Goal: Task Accomplishment & Management: Use online tool/utility

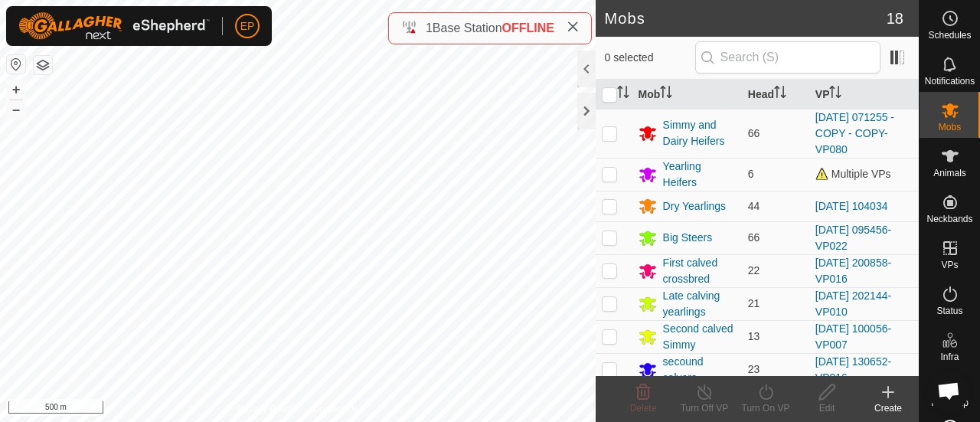
scroll to position [47, 0]
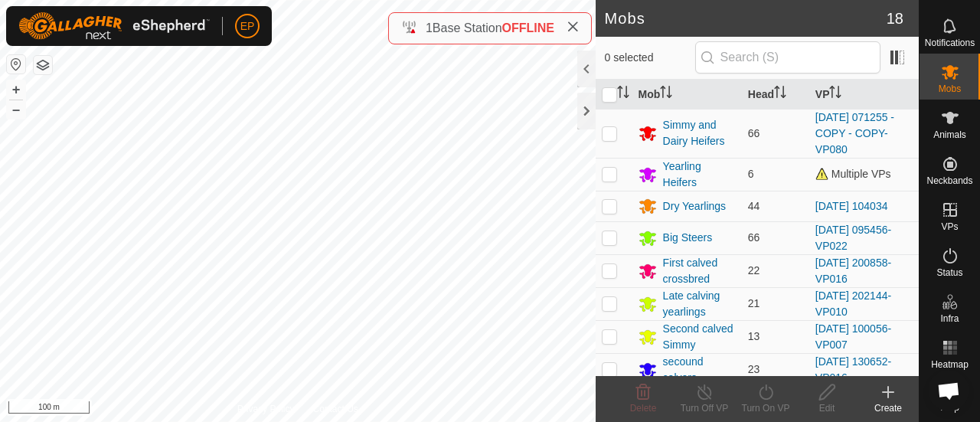
click at [44, 59] on button "button" at bounding box center [43, 65] width 18 height 18
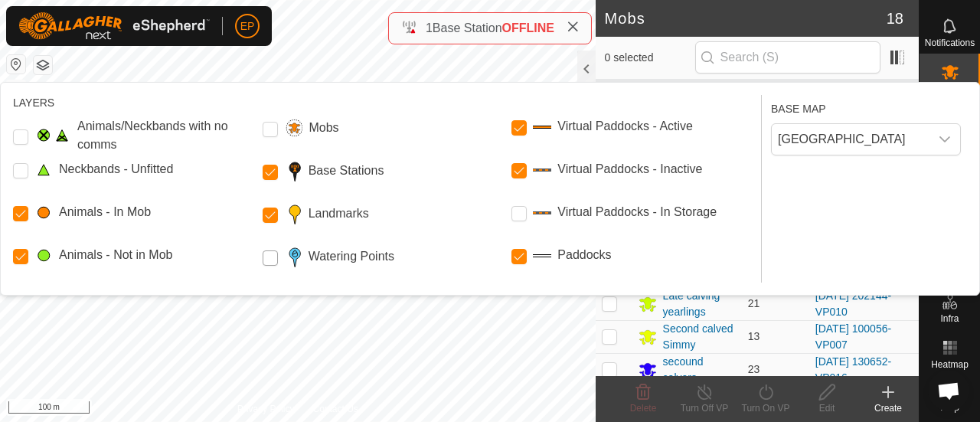
click at [271, 257] on Points "Watering Points" at bounding box center [270, 257] width 15 height 15
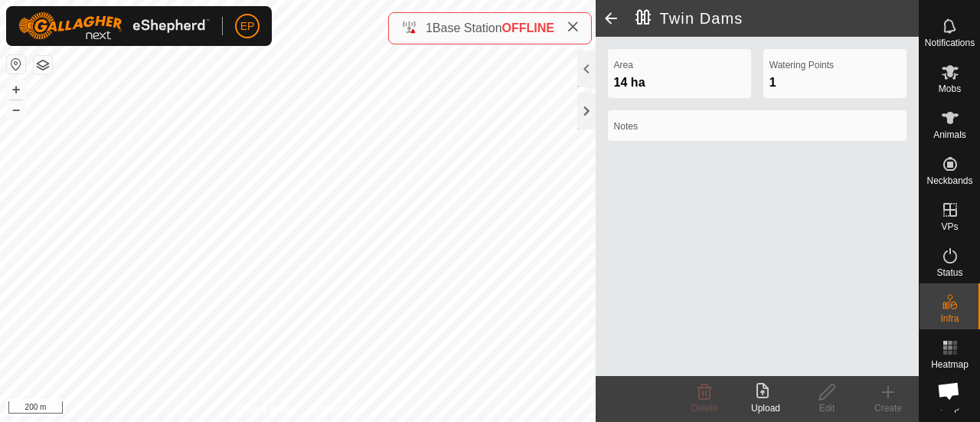
scroll to position [49, 0]
click at [610, 19] on span at bounding box center [611, 18] width 31 height 37
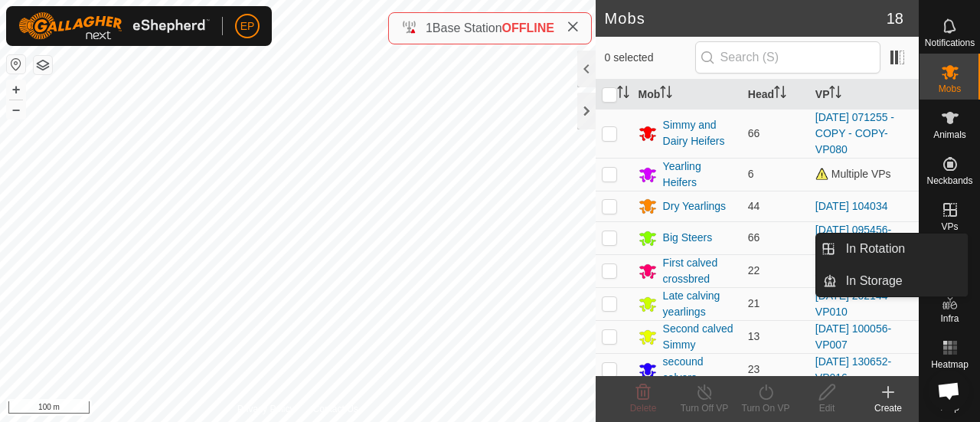
click at [944, 203] on icon at bounding box center [951, 210] width 14 height 14
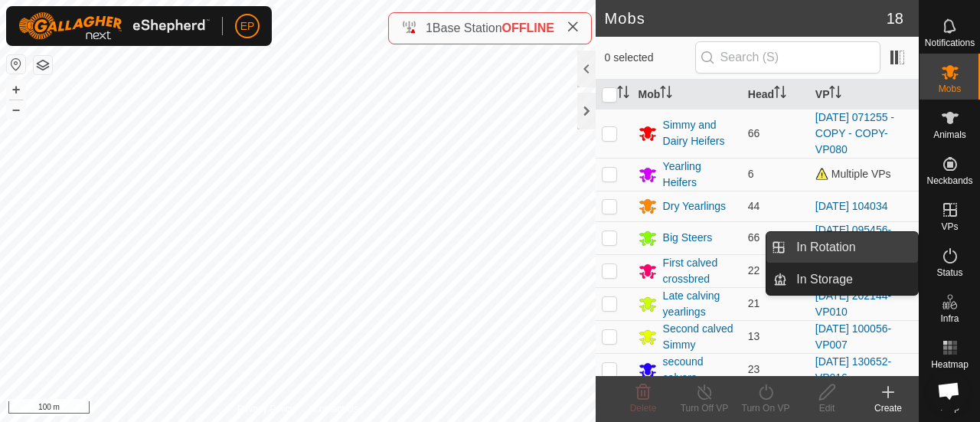
click at [896, 239] on link "In Rotation" at bounding box center [852, 247] width 131 height 31
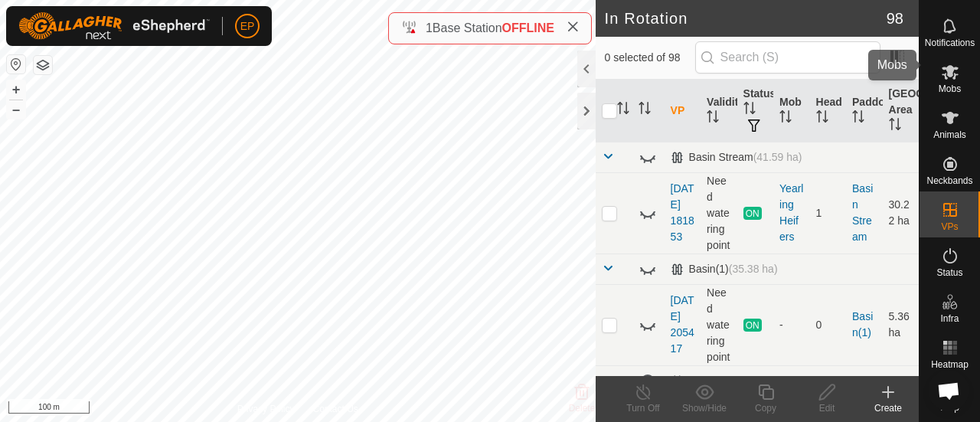
click at [944, 69] on icon at bounding box center [950, 72] width 18 height 18
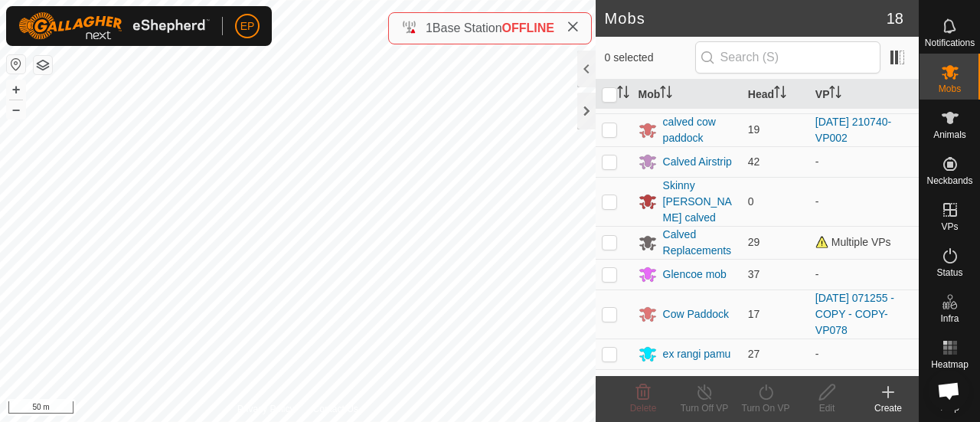
scroll to position [373, 0]
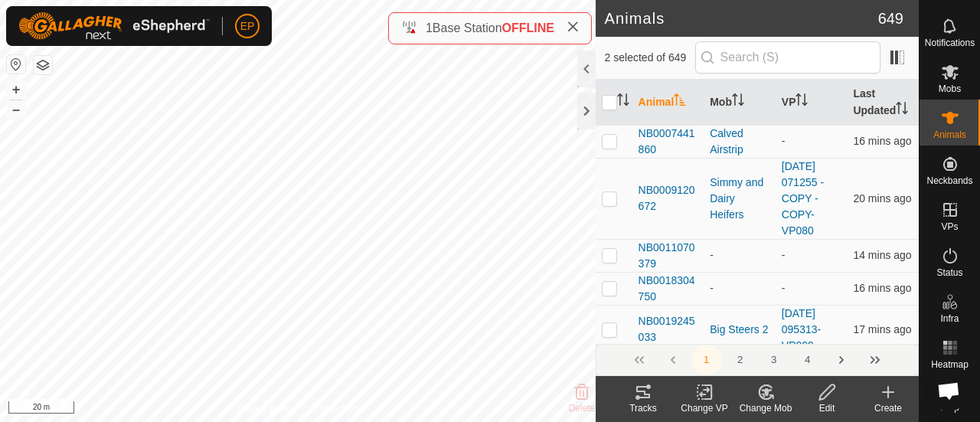
click at [647, 395] on icon at bounding box center [643, 392] width 18 height 18
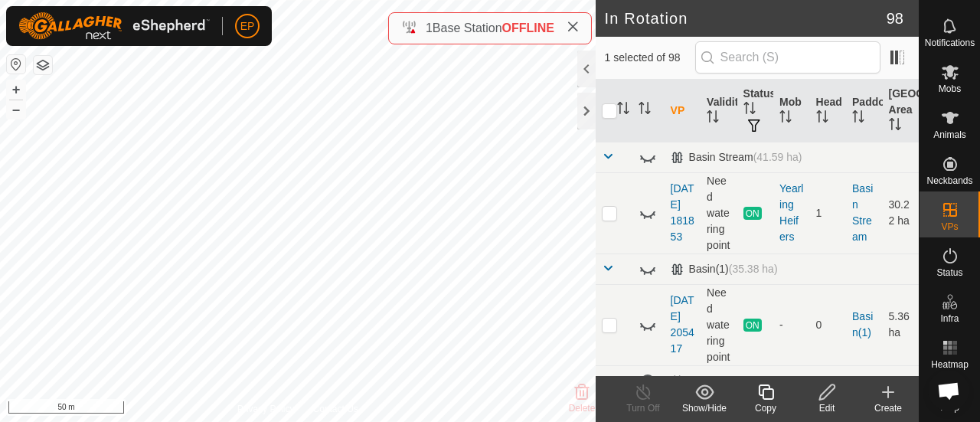
checkbox input "true"
checkbox input "false"
click at [954, 84] on span "Mobs" at bounding box center [950, 88] width 22 height 9
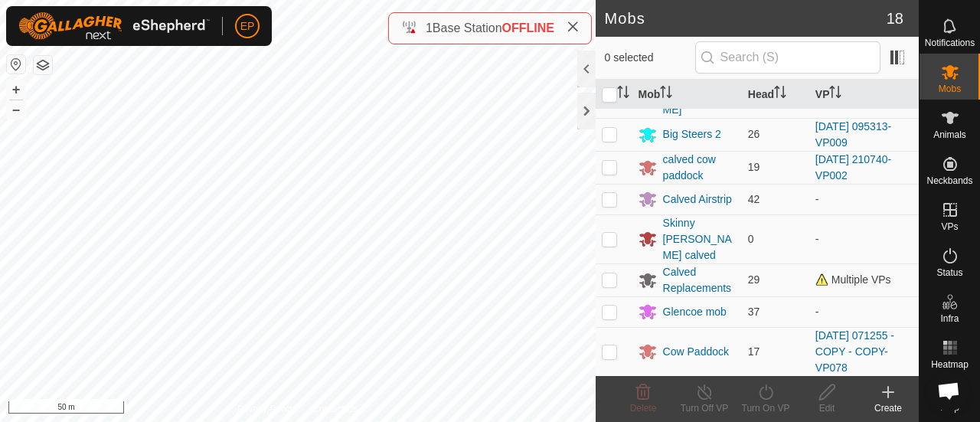
scroll to position [334, 0]
click at [617, 319] on td at bounding box center [614, 311] width 37 height 31
checkbox input "true"
click at [764, 390] on icon at bounding box center [766, 392] width 19 height 18
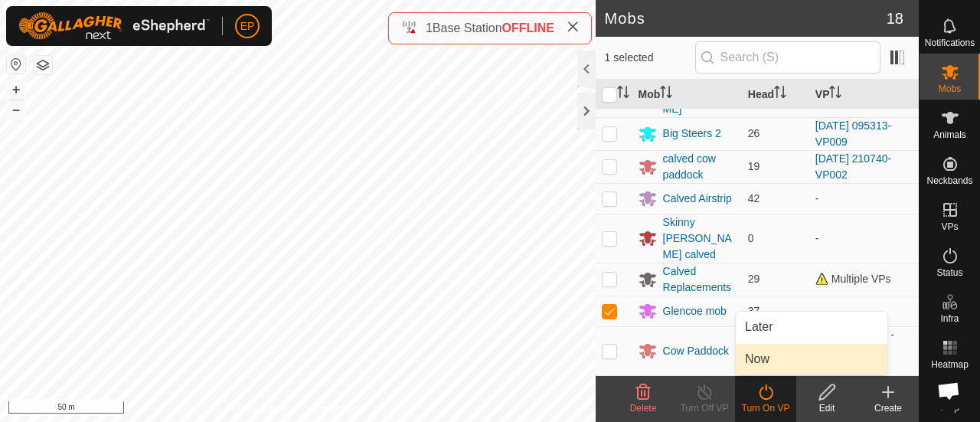
click at [760, 356] on link "Now" at bounding box center [812, 359] width 152 height 31
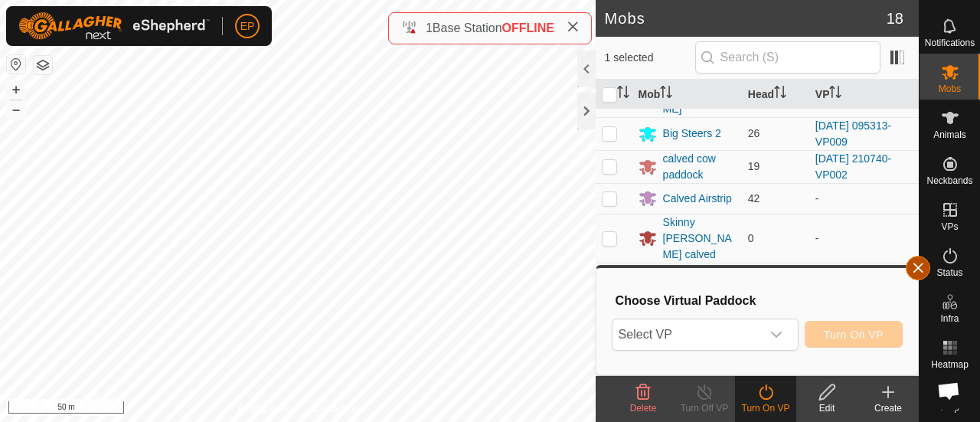
click at [919, 261] on button "button" at bounding box center [918, 268] width 25 height 25
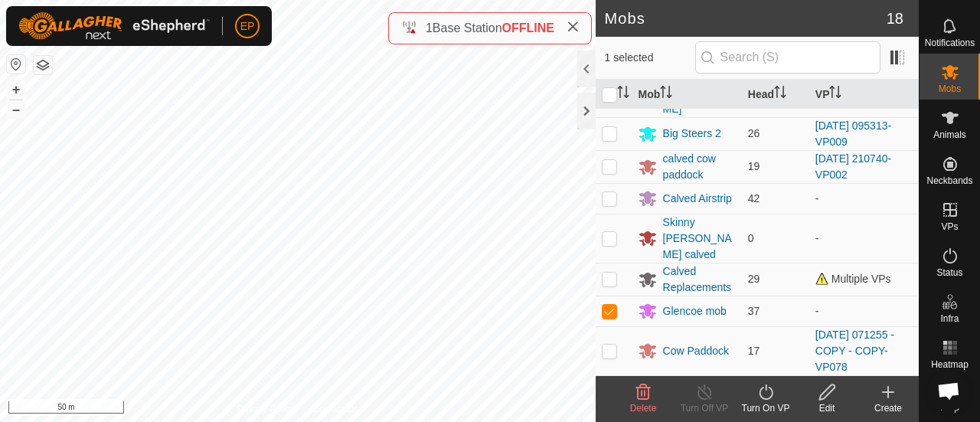
click at [890, 394] on icon at bounding box center [888, 392] width 18 height 18
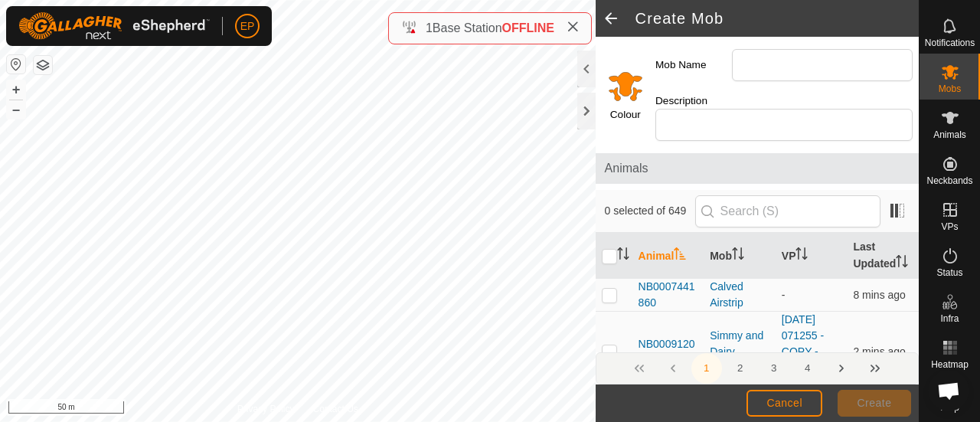
click at [956, 68] on es-mob-svg-icon at bounding box center [951, 72] width 28 height 25
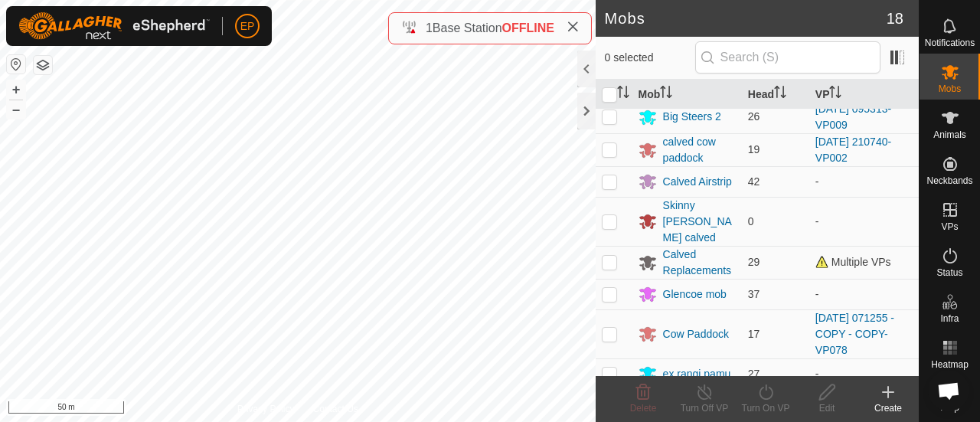
scroll to position [396, 0]
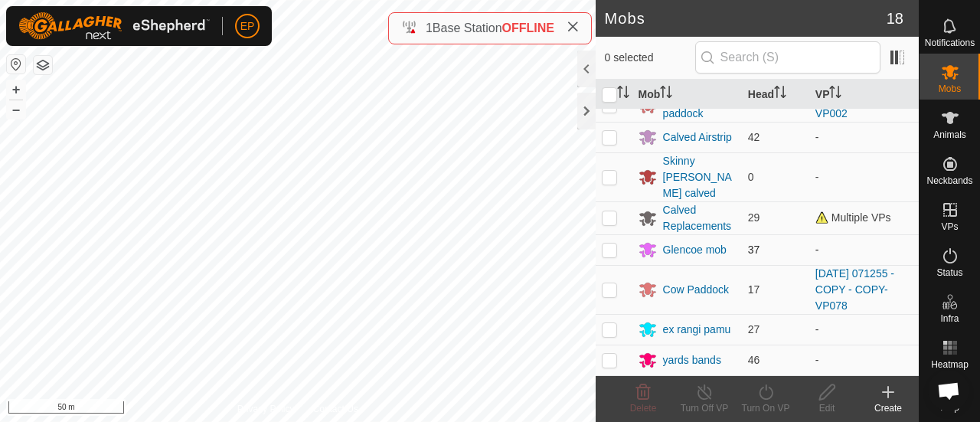
click at [608, 244] on p-checkbox at bounding box center [609, 250] width 15 height 12
checkbox input "true"
click at [775, 409] on div "Turn On VP" at bounding box center [765, 408] width 61 height 14
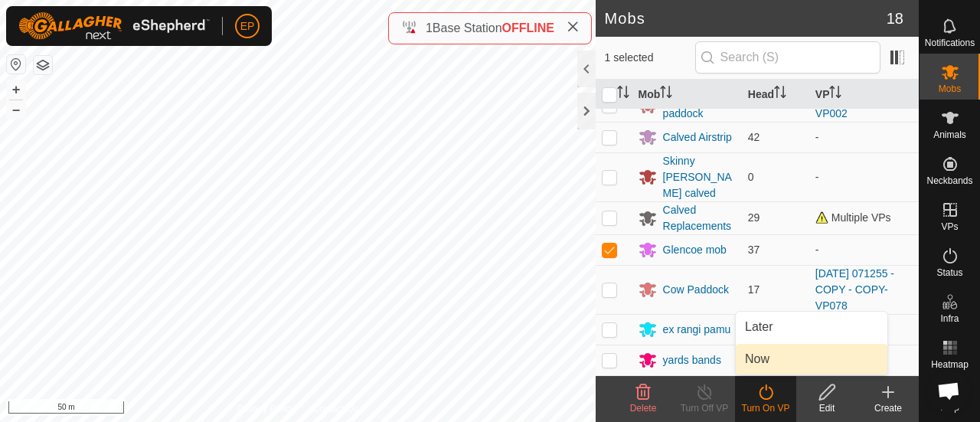
click at [811, 358] on link "Now" at bounding box center [812, 359] width 152 height 31
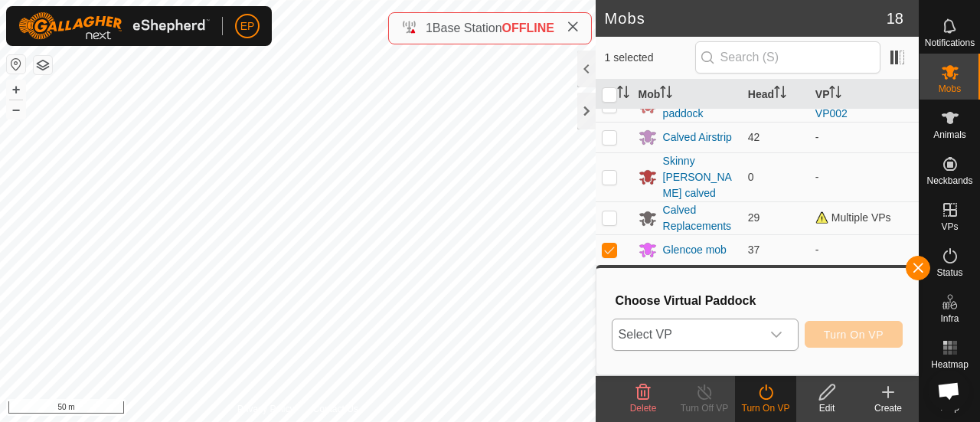
click at [795, 329] on p-select "Select VP" at bounding box center [705, 335] width 187 height 32
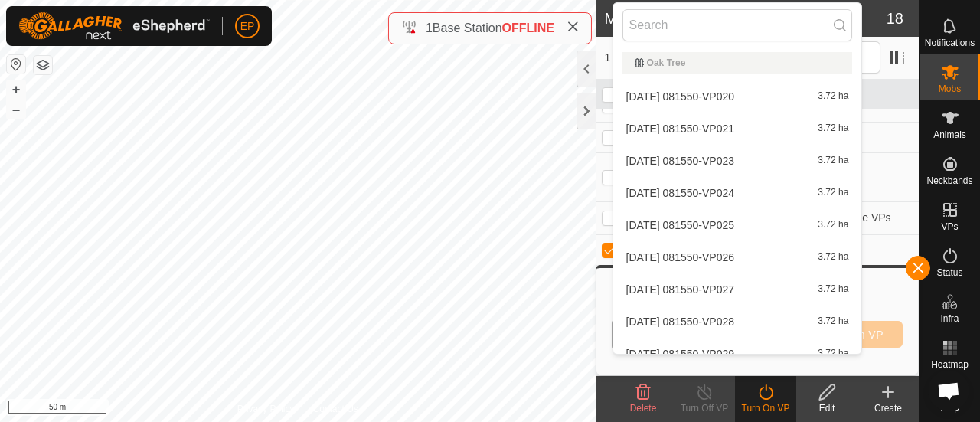
scroll to position [2915, 0]
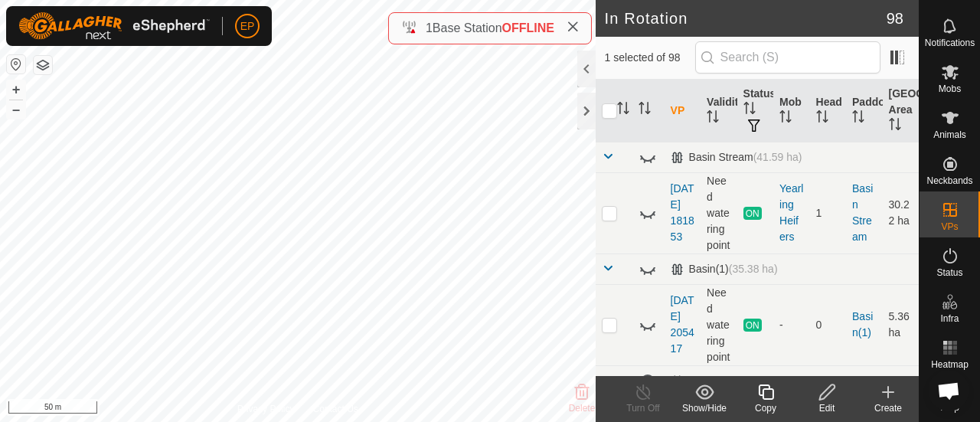
checkbox input "false"
checkbox input "true"
checkbox input "false"
click at [772, 394] on icon at bounding box center [765, 392] width 15 height 15
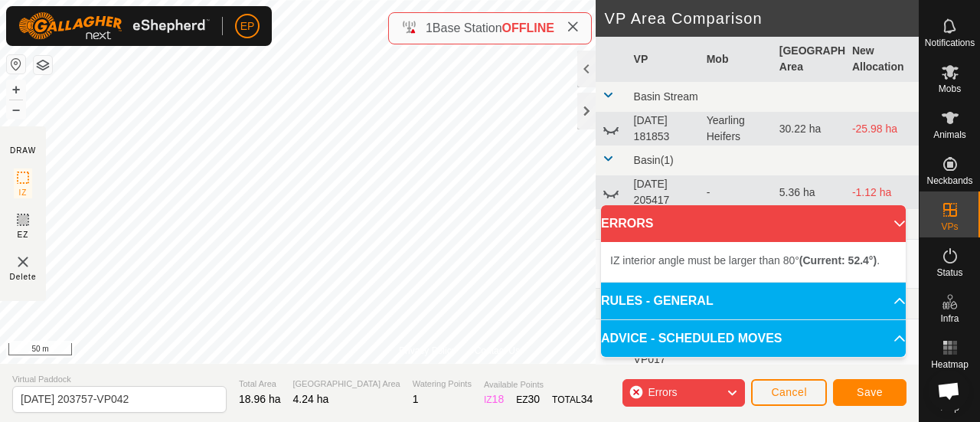
click at [173, 34] on div "EP Schedules Notifications Mobs Animals Neckbands VPs Status Infra Heatmap Help…" at bounding box center [490, 211] width 980 height 422
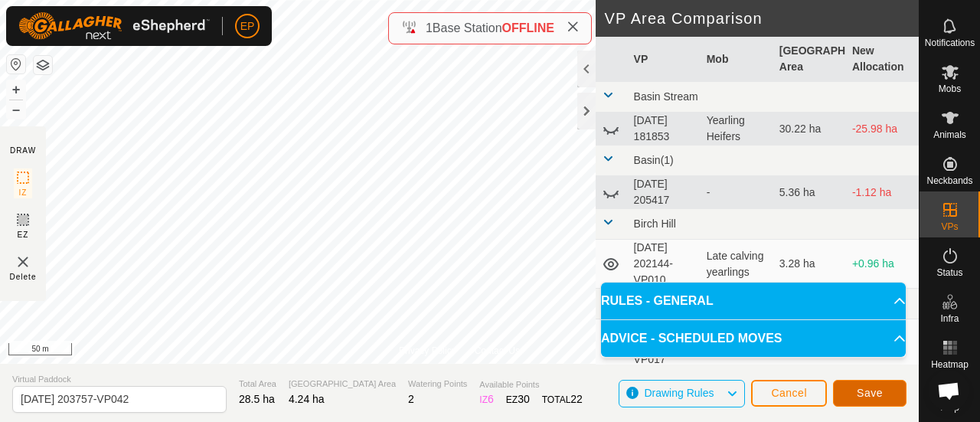
click at [870, 387] on span "Save" at bounding box center [870, 393] width 26 height 12
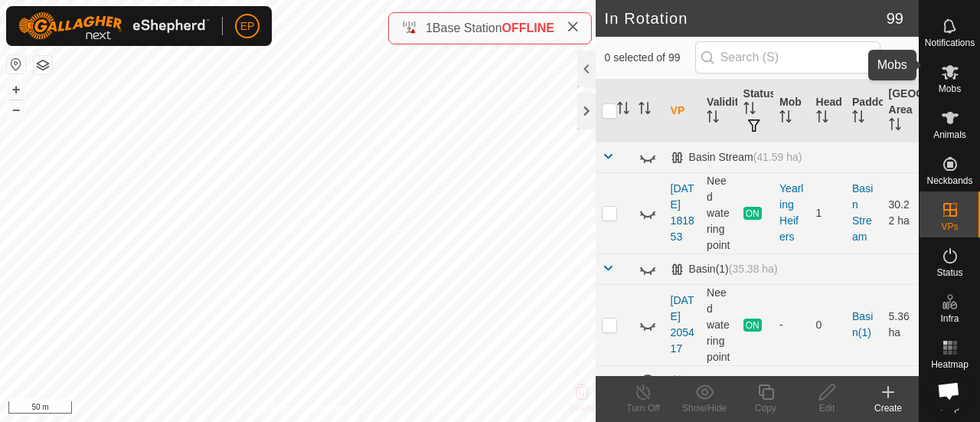
click at [947, 84] on span "Mobs" at bounding box center [950, 88] width 22 height 9
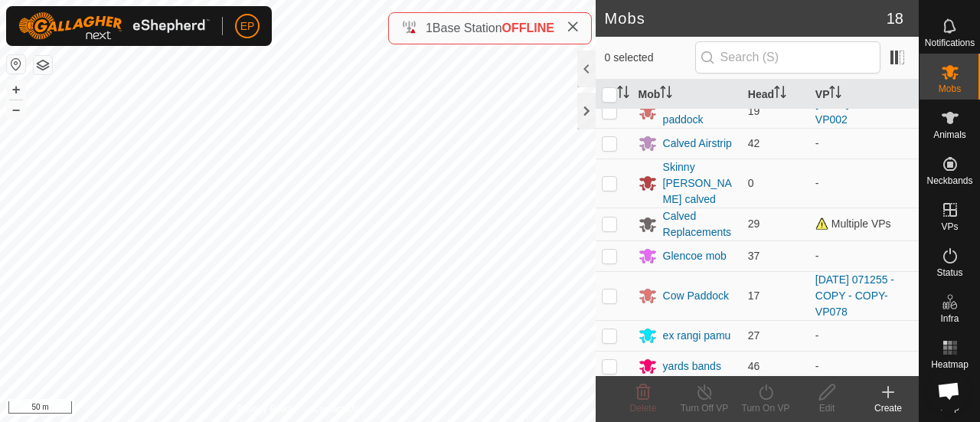
scroll to position [394, 0]
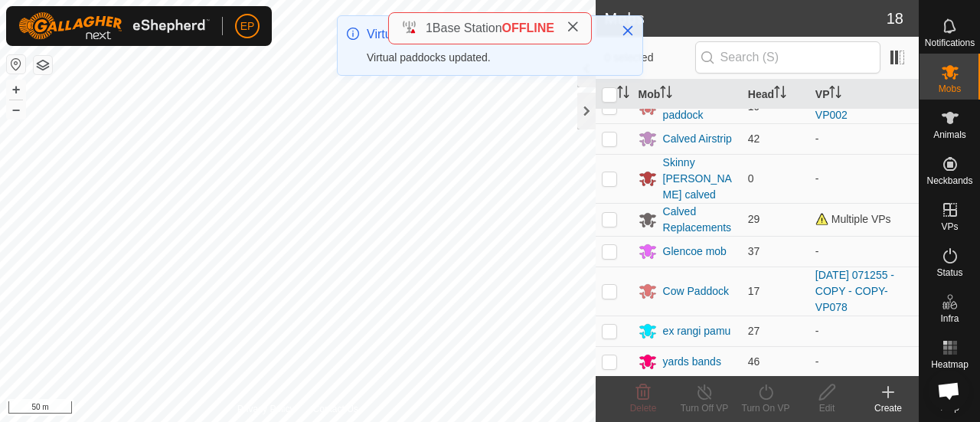
click at [613, 250] on p-checkbox at bounding box center [609, 251] width 15 height 12
checkbox input "true"
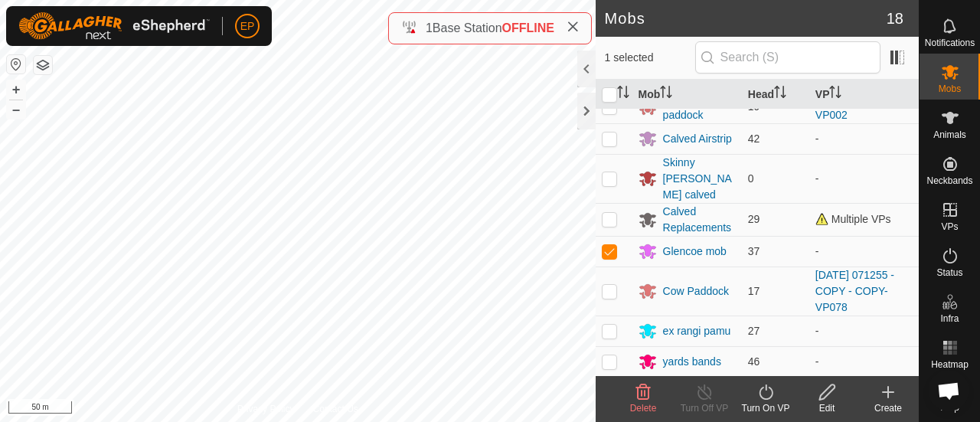
click at [767, 396] on icon at bounding box center [766, 392] width 19 height 18
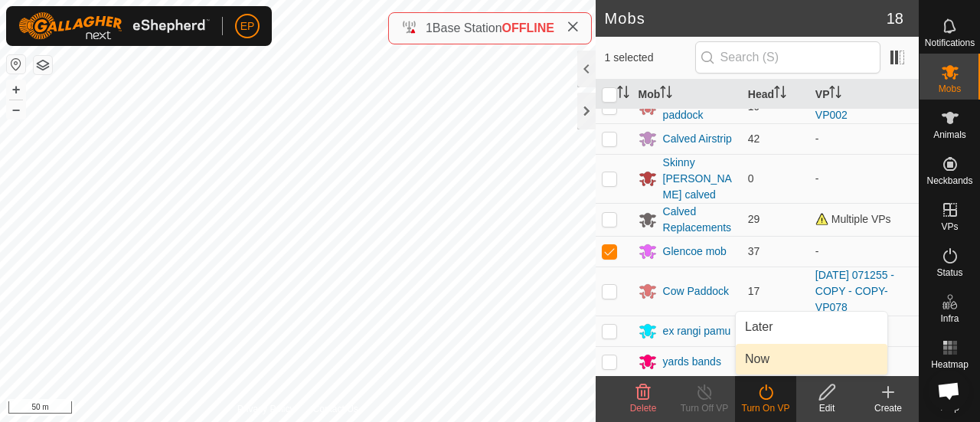
click at [763, 356] on link "Now" at bounding box center [812, 359] width 152 height 31
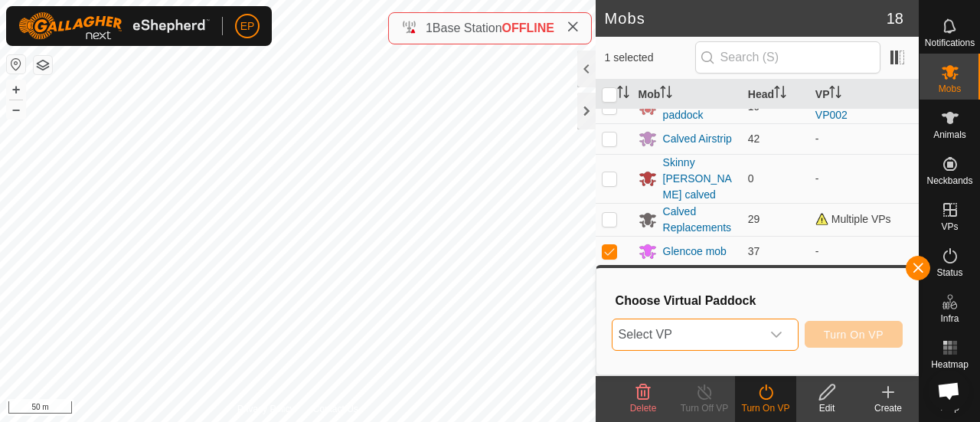
click at [721, 330] on span "Select VP" at bounding box center [687, 334] width 149 height 31
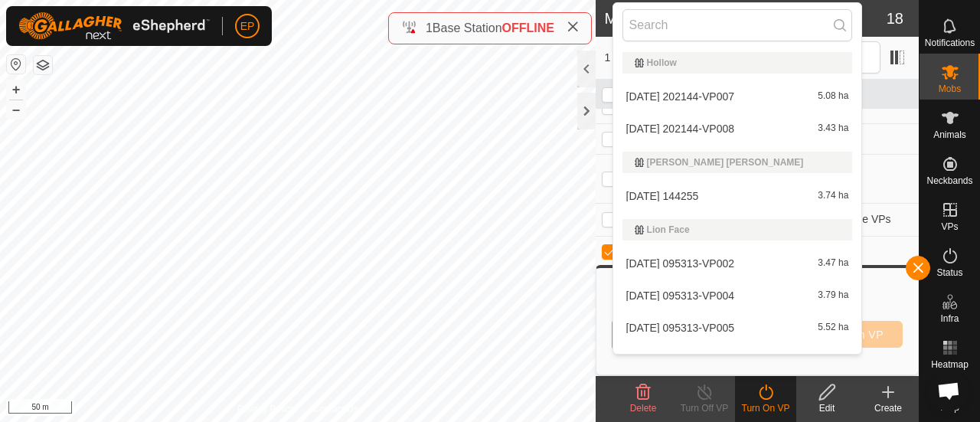
scroll to position [1662, 0]
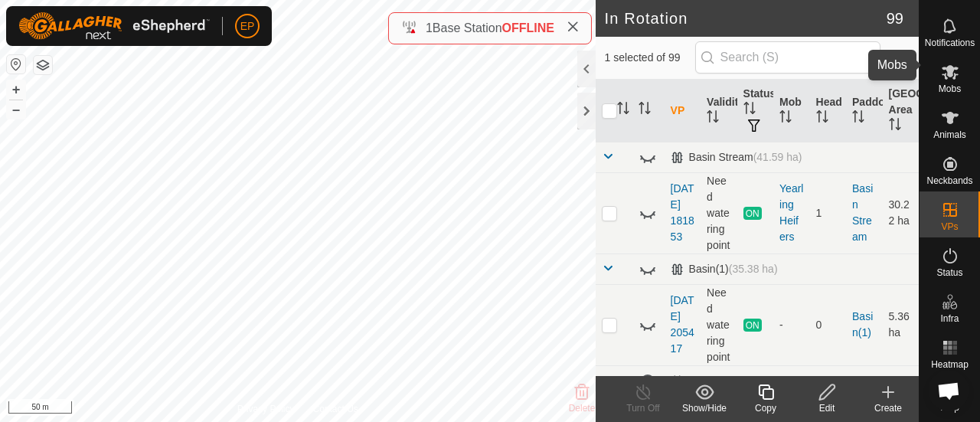
click at [951, 63] on icon at bounding box center [950, 72] width 18 height 18
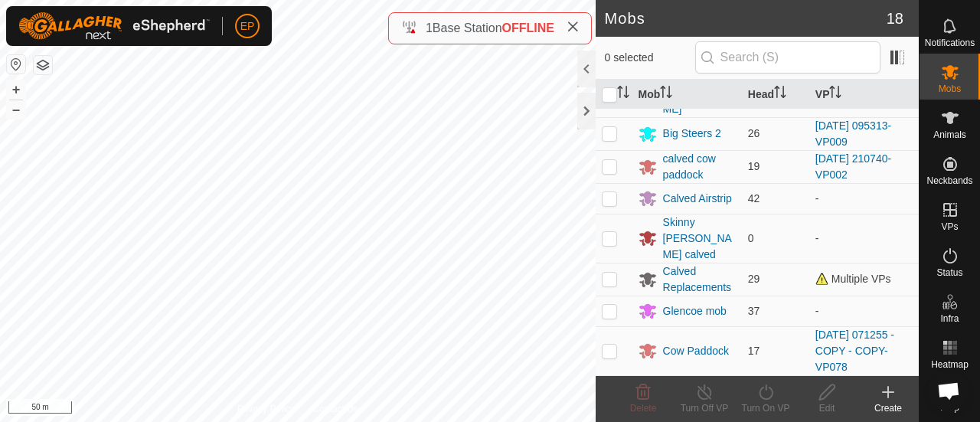
scroll to position [340, 0]
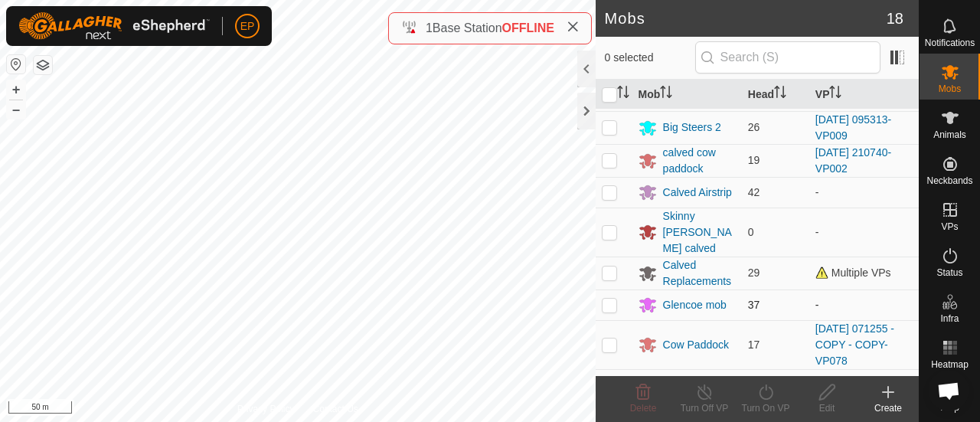
click at [611, 308] on p-checkbox at bounding box center [609, 305] width 15 height 12
checkbox input "true"
click at [768, 389] on icon at bounding box center [766, 392] width 19 height 18
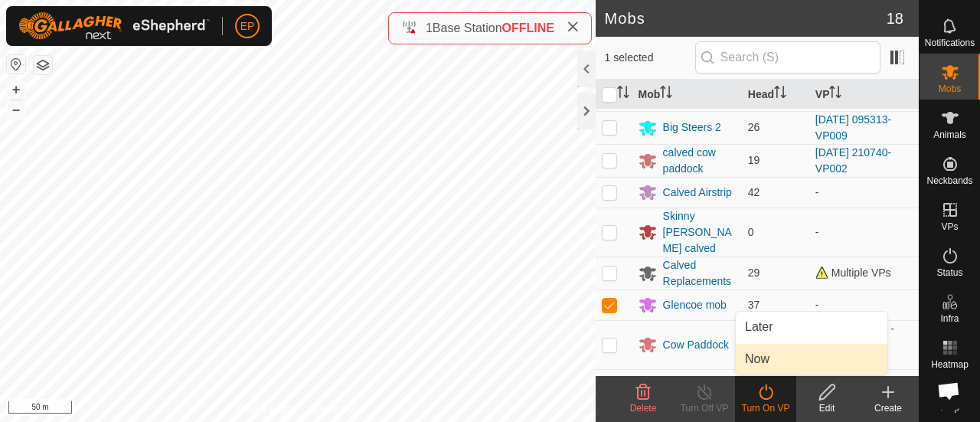
click at [755, 363] on link "Now" at bounding box center [812, 359] width 152 height 31
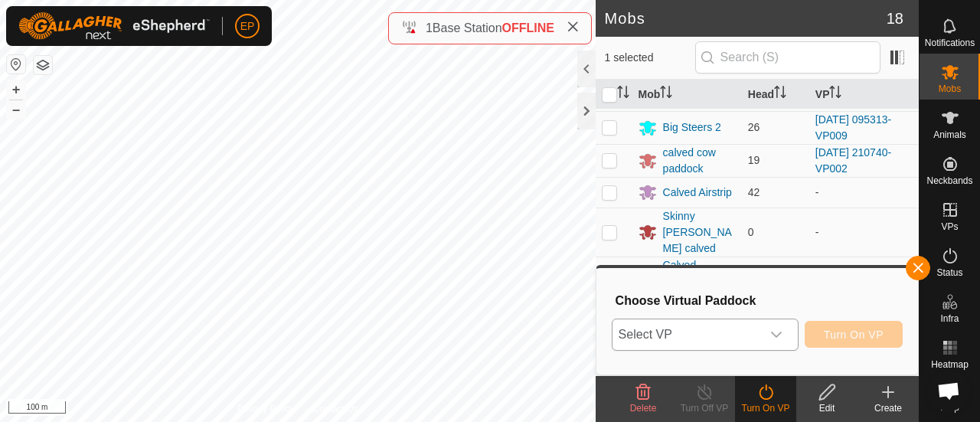
click at [774, 338] on icon "dropdown trigger" at bounding box center [777, 335] width 12 height 12
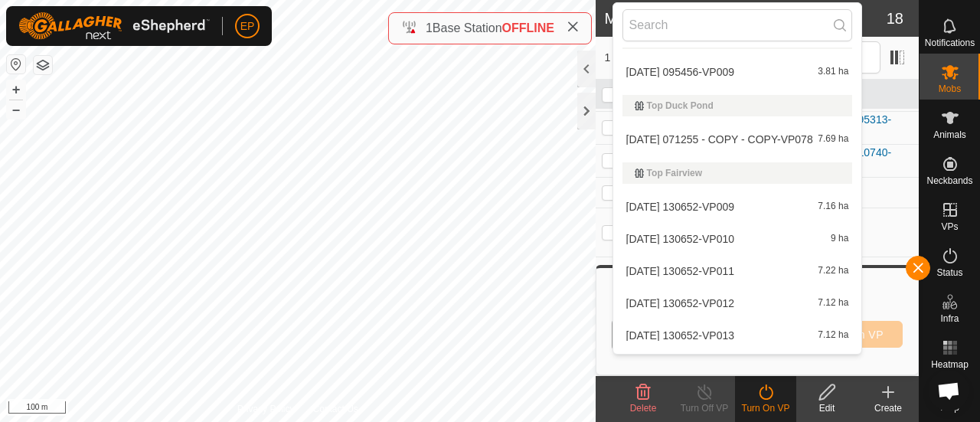
scroll to position [4004, 0]
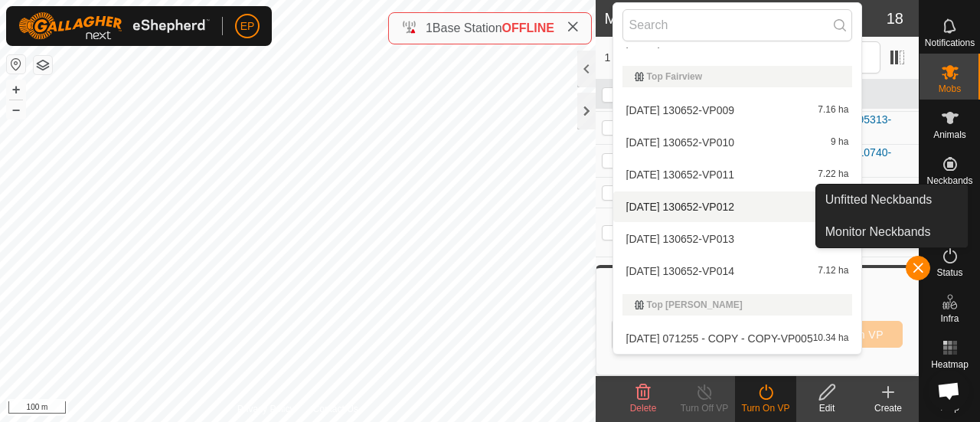
click at [941, 160] on icon at bounding box center [950, 164] width 18 height 18
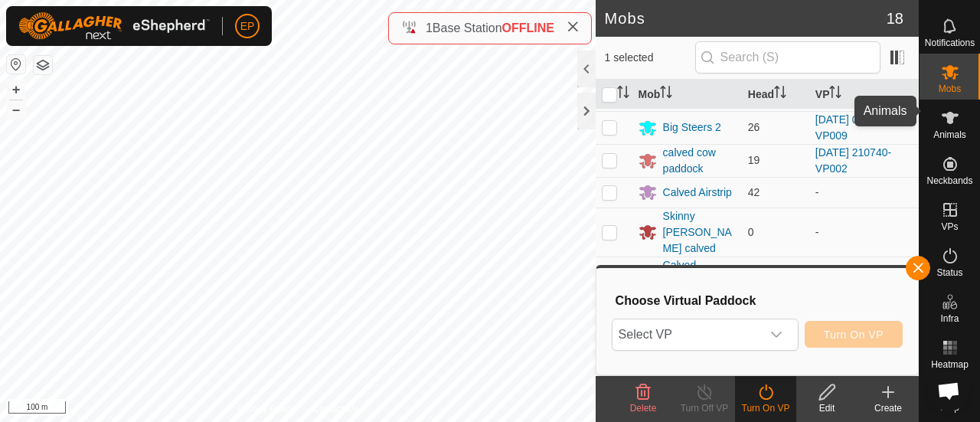
click at [940, 130] on span "Animals" at bounding box center [950, 134] width 33 height 9
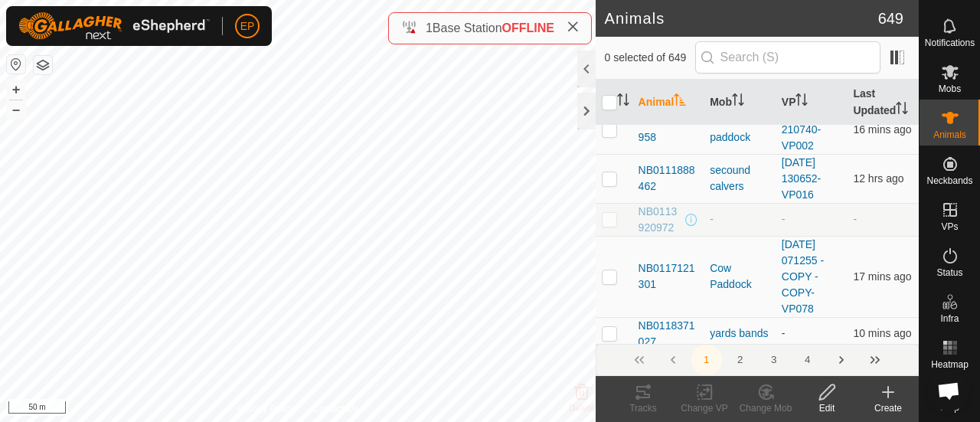
scroll to position [49, 0]
click at [596, 310] on td at bounding box center [614, 276] width 37 height 81
checkbox input "true"
click at [578, 25] on icon at bounding box center [573, 27] width 12 height 12
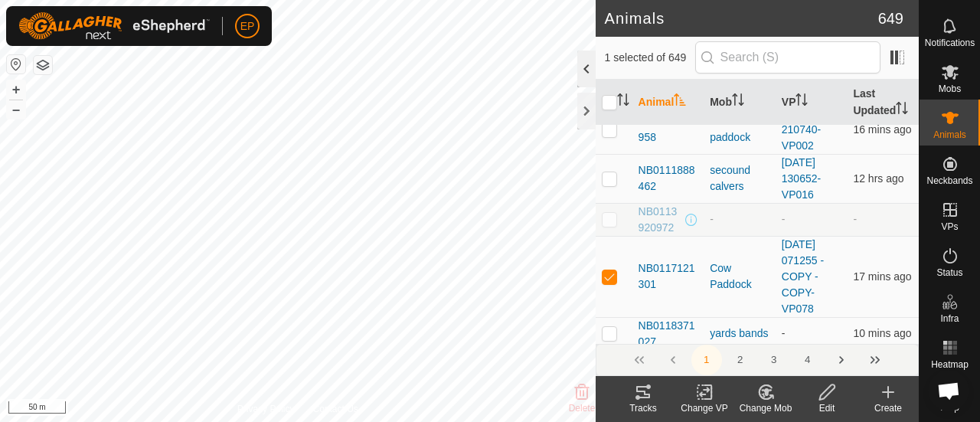
click at [585, 72] on div at bounding box center [587, 69] width 18 height 37
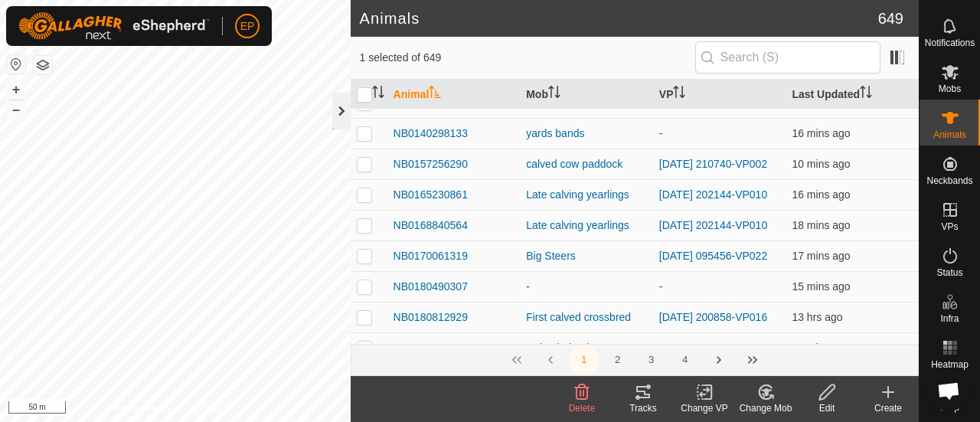
click at [348, 111] on div at bounding box center [341, 111] width 18 height 37
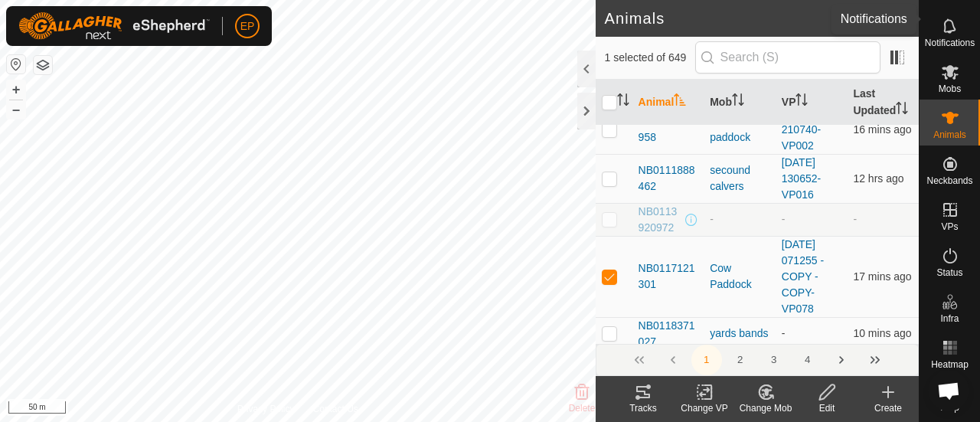
click at [953, 17] on icon at bounding box center [950, 26] width 18 height 18
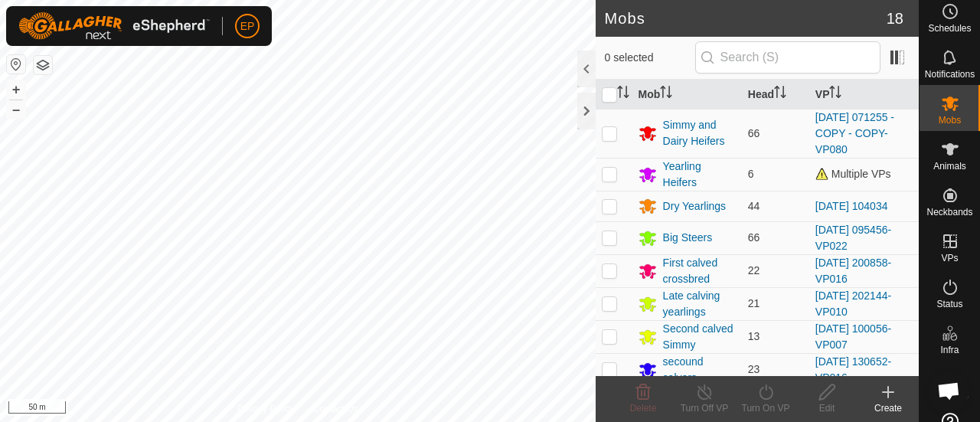
scroll to position [49, 0]
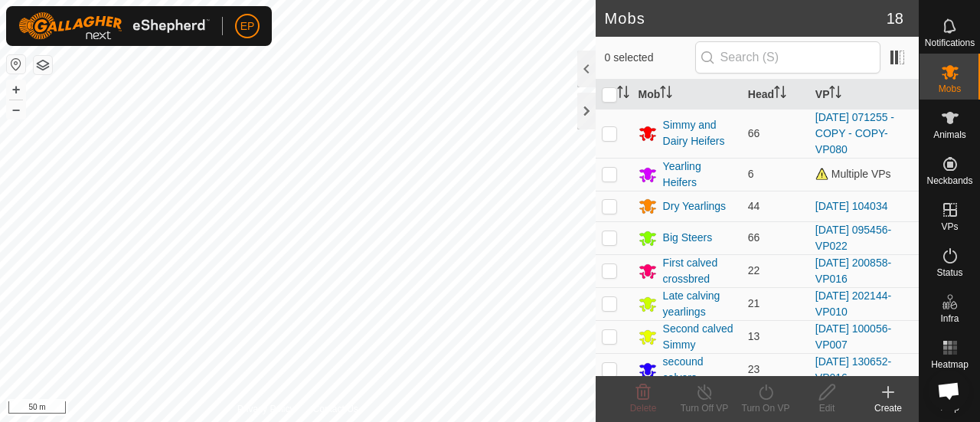
click at [885, 397] on icon at bounding box center [888, 392] width 18 height 18
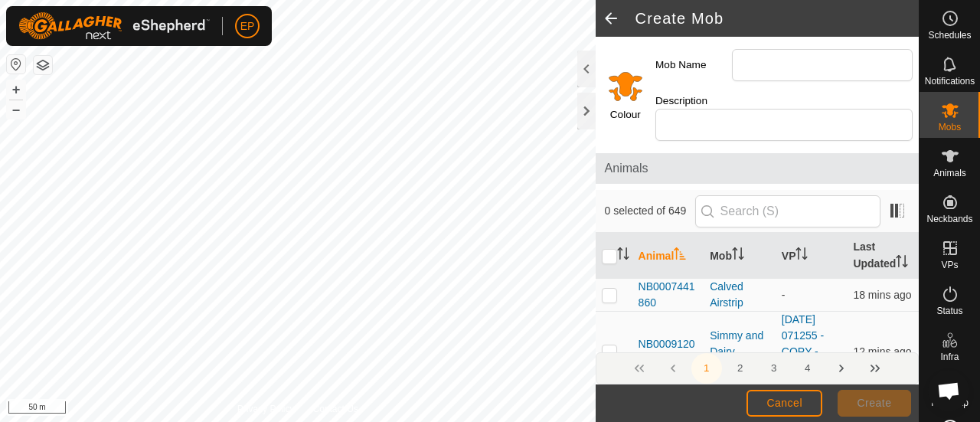
click at [610, 8] on span at bounding box center [611, 18] width 31 height 37
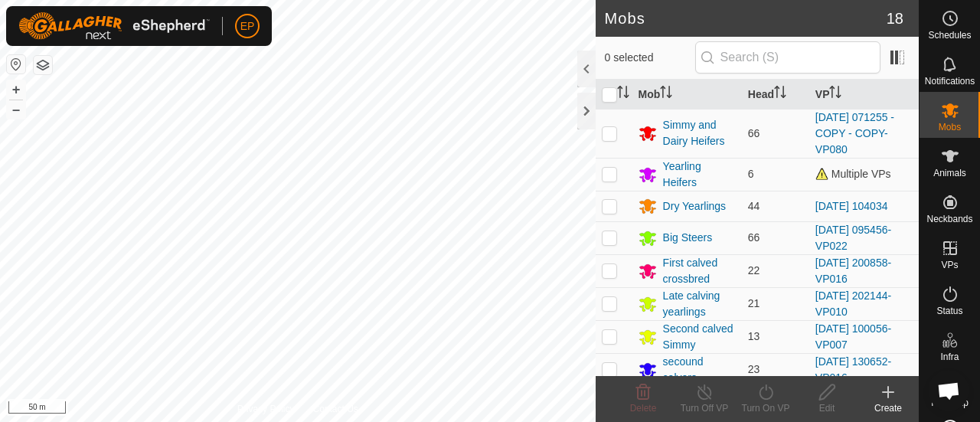
scroll to position [49, 0]
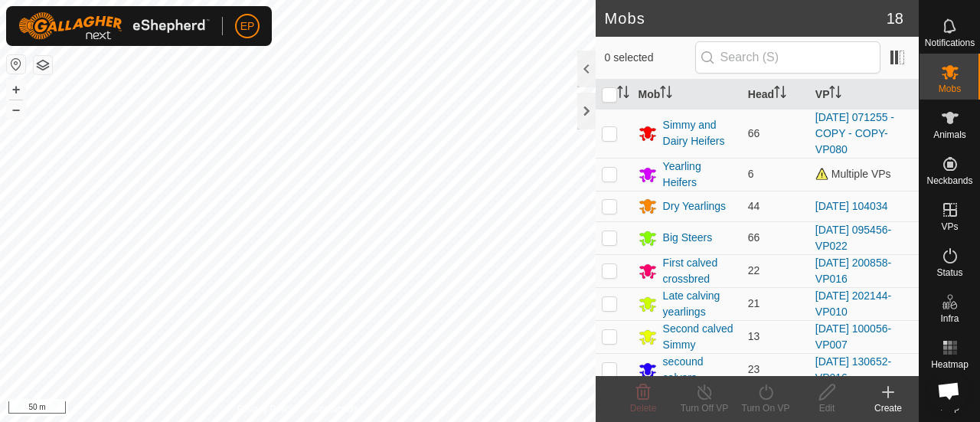
click at [938, 375] on span "Open chat" at bounding box center [948, 390] width 41 height 41
click at [927, 401] on link "Help" at bounding box center [950, 396] width 61 height 43
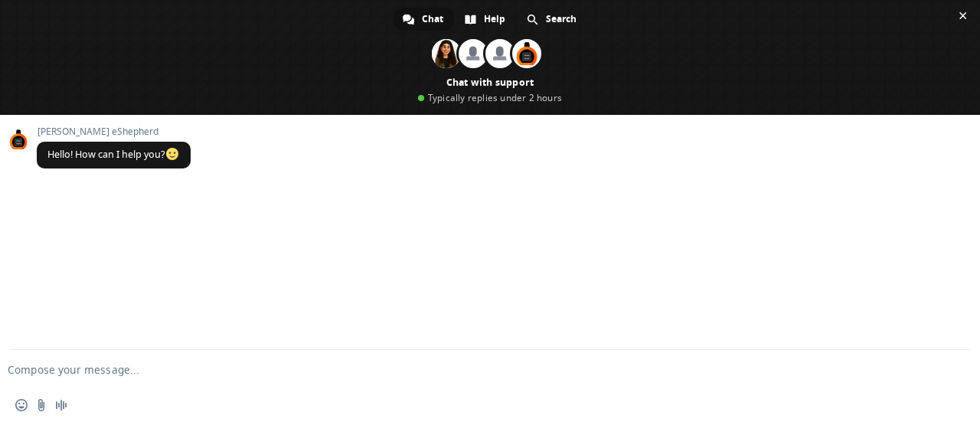
click at [119, 0] on html "EP Schedules Notifications Mobs Animals Neckbands VPs Status Infra Heatmap Help…" at bounding box center [490, 211] width 980 height 422
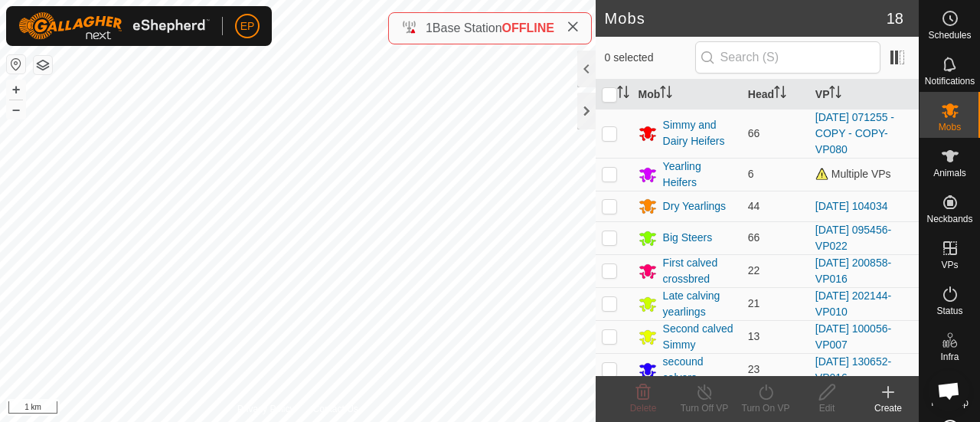
click at [893, 402] on div "Create" at bounding box center [888, 408] width 61 height 14
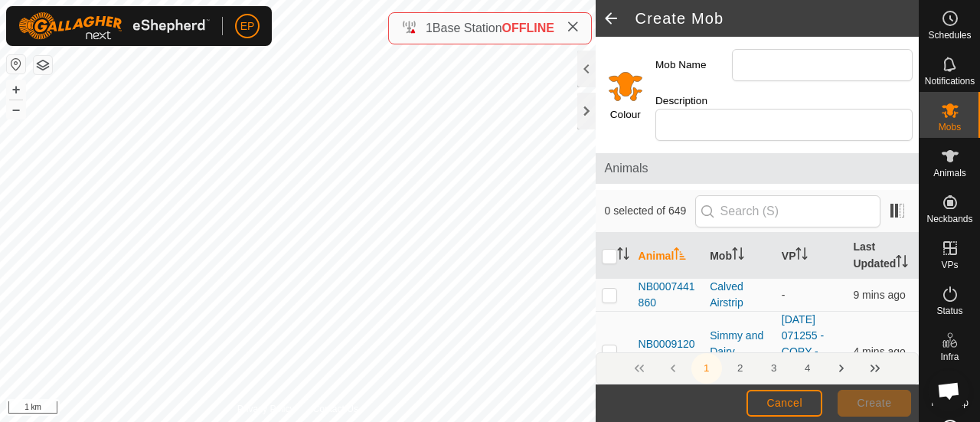
click at [612, 19] on span at bounding box center [611, 18] width 31 height 37
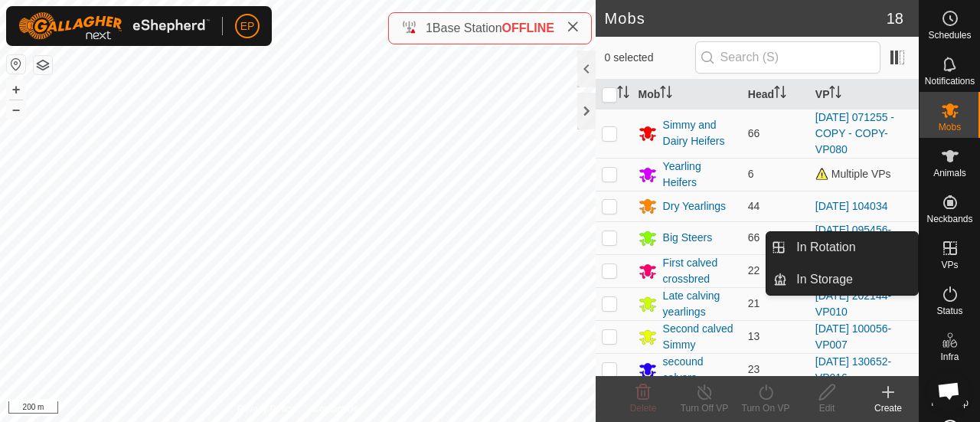
click at [944, 250] on icon at bounding box center [951, 248] width 14 height 14
click at [944, 255] on icon at bounding box center [951, 248] width 14 height 14
click at [941, 243] on icon at bounding box center [950, 248] width 18 height 18
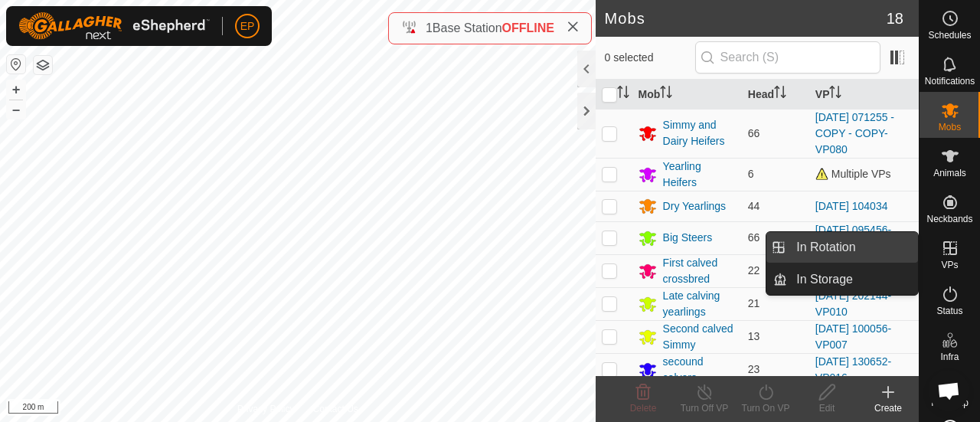
click at [833, 250] on link "In Rotation" at bounding box center [852, 247] width 131 height 31
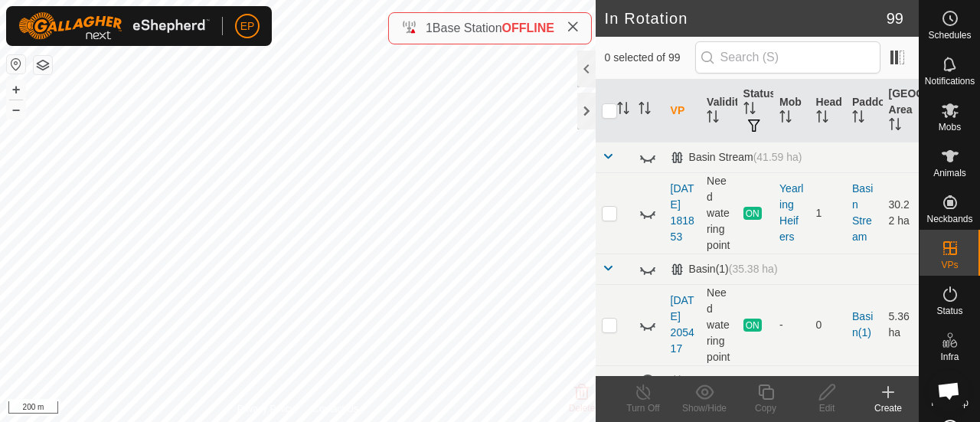
click at [885, 395] on icon at bounding box center [888, 392] width 18 height 18
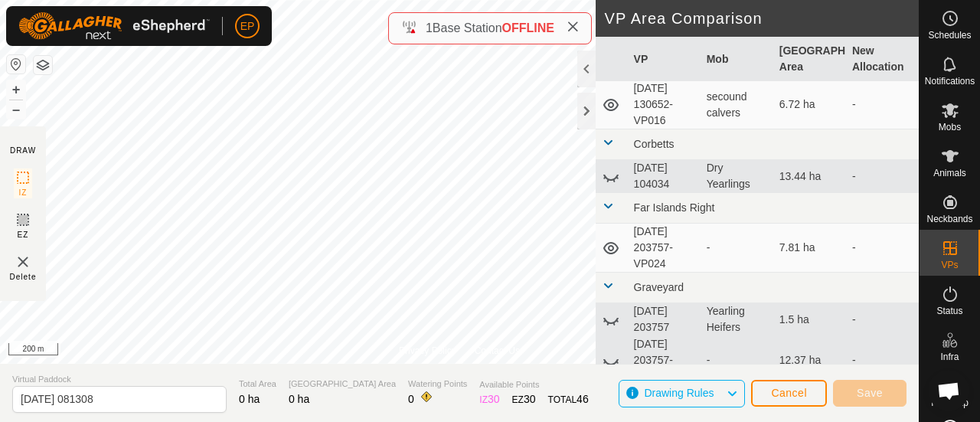
scroll to position [2324, 0]
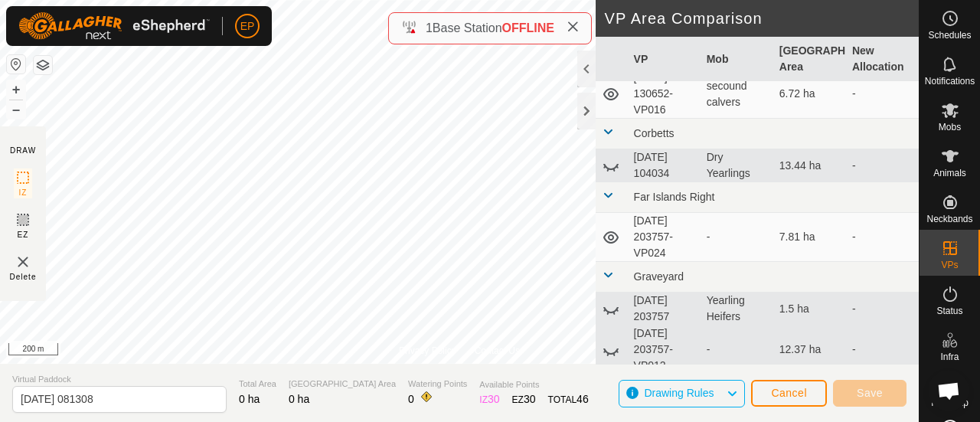
click at [607, 189] on span at bounding box center [608, 195] width 12 height 12
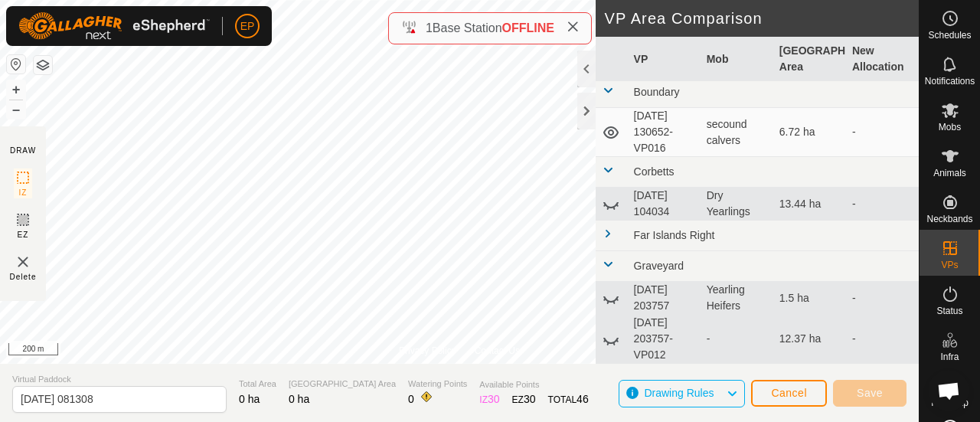
scroll to position [2275, 0]
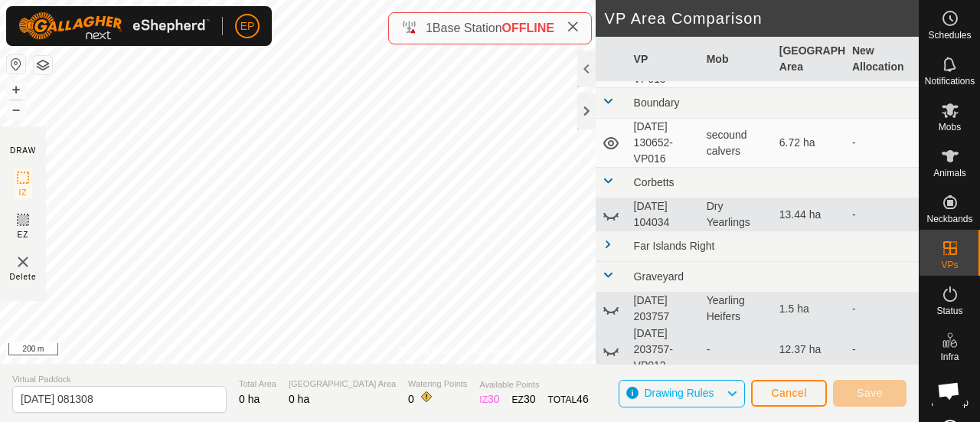
click at [610, 269] on span at bounding box center [608, 275] width 12 height 12
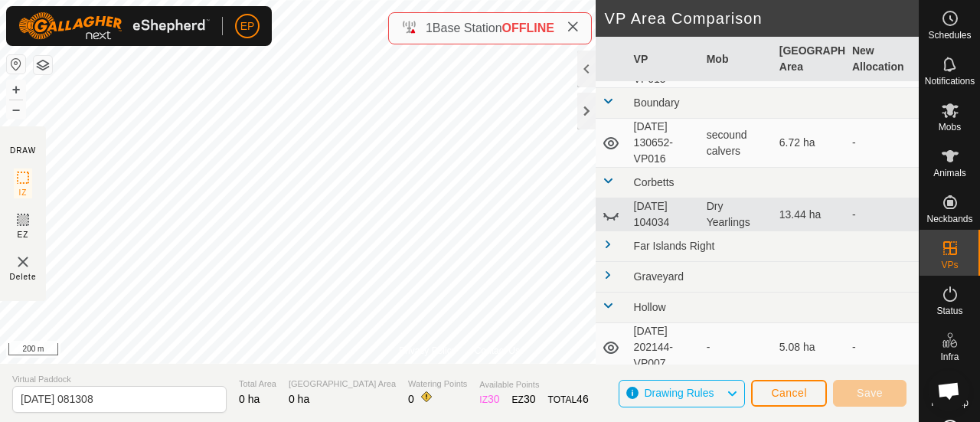
click at [610, 269] on span at bounding box center [608, 275] width 12 height 12
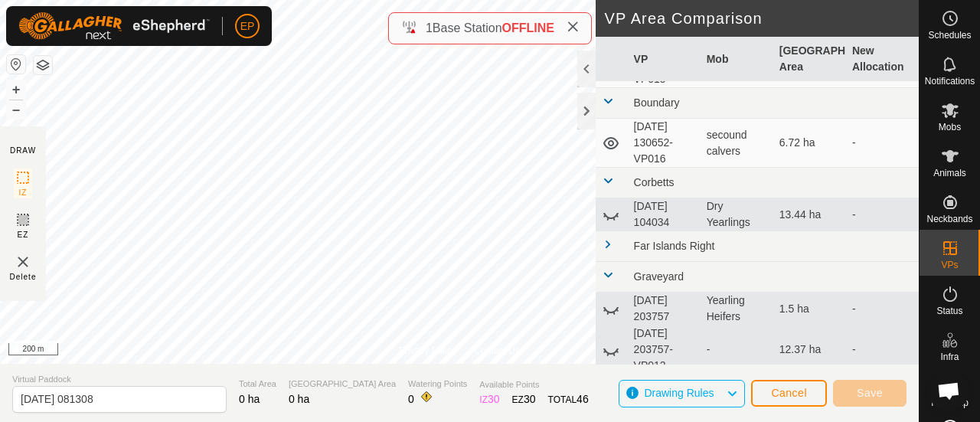
click at [610, 269] on span at bounding box center [608, 275] width 12 height 12
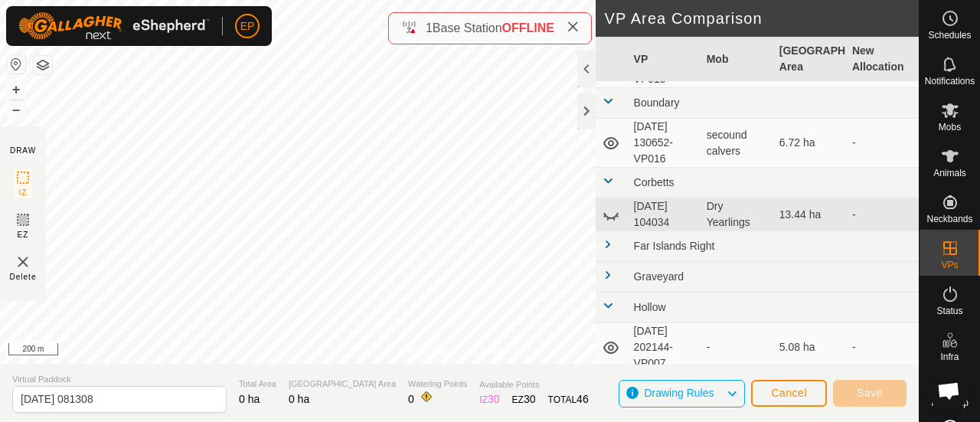
click at [609, 238] on span at bounding box center [608, 244] width 12 height 12
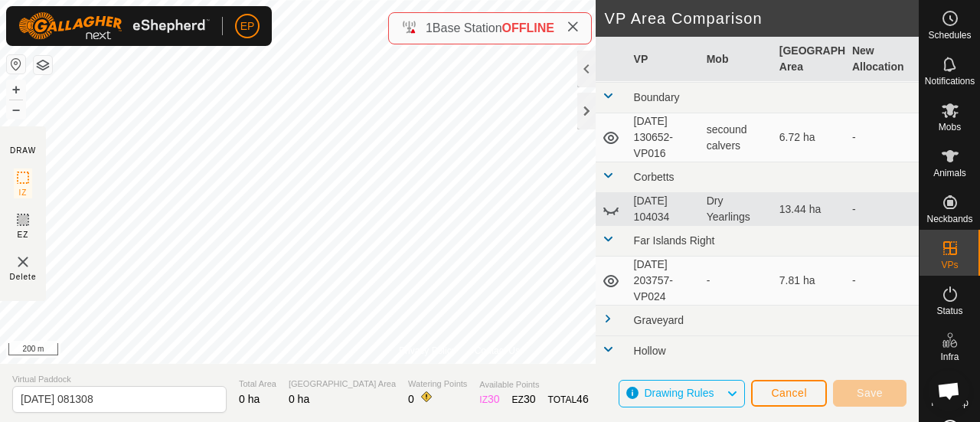
scroll to position [2291, 0]
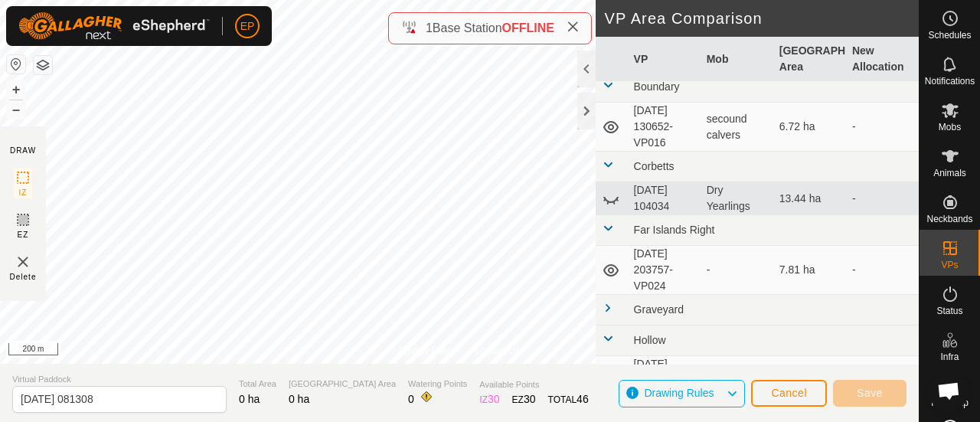
drag, startPoint x: 607, startPoint y: 219, endPoint x: 803, endPoint y: 220, distance: 196.1
click at [803, 220] on td "Far Islands Right" at bounding box center [773, 230] width 291 height 31
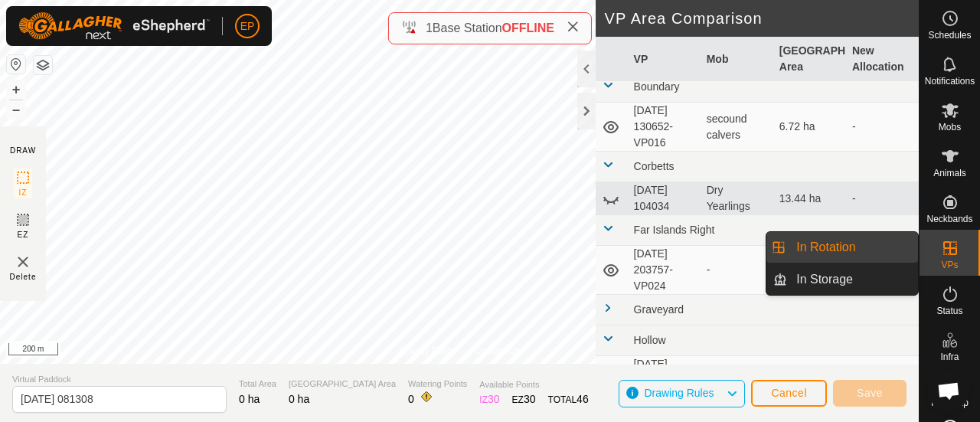
click at [954, 241] on es-virtualpaddocks-svg-icon at bounding box center [951, 248] width 28 height 25
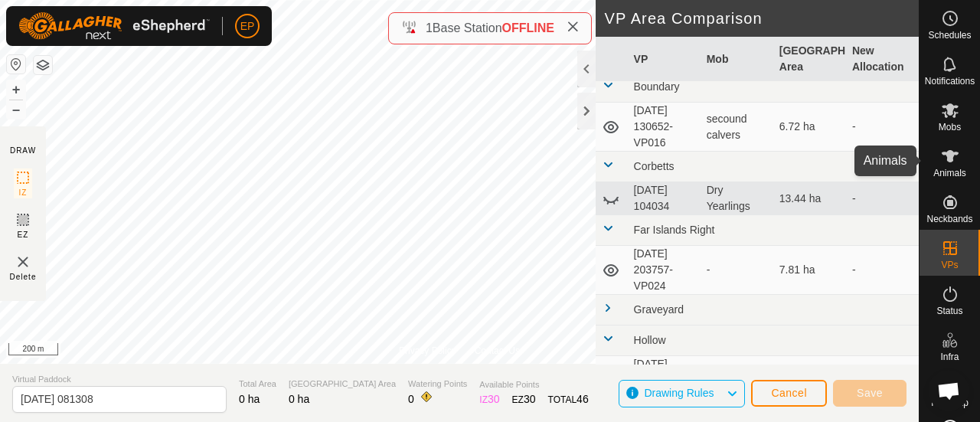
click at [947, 152] on icon at bounding box center [950, 156] width 17 height 12
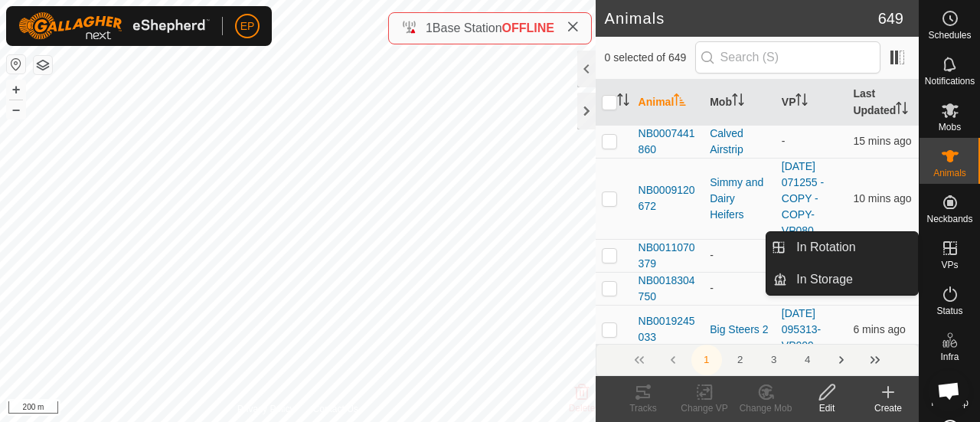
click at [947, 248] on icon at bounding box center [951, 248] width 14 height 14
click at [941, 257] on icon at bounding box center [950, 248] width 18 height 18
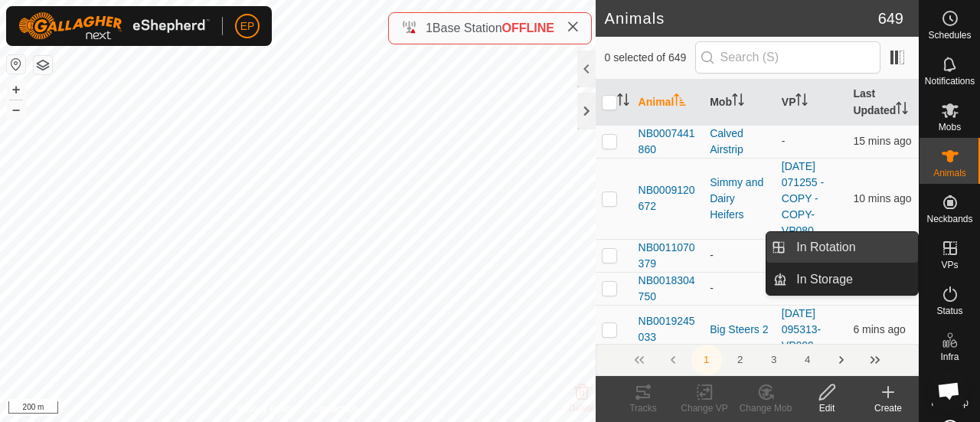
click at [826, 246] on link "In Rotation" at bounding box center [852, 247] width 131 height 31
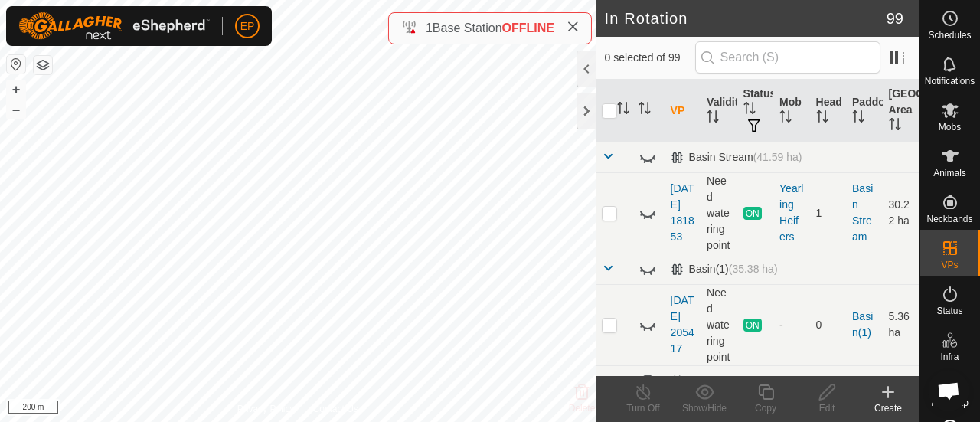
click at [892, 395] on icon at bounding box center [888, 392] width 18 height 18
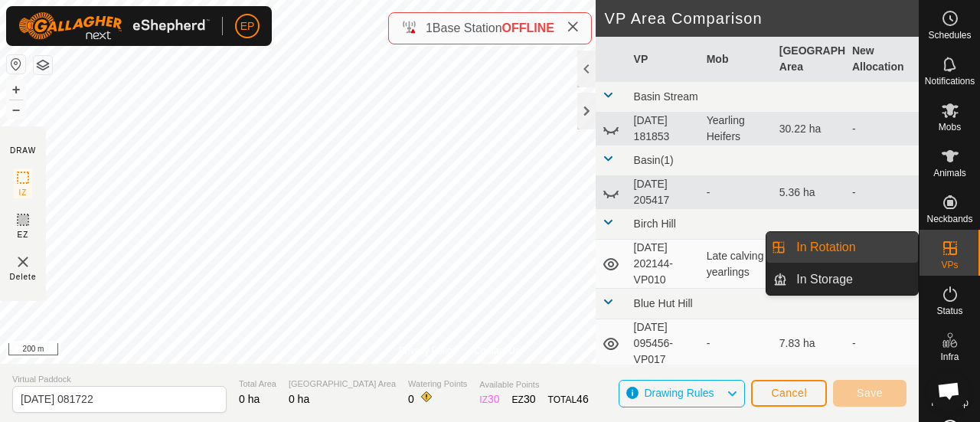
click at [944, 247] on icon at bounding box center [951, 248] width 14 height 14
click at [875, 242] on link "In Rotation" at bounding box center [852, 247] width 131 height 31
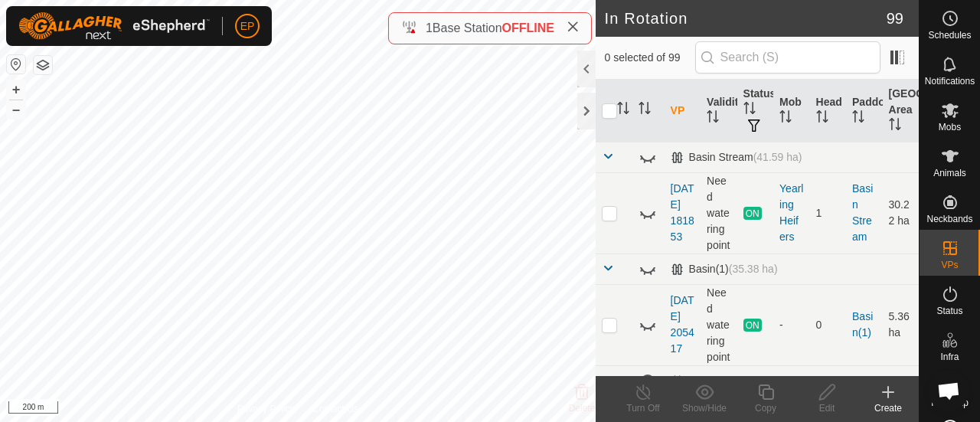
drag, startPoint x: 875, startPoint y: 242, endPoint x: 946, endPoint y: 154, distance: 112.8
click at [937, 152] on es-animals-svg-icon at bounding box center [951, 156] width 28 height 25
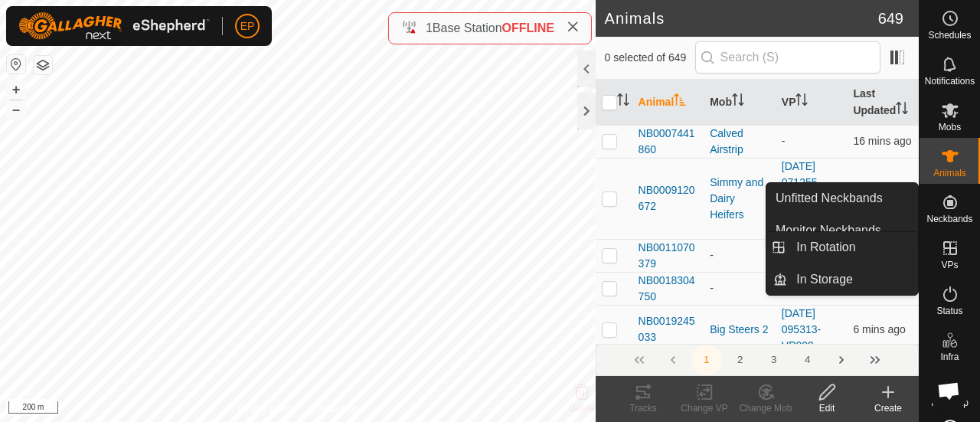
click at [948, 253] on icon at bounding box center [950, 248] width 18 height 18
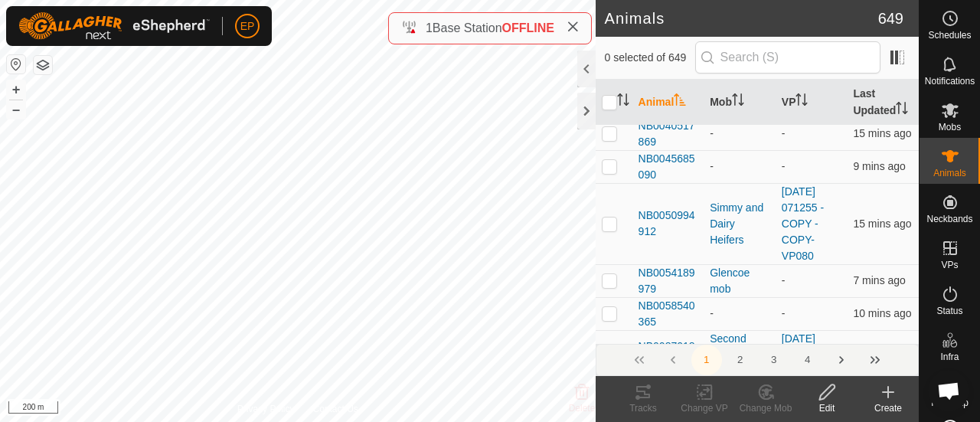
scroll to position [446, 0]
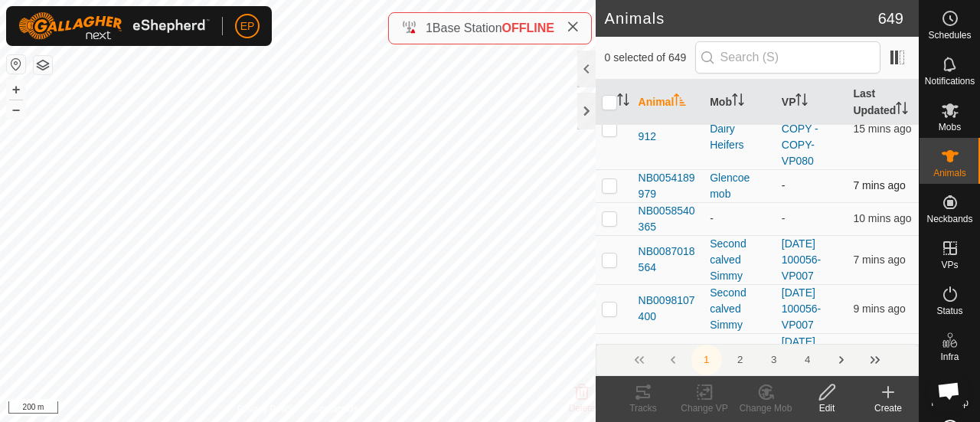
click at [611, 191] on p-checkbox at bounding box center [609, 185] width 15 height 12
checkbox input "true"
click at [890, 397] on icon at bounding box center [888, 392] width 18 height 18
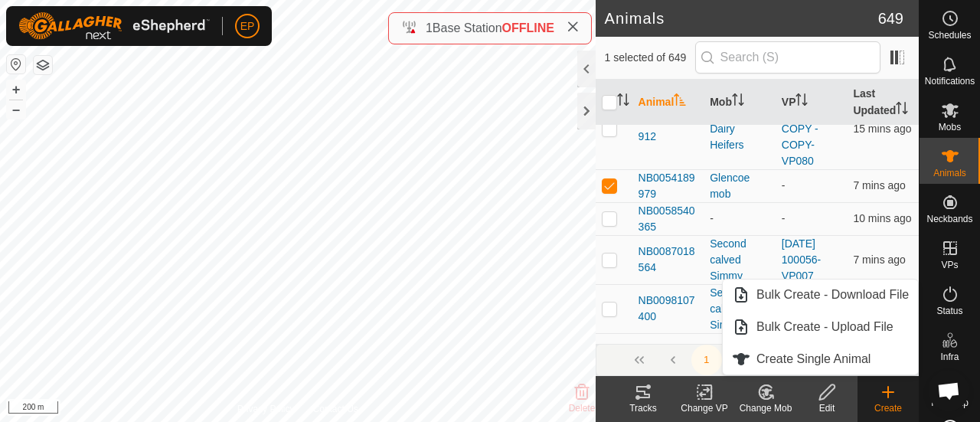
click at [885, 388] on icon at bounding box center [888, 392] width 18 height 18
click at [699, 394] on icon at bounding box center [704, 392] width 19 height 18
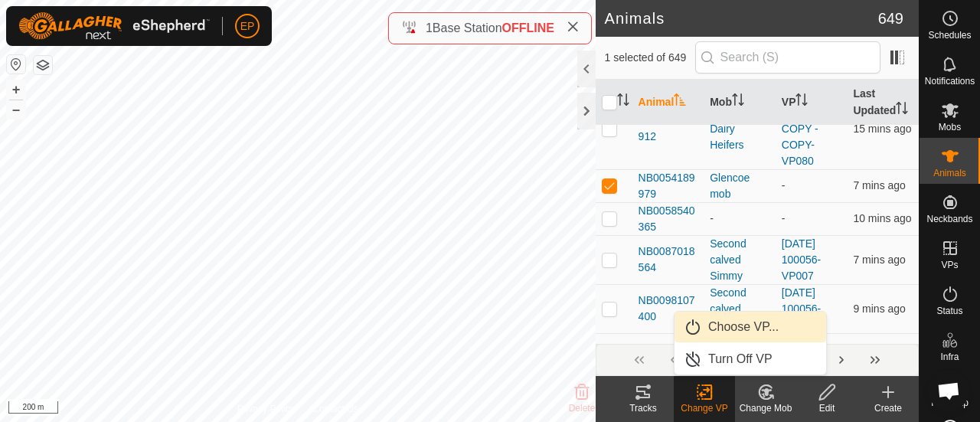
click at [737, 328] on link "Choose VP..." at bounding box center [751, 327] width 152 height 31
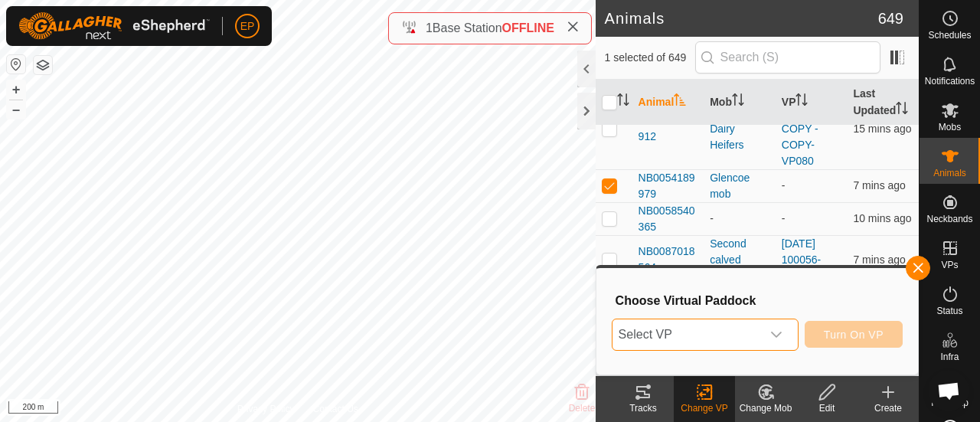
click at [688, 332] on span "Select VP" at bounding box center [687, 334] width 149 height 31
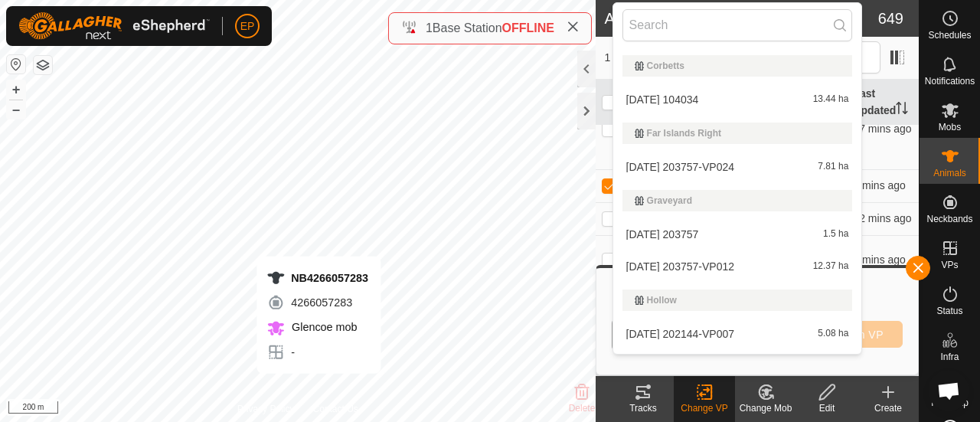
scroll to position [1425, 0]
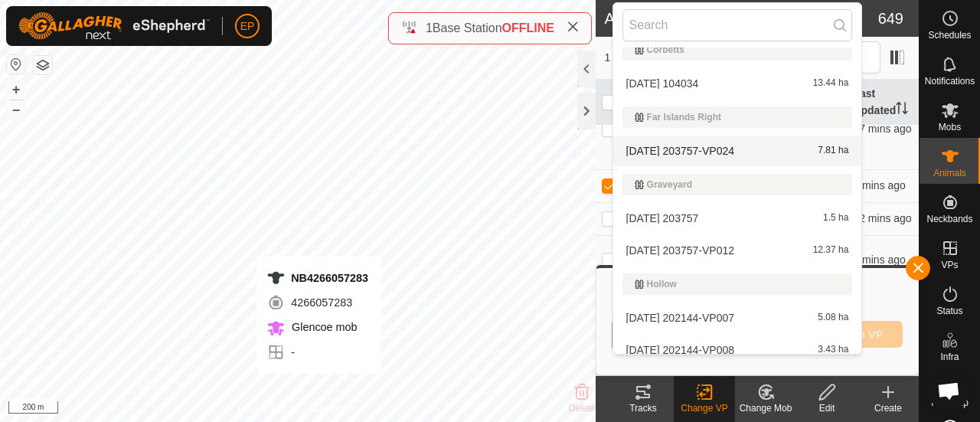
click at [674, 143] on li "[DATE] 203757-VP024 7.81 ha" at bounding box center [738, 151] width 249 height 31
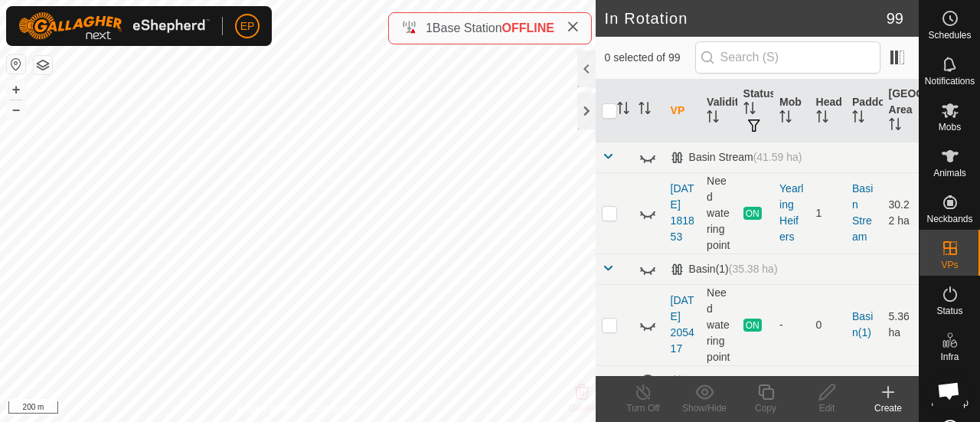
checkbox input "true"
click at [767, 394] on icon at bounding box center [766, 392] width 19 height 18
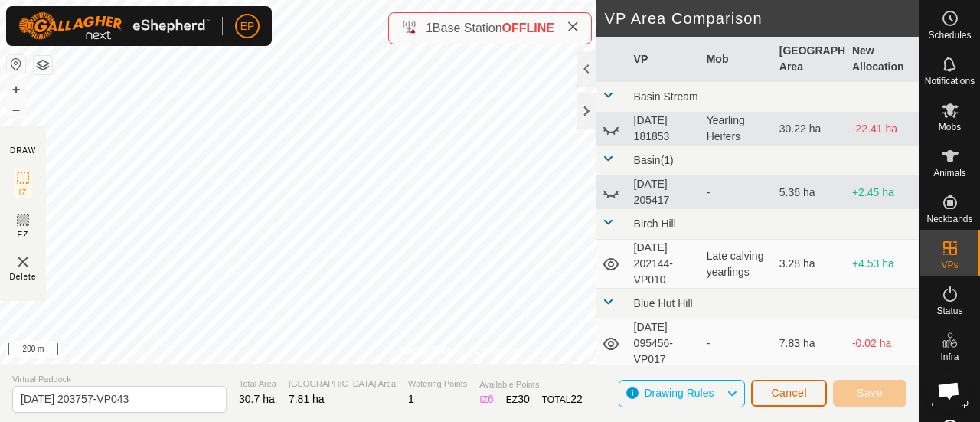
click at [777, 398] on span "Cancel" at bounding box center [789, 393] width 36 height 12
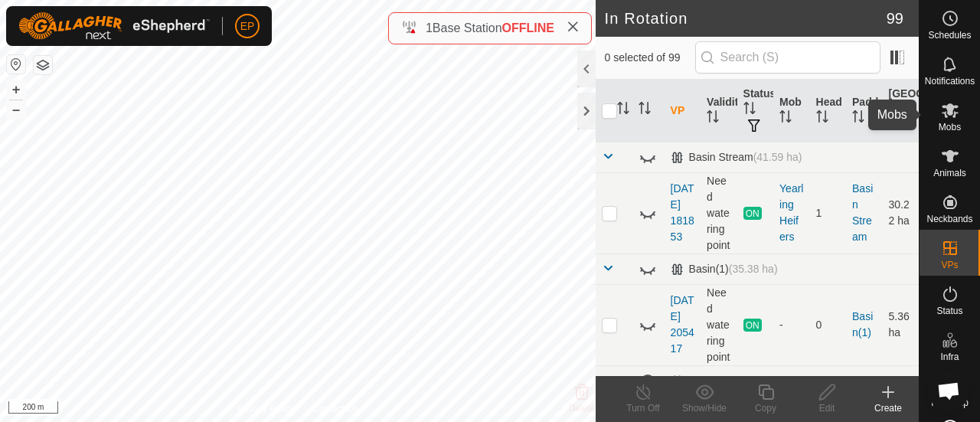
click at [941, 111] on icon at bounding box center [950, 110] width 18 height 18
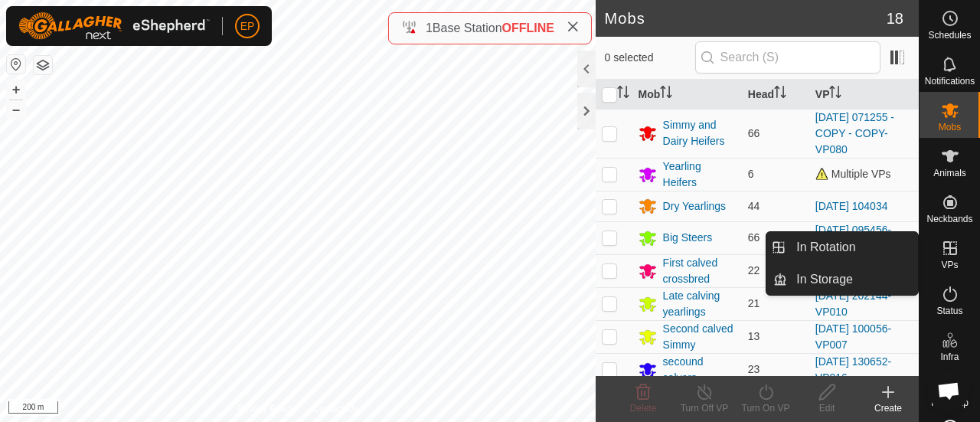
click at [944, 247] on icon at bounding box center [951, 248] width 14 height 14
click at [944, 254] on icon at bounding box center [951, 248] width 14 height 14
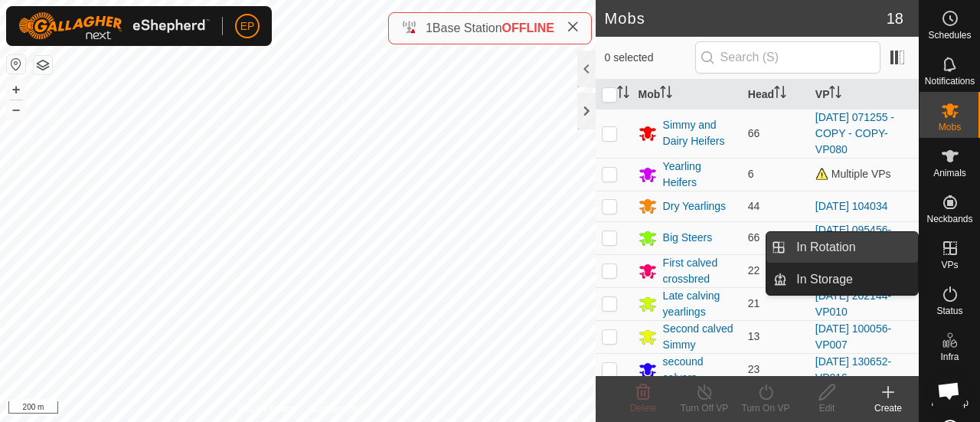
click at [849, 252] on link "In Rotation" at bounding box center [852, 247] width 131 height 31
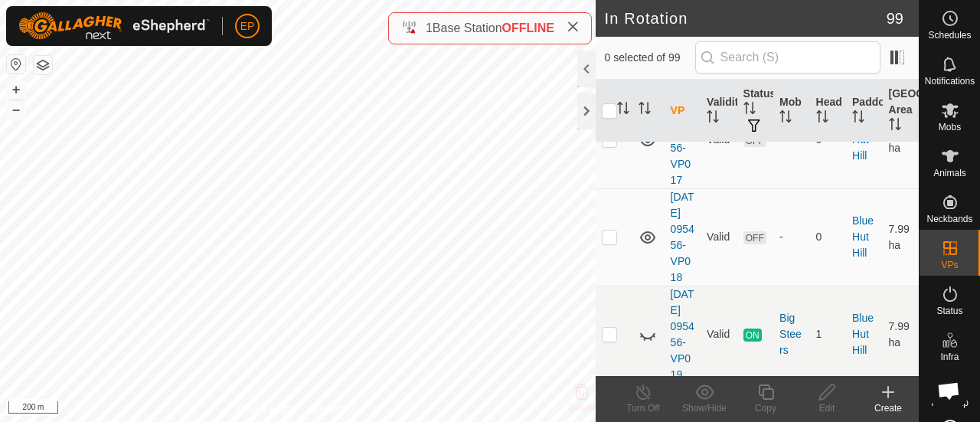
scroll to position [522, 0]
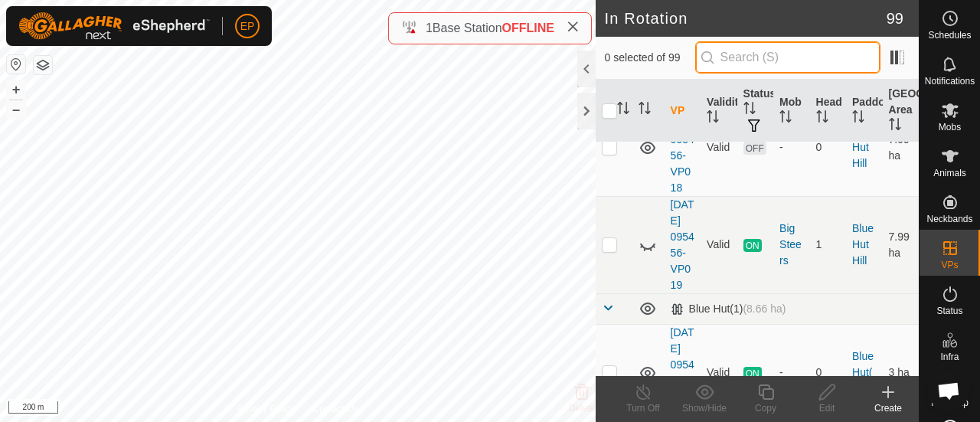
click at [758, 57] on input "text" at bounding box center [787, 57] width 185 height 32
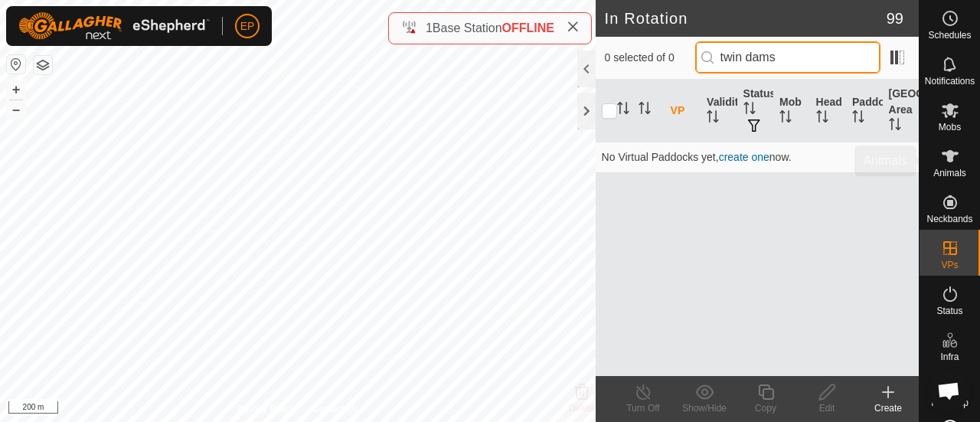
type input "twin dams"
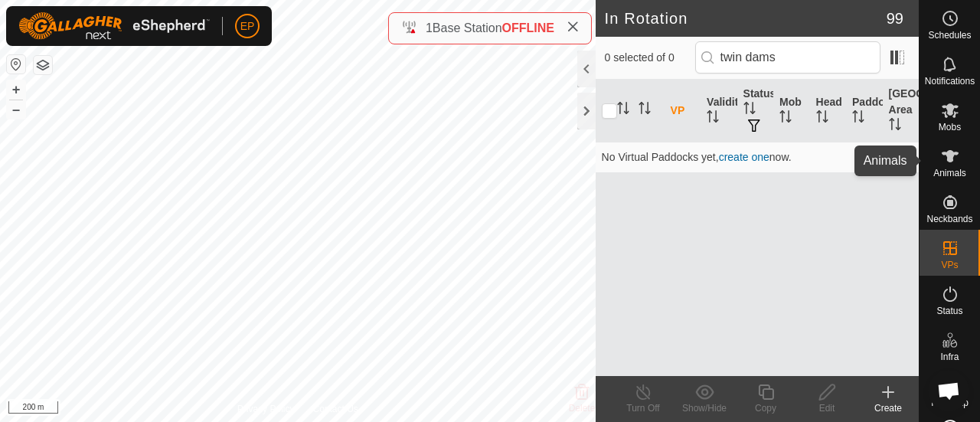
drag, startPoint x: 943, startPoint y: 166, endPoint x: 947, endPoint y: 236, distance: 69.9
click at [943, 166] on es-animals-svg-icon at bounding box center [951, 156] width 28 height 25
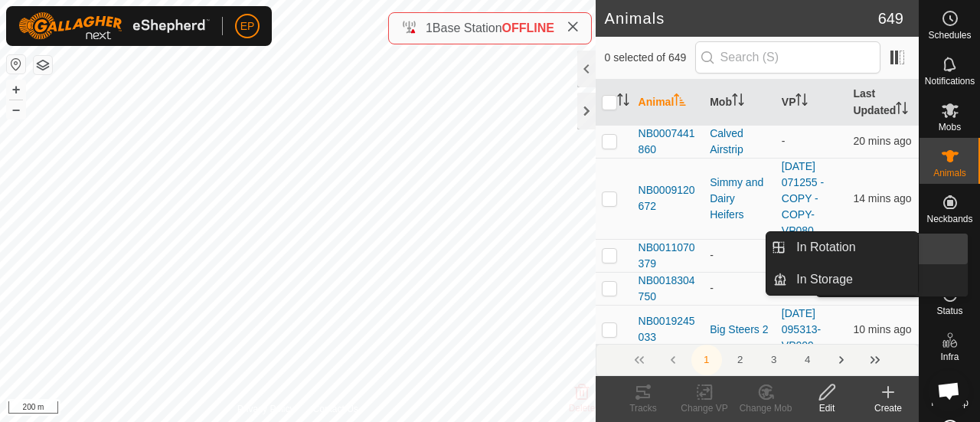
click at [945, 245] on icon at bounding box center [950, 248] width 18 height 18
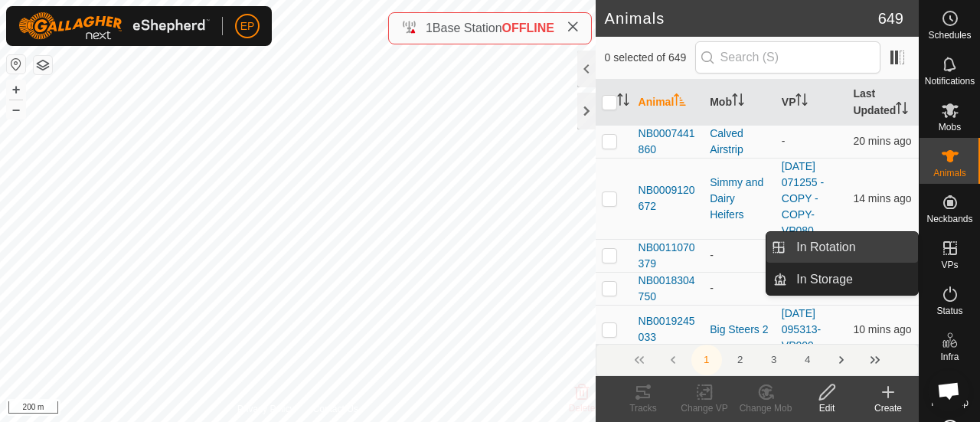
click at [852, 243] on link "In Rotation" at bounding box center [852, 247] width 131 height 31
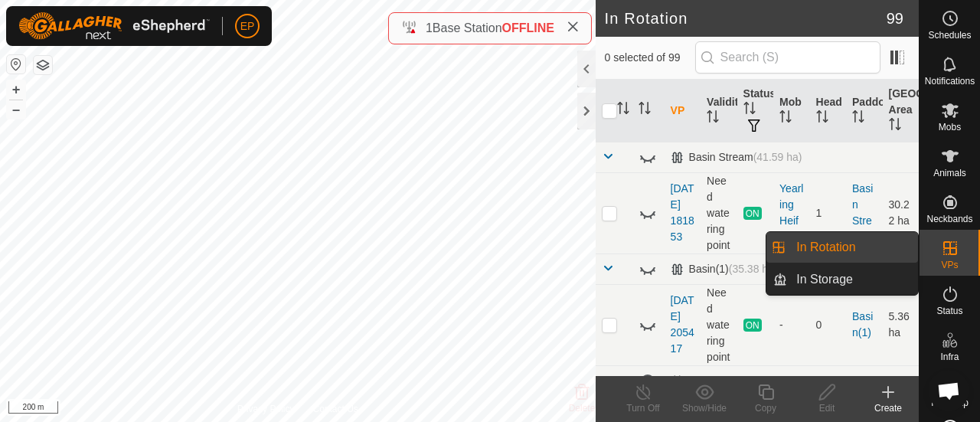
click at [852, 243] on link "In Rotation" at bounding box center [852, 247] width 131 height 31
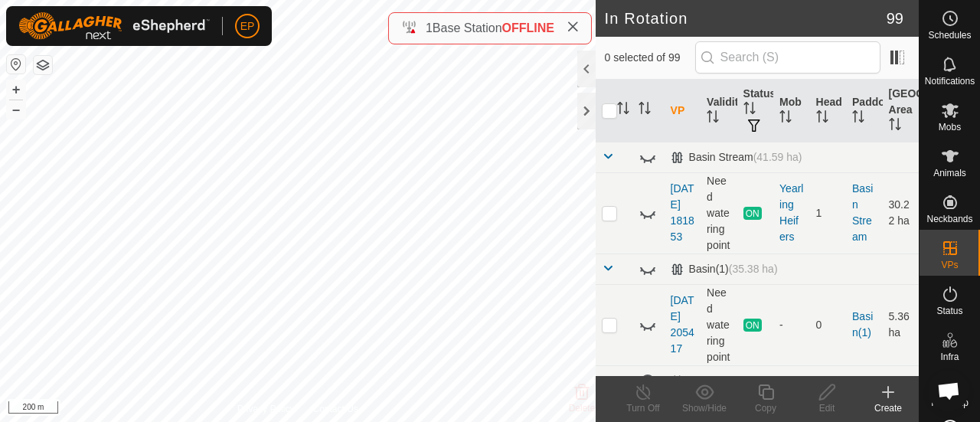
click at [887, 398] on icon at bounding box center [888, 392] width 18 height 18
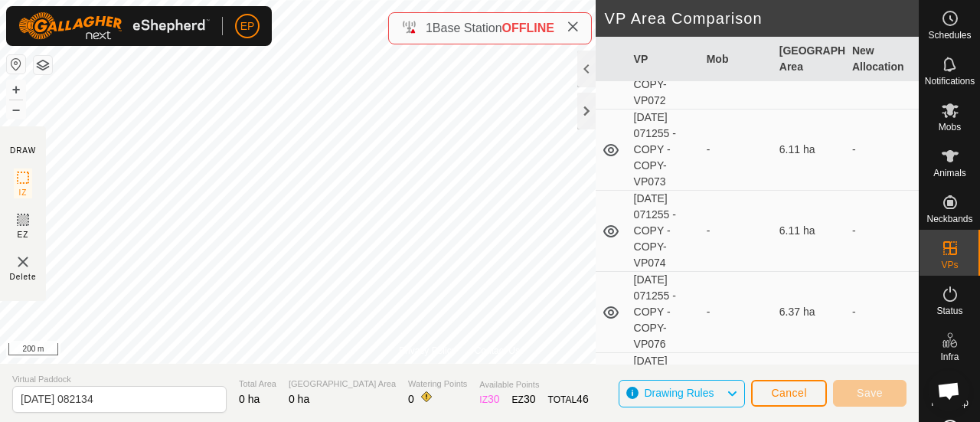
scroll to position [1573, 0]
click at [679, 394] on span "Drawing Rules" at bounding box center [679, 393] width 70 height 12
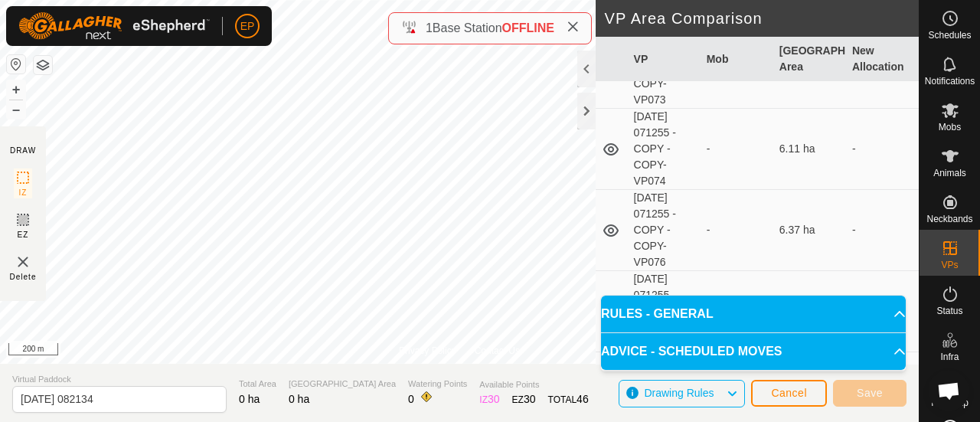
click at [903, 258] on td "-" at bounding box center [882, 230] width 73 height 81
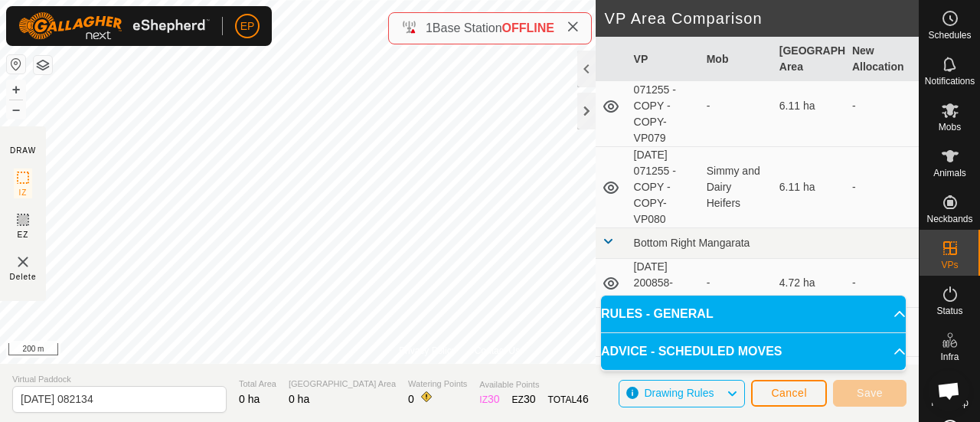
click at [673, 398] on span "Drawing Rules" at bounding box center [679, 393] width 70 height 12
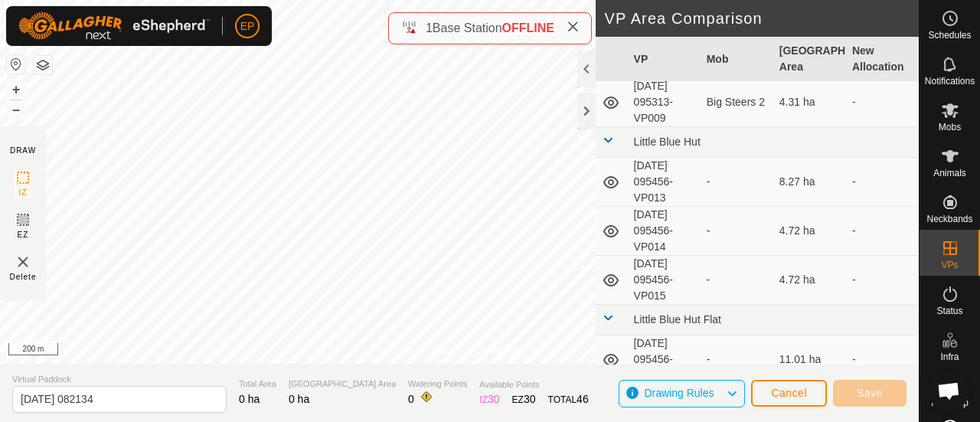
scroll to position [3208, 0]
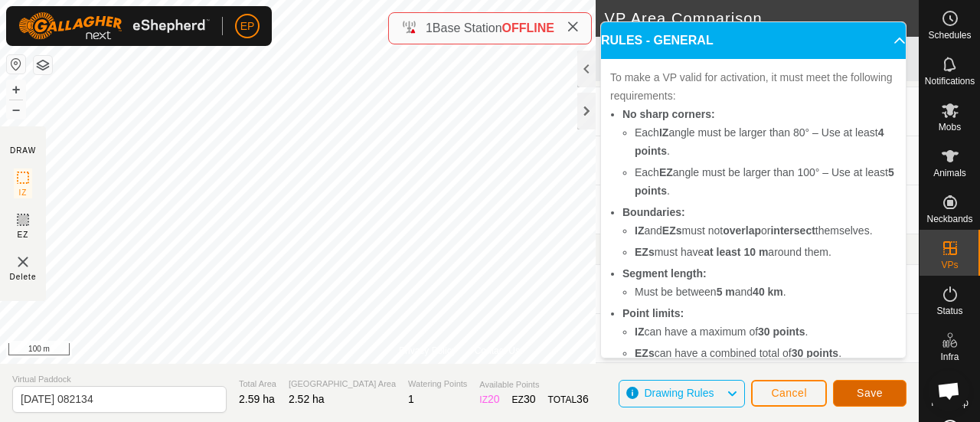
click at [855, 393] on button "Save" at bounding box center [870, 393] width 74 height 27
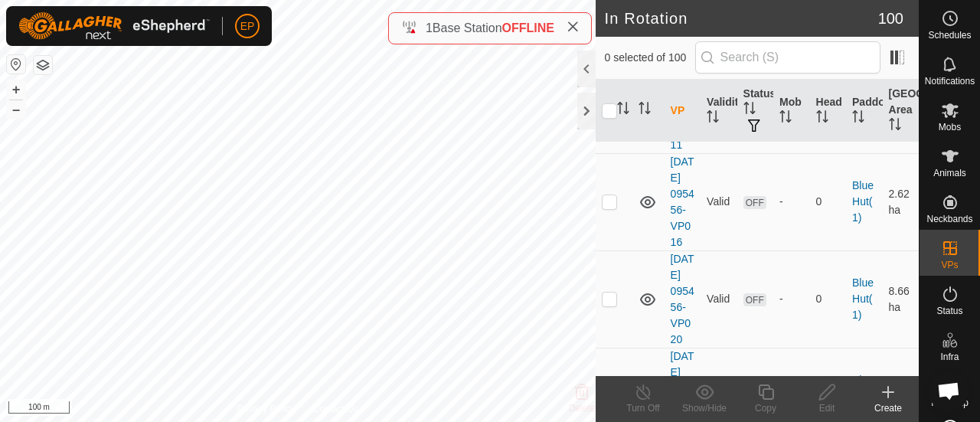
scroll to position [918, 0]
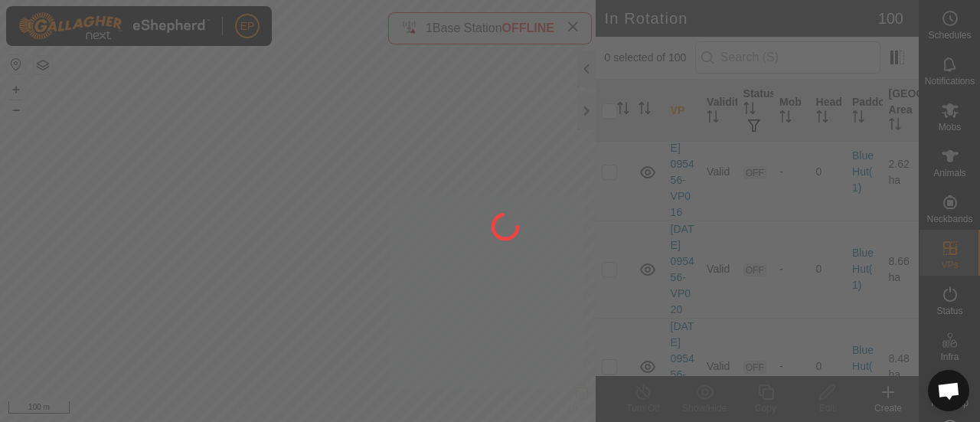
click at [754, 54] on div at bounding box center [490, 211] width 980 height 422
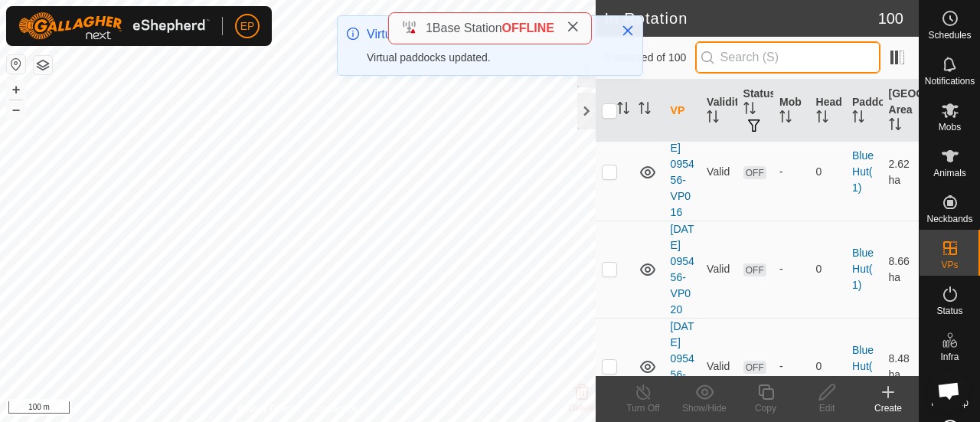
click at [754, 54] on input "text" at bounding box center [787, 57] width 185 height 32
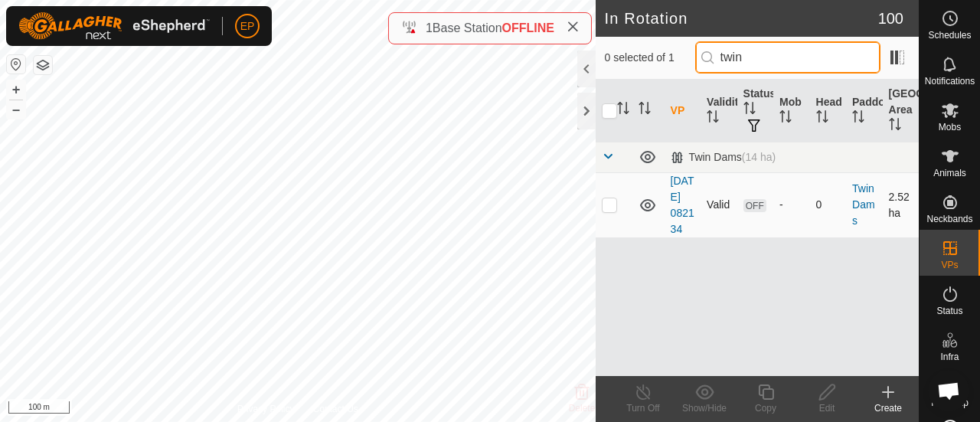
type input "twin"
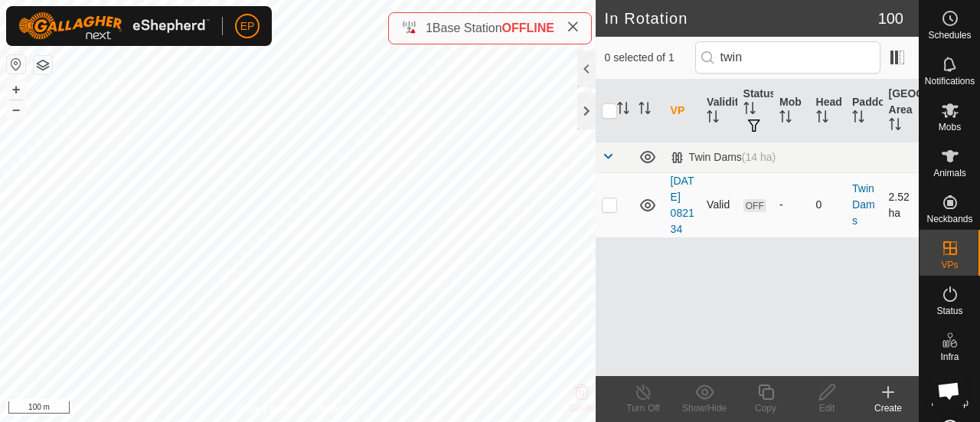
click at [610, 211] on p-checkbox at bounding box center [609, 204] width 15 height 12
checkbox input "true"
click at [892, 394] on icon at bounding box center [888, 392] width 18 height 18
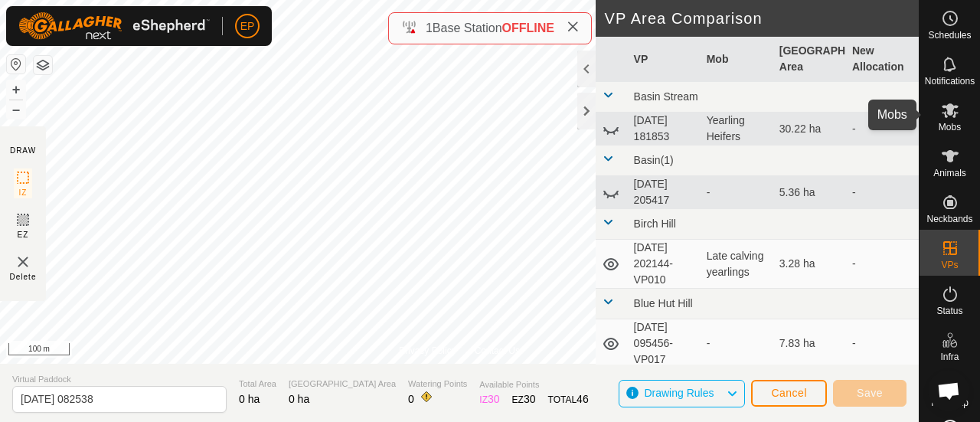
click at [950, 113] on icon at bounding box center [950, 110] width 18 height 18
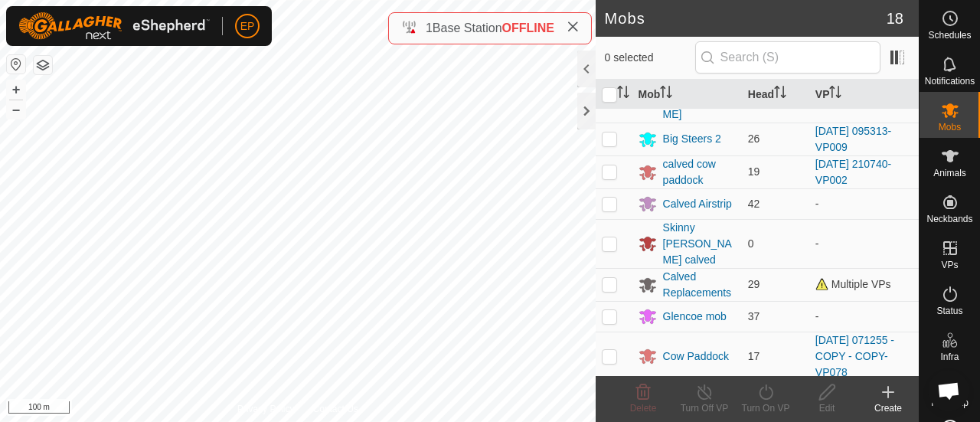
scroll to position [342, 0]
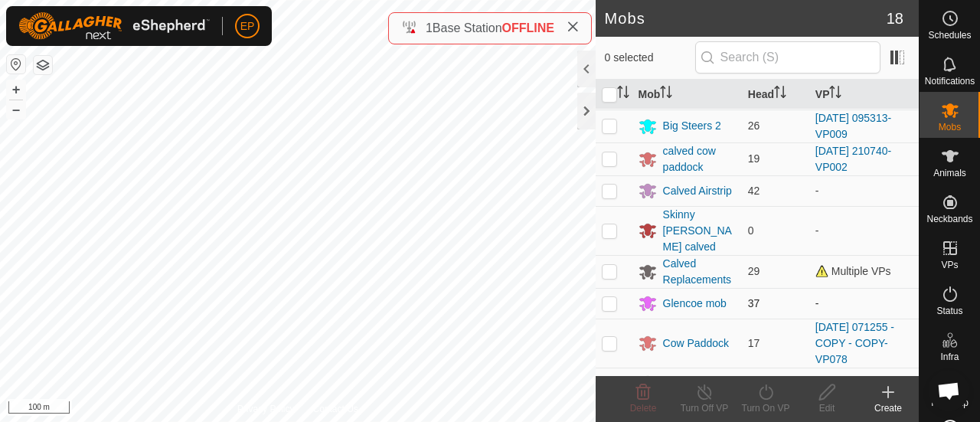
click at [612, 303] on p-checkbox at bounding box center [609, 303] width 15 height 12
checkbox input "true"
click at [765, 400] on icon at bounding box center [766, 392] width 19 height 18
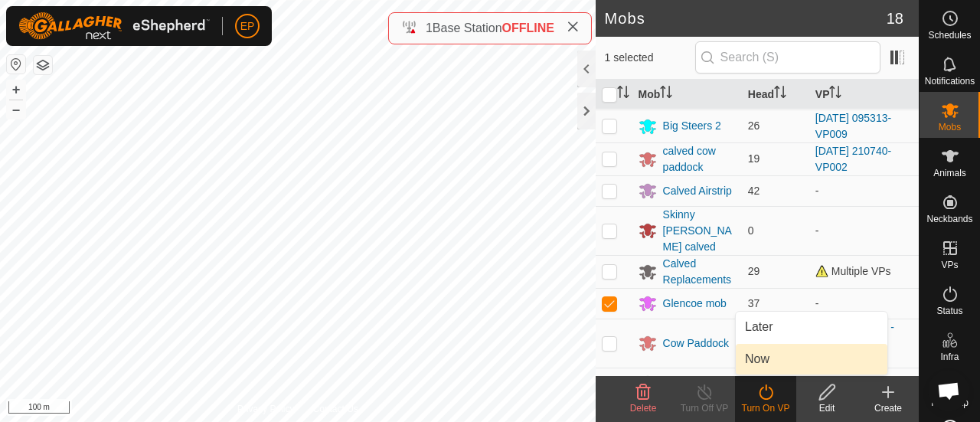
click at [764, 368] on link "Now" at bounding box center [812, 359] width 152 height 31
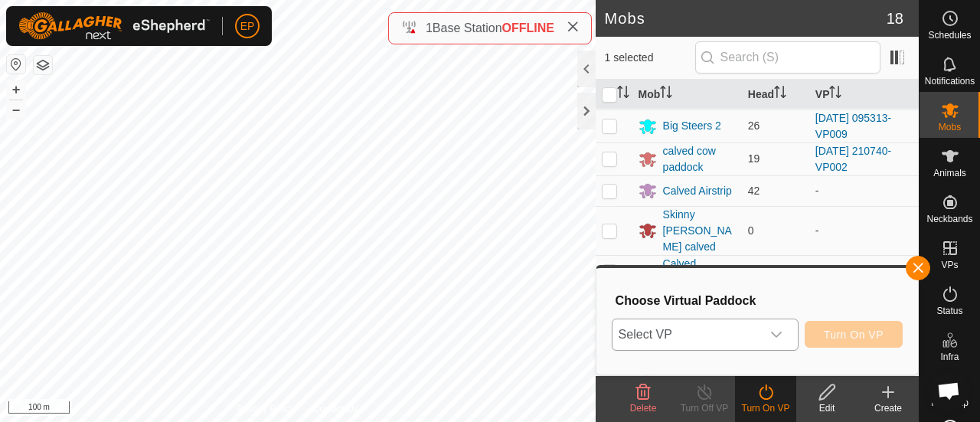
click at [754, 338] on span "Select VP" at bounding box center [687, 334] width 149 height 31
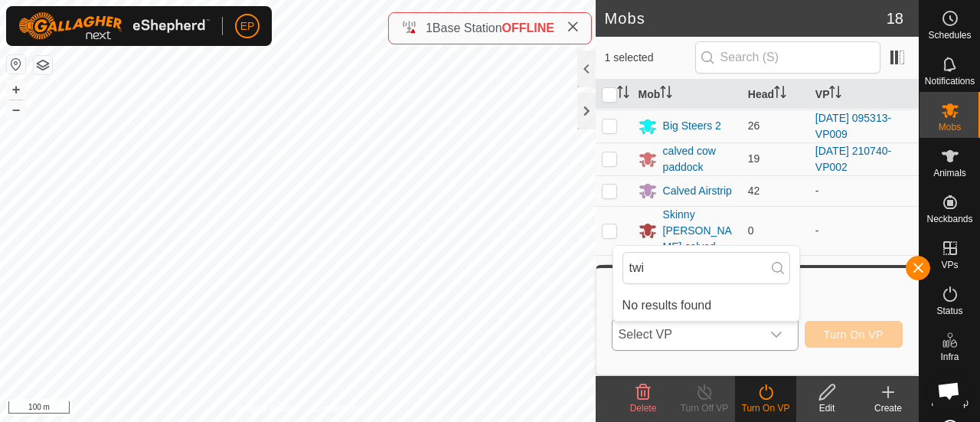
type input "twi"
click at [679, 337] on span "Select VP" at bounding box center [687, 334] width 149 height 31
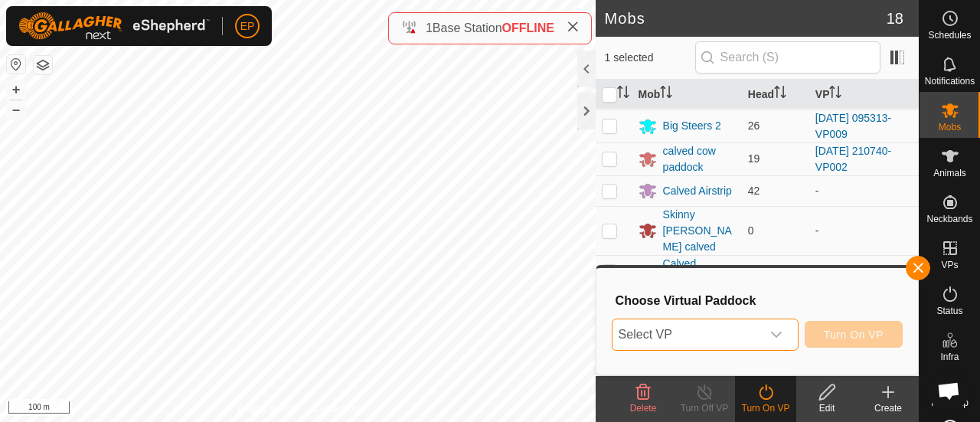
click at [710, 330] on span "Select VP" at bounding box center [687, 334] width 149 height 31
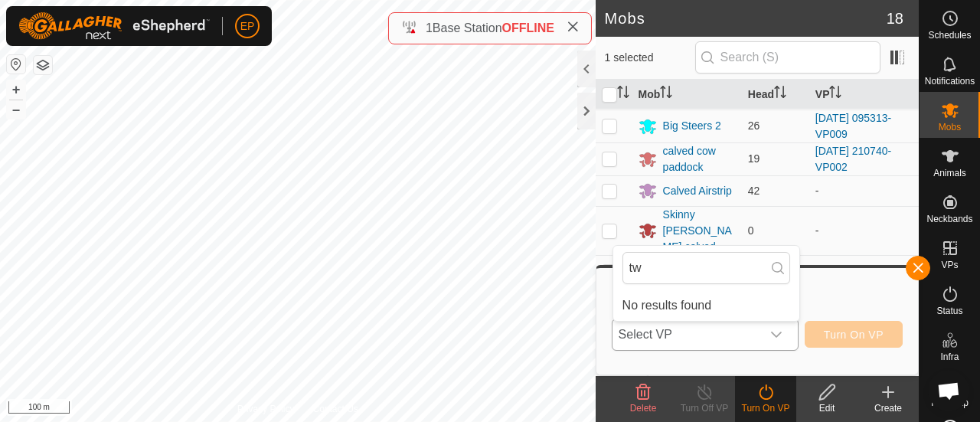
type input "t"
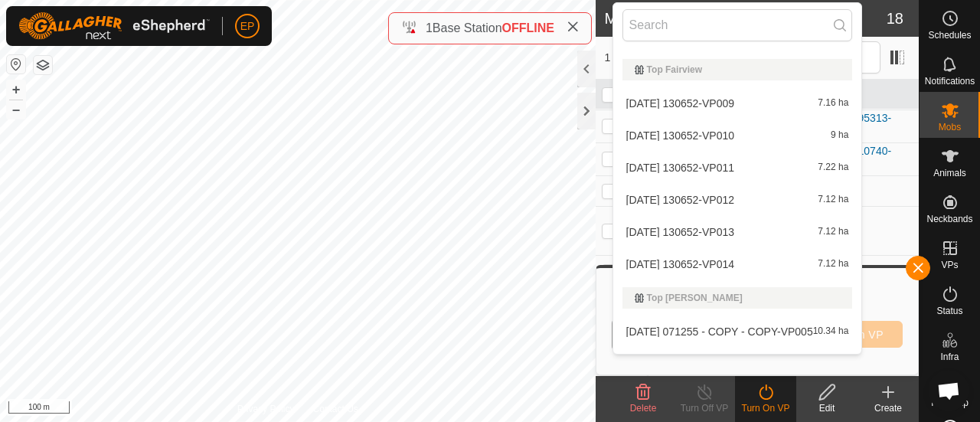
scroll to position [4072, 0]
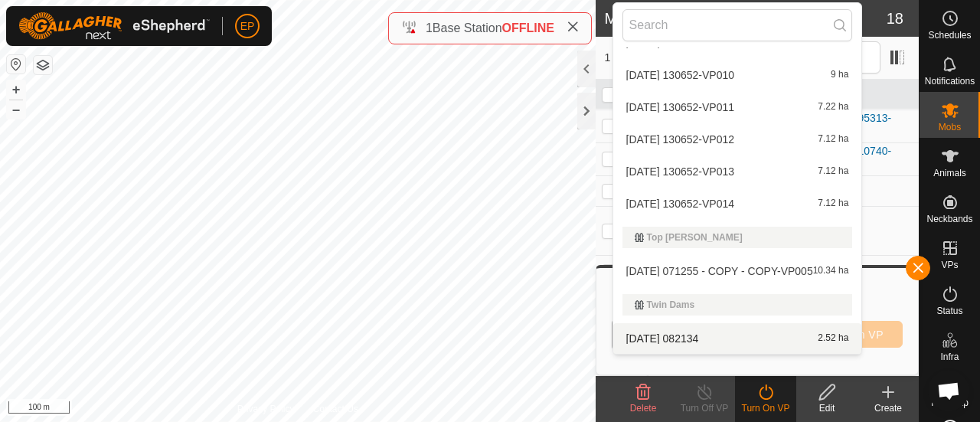
click at [725, 336] on li "[DATE] 082134 2.52 ha" at bounding box center [738, 338] width 249 height 31
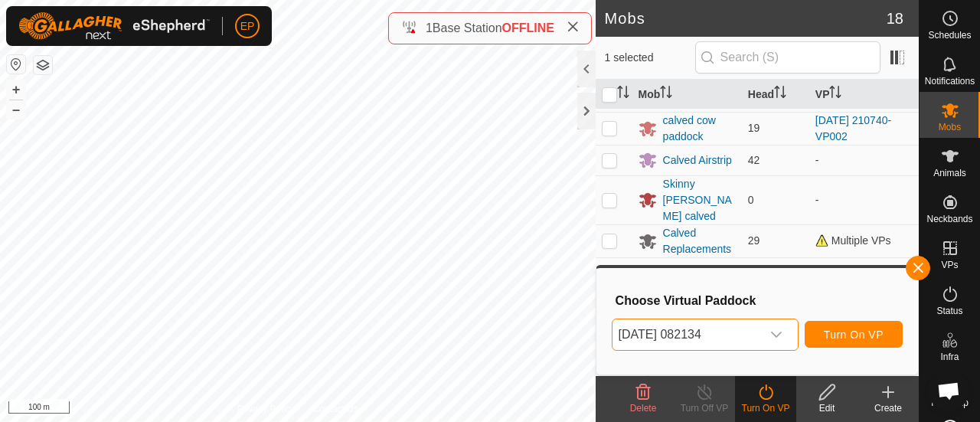
scroll to position [396, 0]
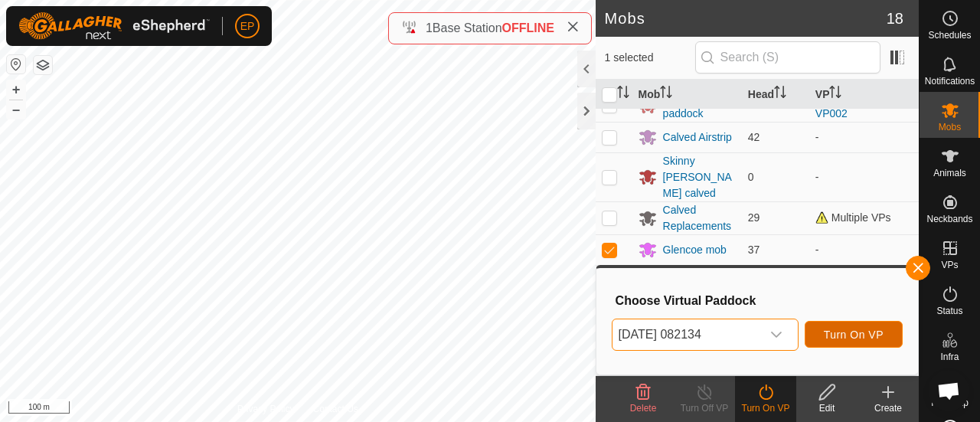
click at [847, 327] on button "Turn On VP" at bounding box center [854, 334] width 98 height 27
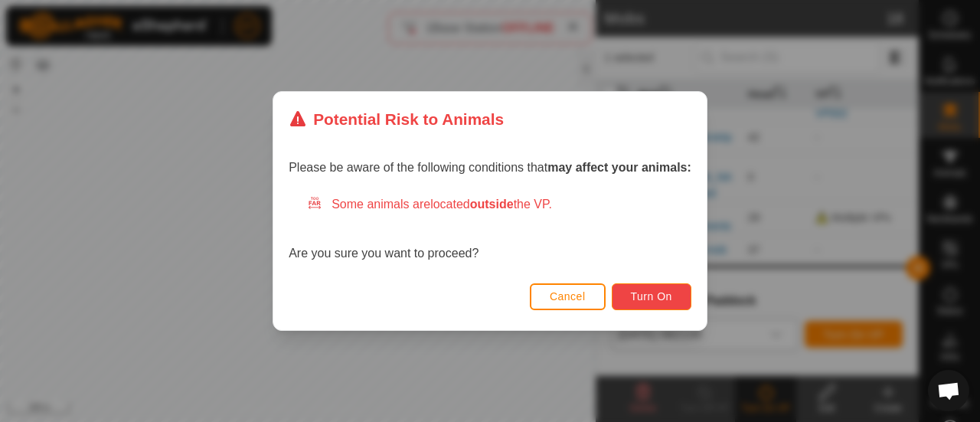
click at [653, 290] on span "Turn On" at bounding box center [651, 296] width 41 height 12
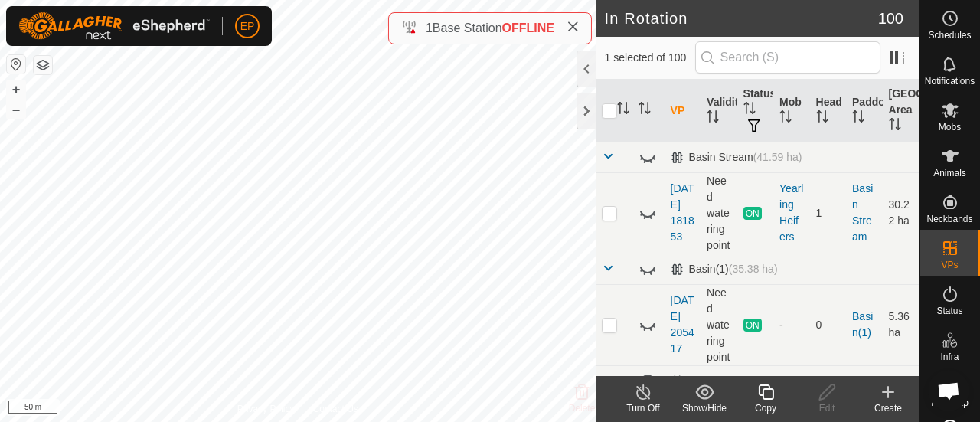
checkbox input "false"
checkbox input "true"
click at [763, 392] on icon at bounding box center [765, 392] width 15 height 15
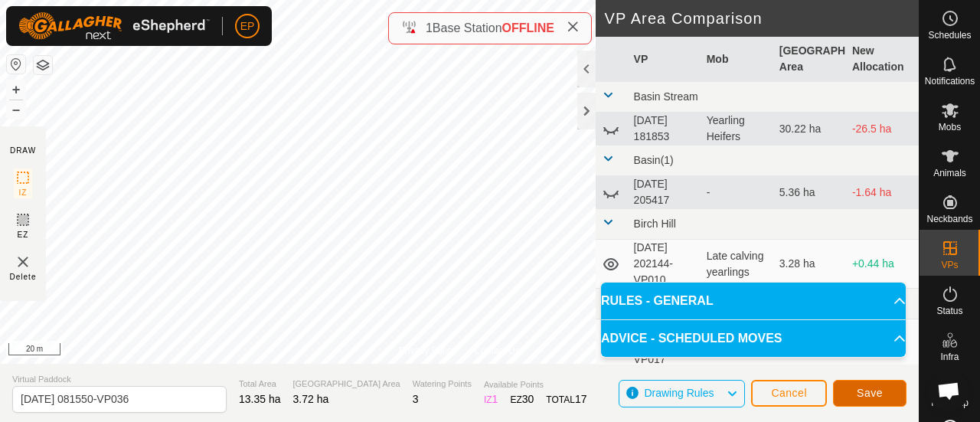
click at [866, 388] on span "Save" at bounding box center [870, 393] width 26 height 12
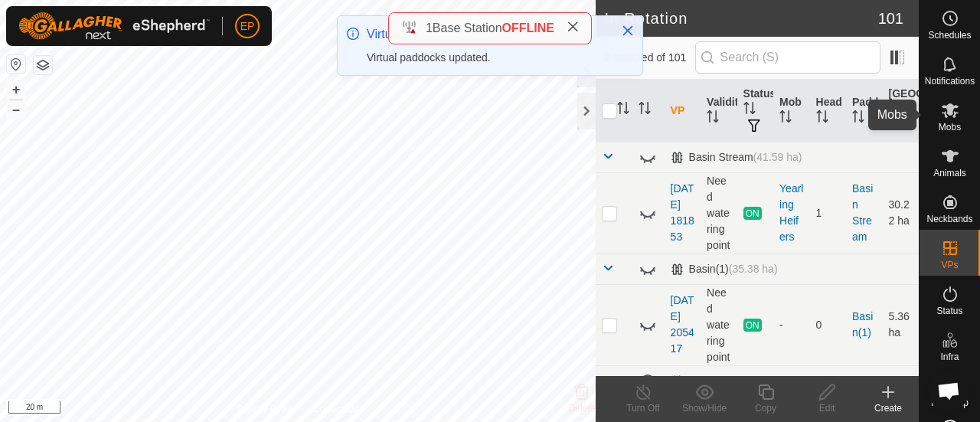
click at [944, 116] on icon at bounding box center [950, 110] width 18 height 18
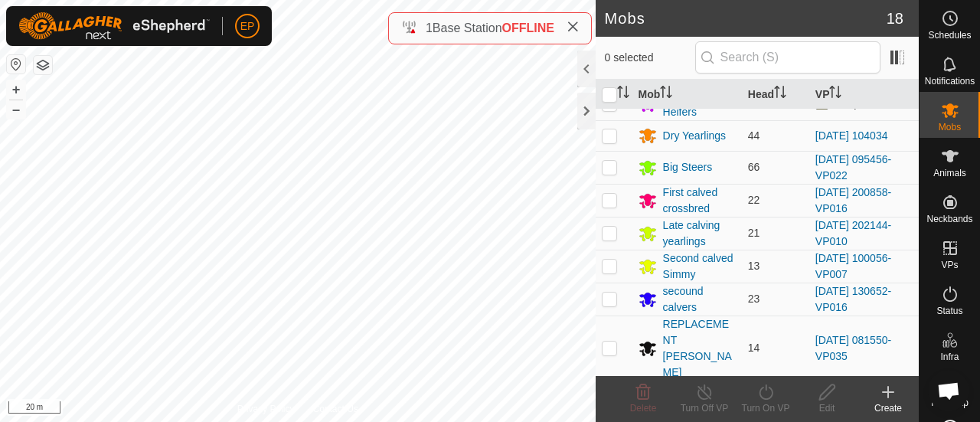
scroll to position [139, 0]
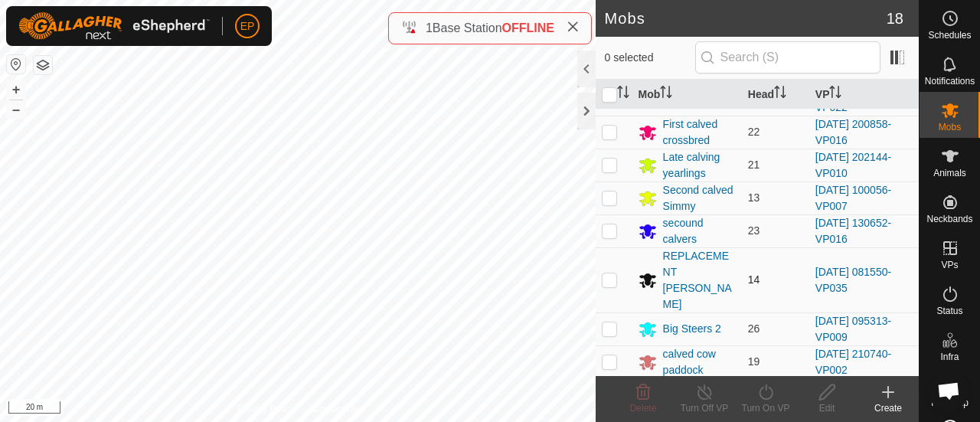
click at [612, 273] on p-checkbox at bounding box center [609, 279] width 15 height 12
checkbox input "true"
click at [763, 390] on icon at bounding box center [766, 392] width 19 height 18
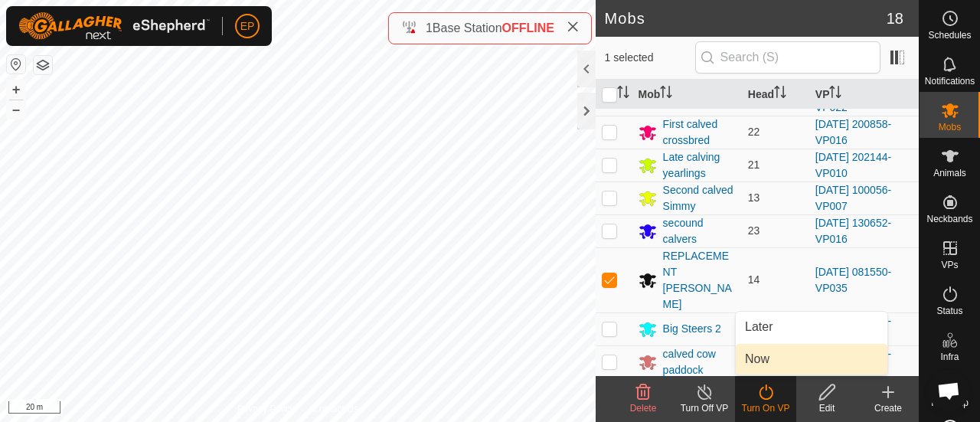
click at [764, 357] on link "Now" at bounding box center [812, 359] width 152 height 31
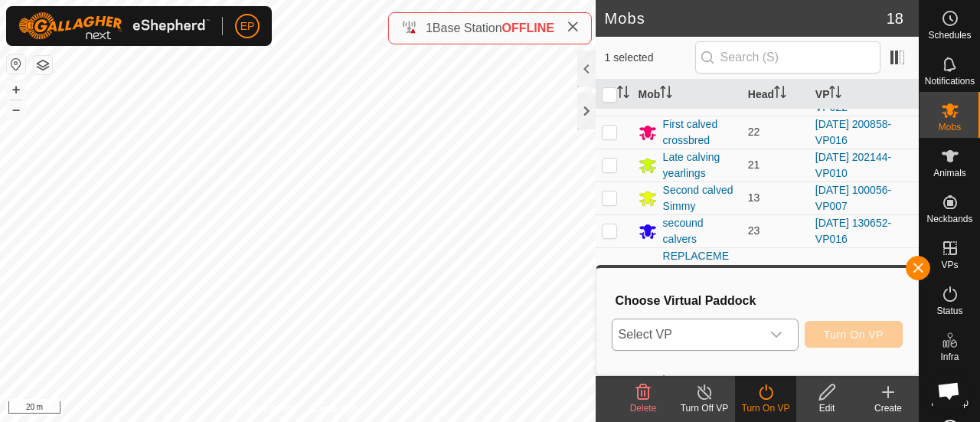
click at [751, 339] on span "Select VP" at bounding box center [687, 334] width 149 height 31
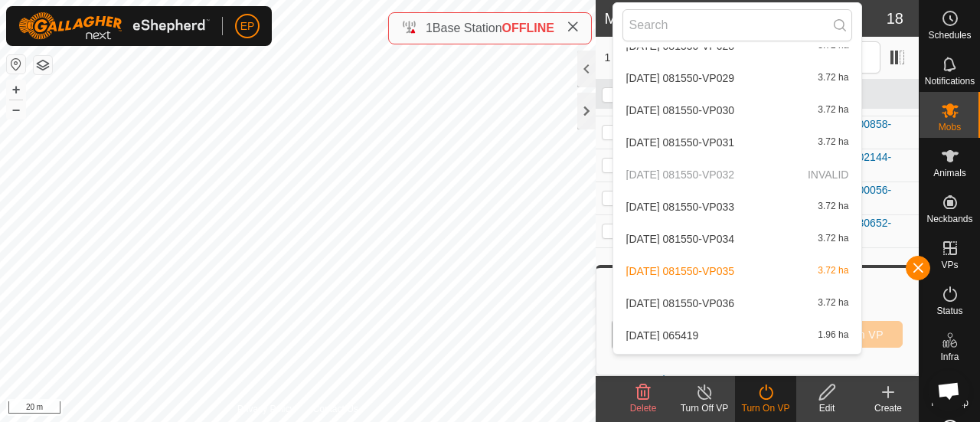
scroll to position [3284, 0]
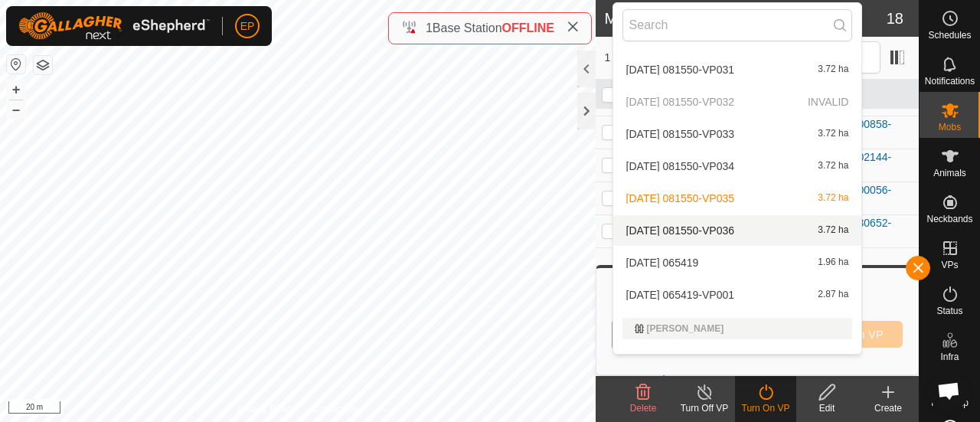
click at [737, 231] on li "[DATE] 081550-VP036 3.72 ha" at bounding box center [738, 230] width 249 height 31
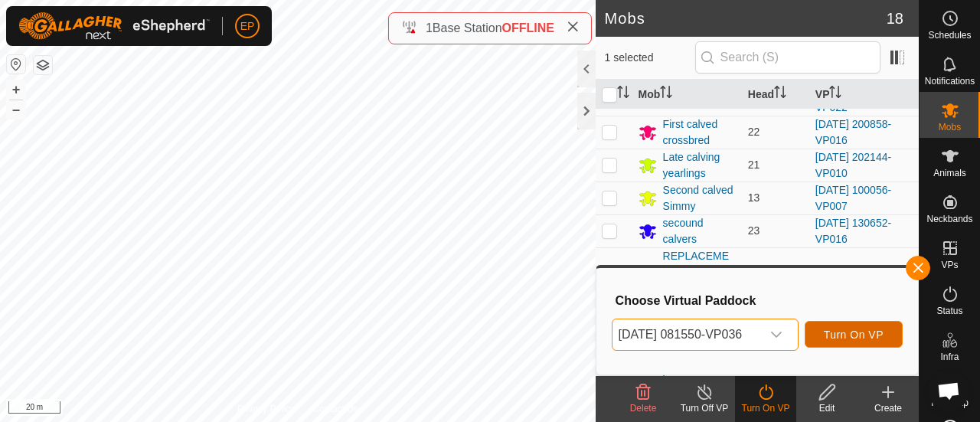
click at [854, 338] on span "Turn On VP" at bounding box center [854, 335] width 60 height 12
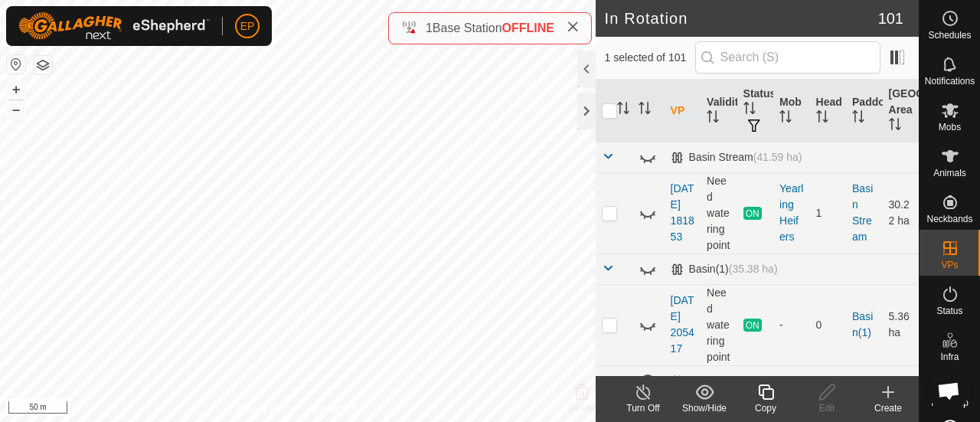
click at [767, 396] on icon at bounding box center [766, 392] width 19 height 18
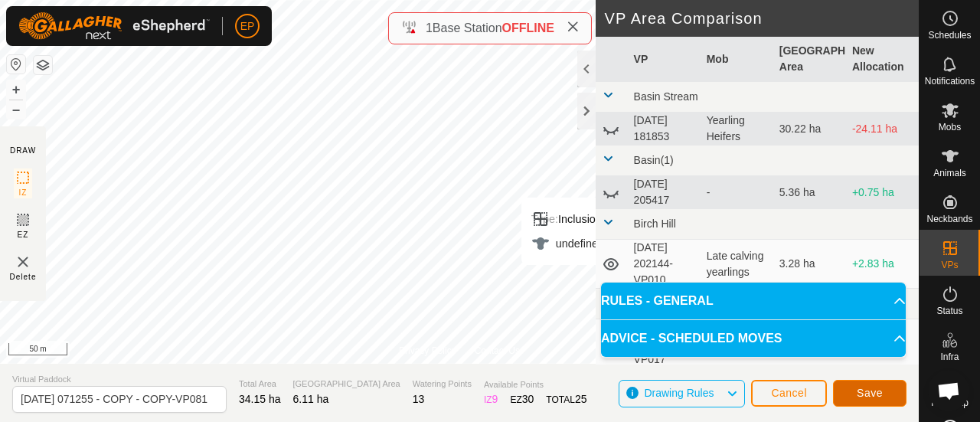
click at [872, 397] on span "Save" at bounding box center [870, 393] width 26 height 12
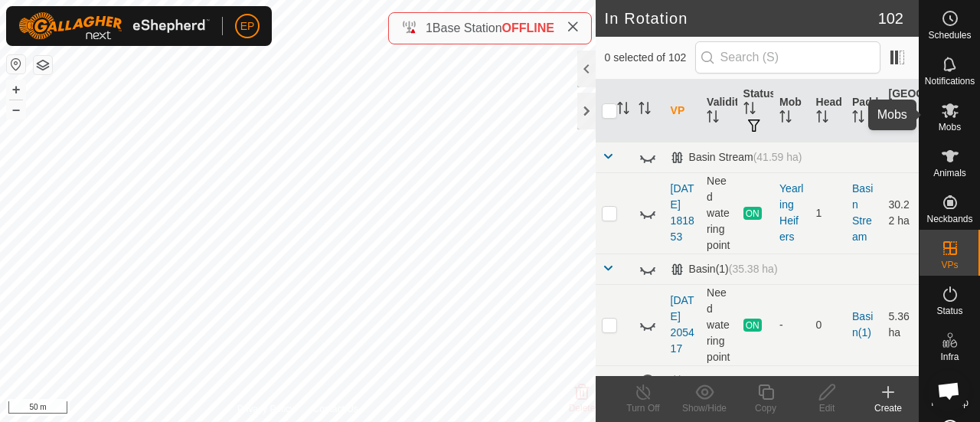
click at [947, 112] on icon at bounding box center [950, 110] width 18 height 18
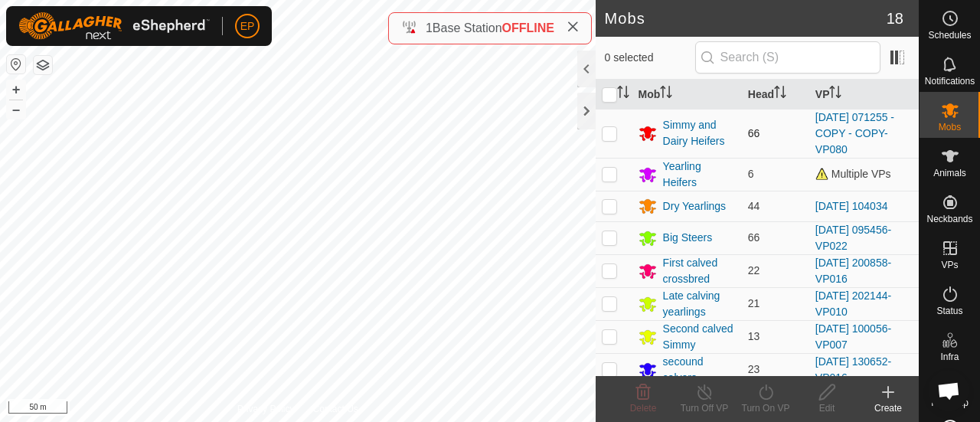
click at [606, 130] on p-checkbox at bounding box center [609, 133] width 15 height 12
checkbox input "true"
click at [757, 397] on icon at bounding box center [766, 392] width 19 height 18
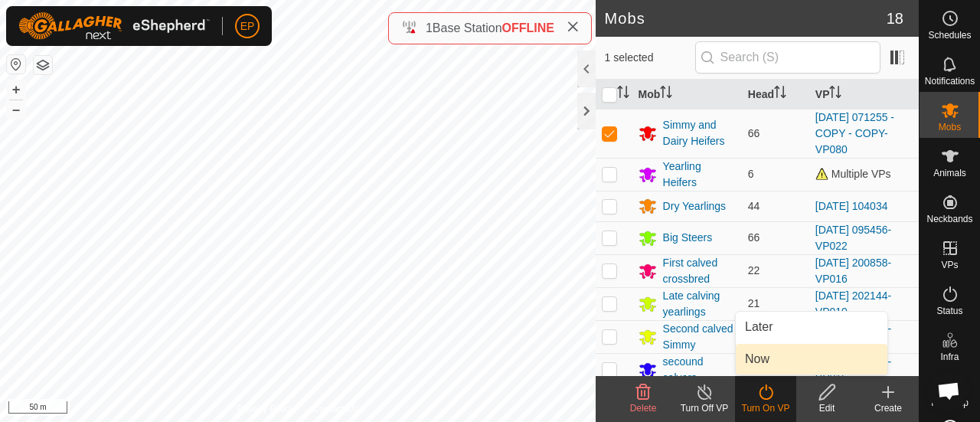
click at [754, 364] on link "Now" at bounding box center [812, 359] width 152 height 31
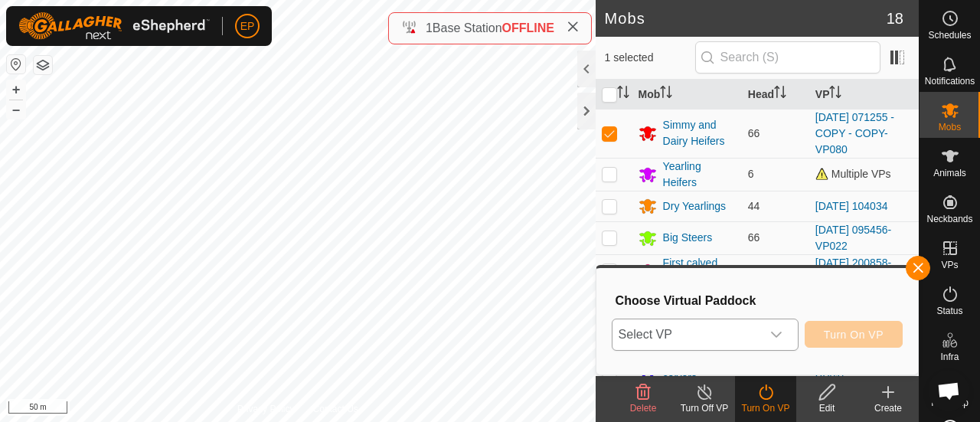
click at [703, 329] on span "Select VP" at bounding box center [687, 334] width 149 height 31
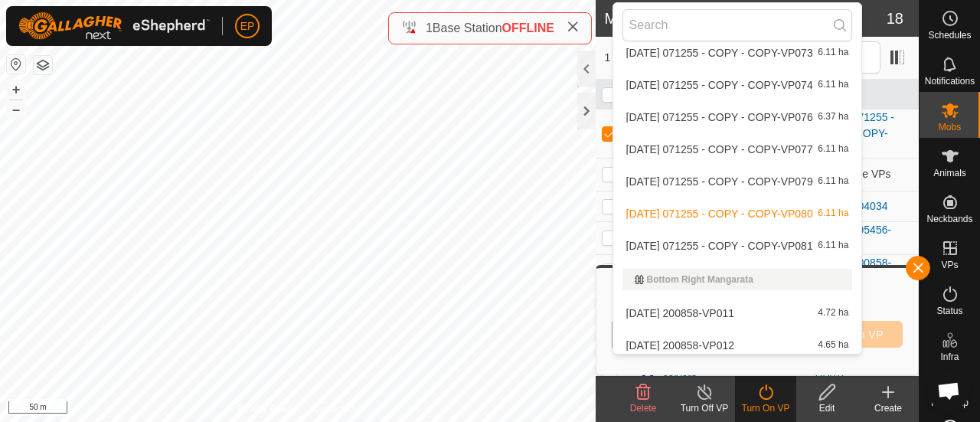
scroll to position [957, 0]
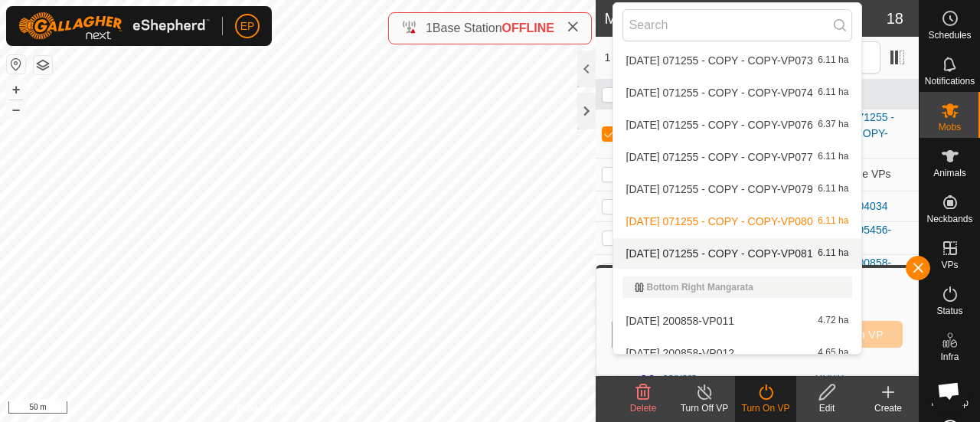
click at [767, 248] on li "[DATE] 071255 - COPY - COPY-VP081 6.11 ha" at bounding box center [738, 253] width 249 height 31
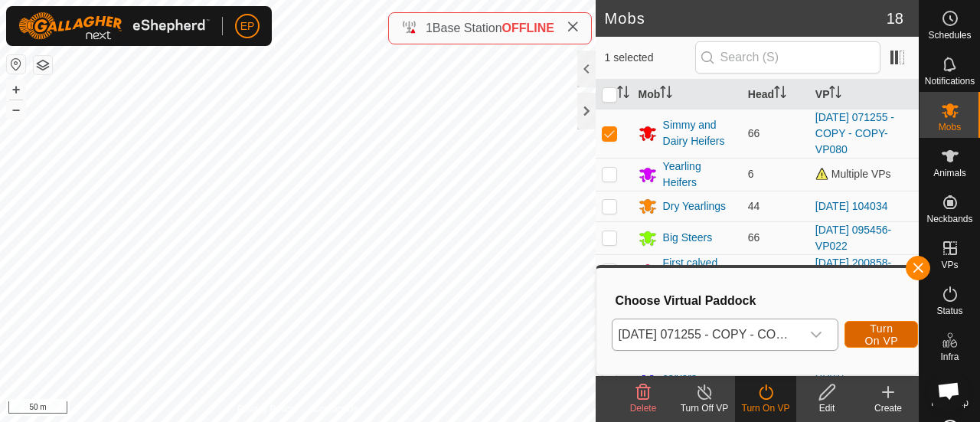
click at [881, 332] on span "Turn On VP" at bounding box center [881, 334] width 35 height 25
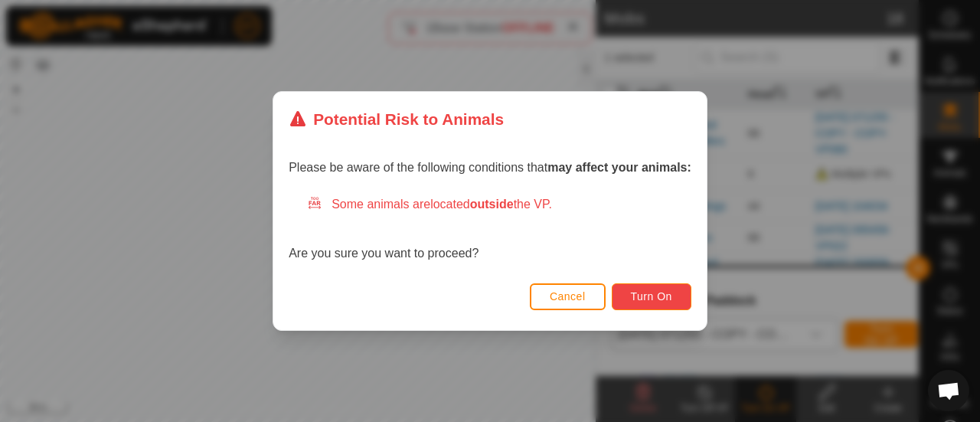
click at [672, 296] on span "Turn On" at bounding box center [651, 296] width 41 height 12
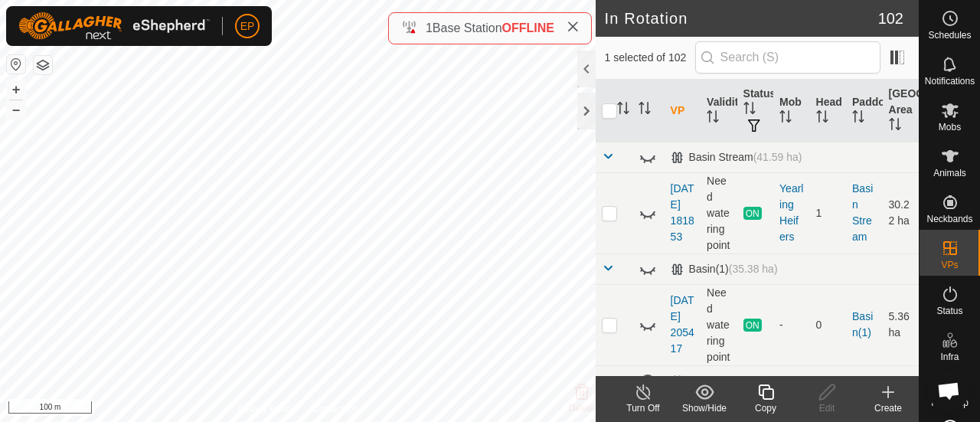
click at [767, 384] on icon at bounding box center [766, 392] width 19 height 18
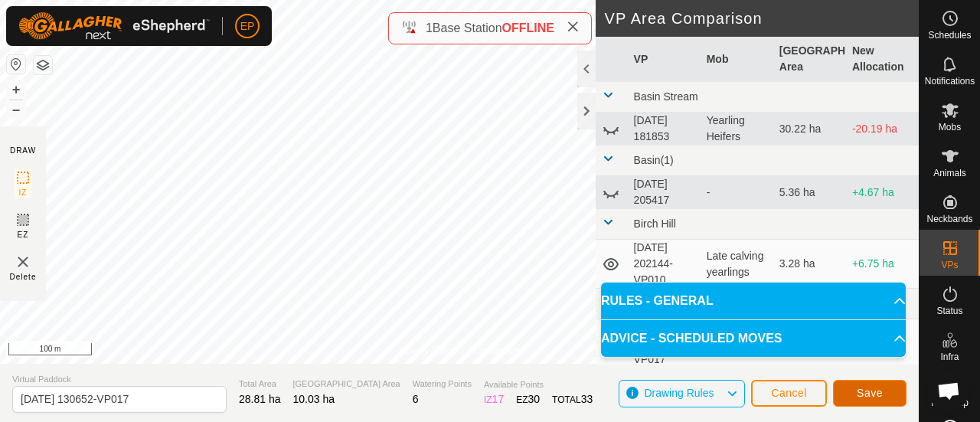
click at [861, 385] on button "Save" at bounding box center [870, 393] width 74 height 27
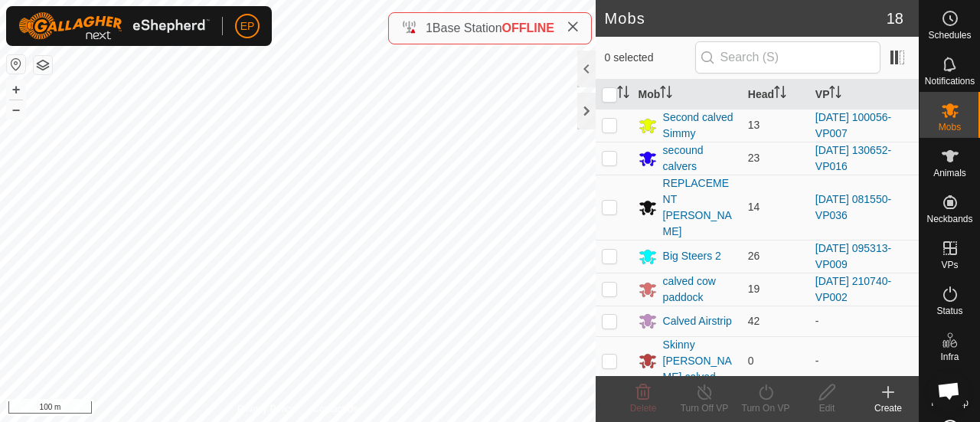
scroll to position [208, 0]
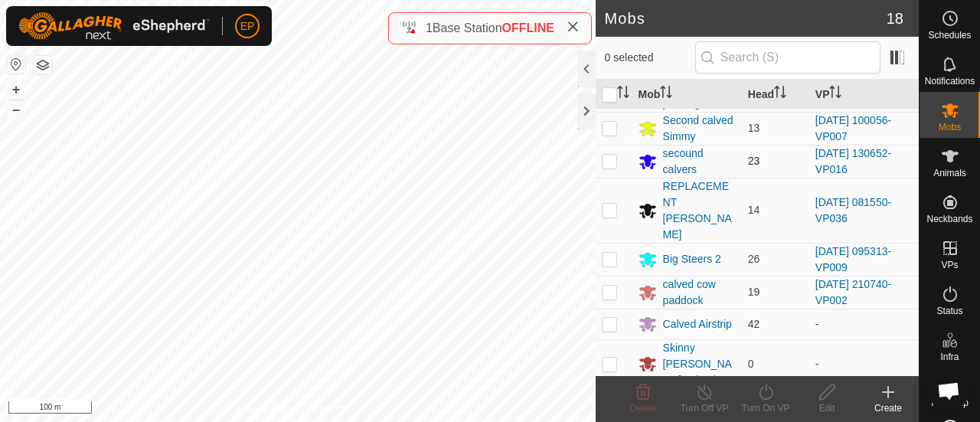
click at [610, 163] on p-checkbox at bounding box center [609, 161] width 15 height 12
checkbox input "true"
click at [763, 394] on icon at bounding box center [766, 392] width 19 height 18
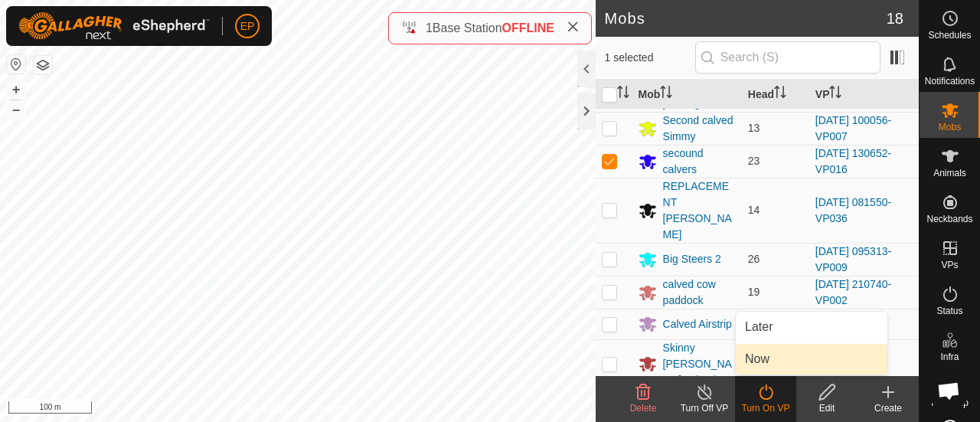
click at [755, 361] on link "Now" at bounding box center [812, 359] width 152 height 31
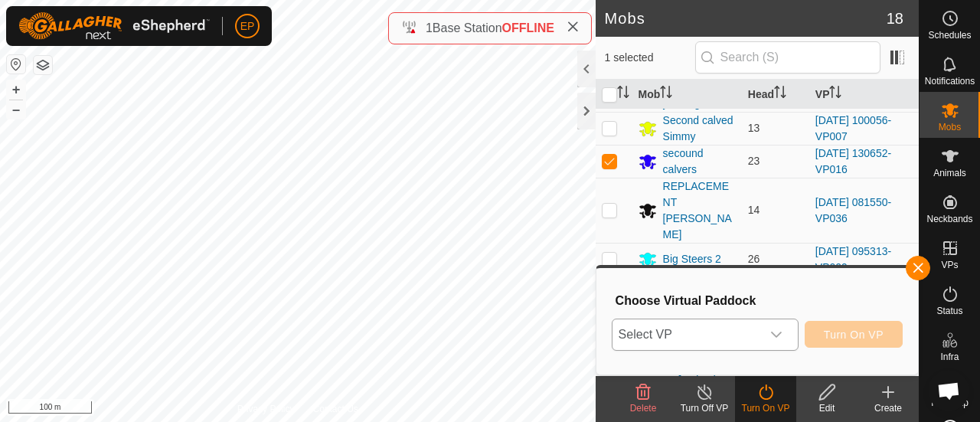
click at [728, 340] on span "Select VP" at bounding box center [687, 334] width 149 height 31
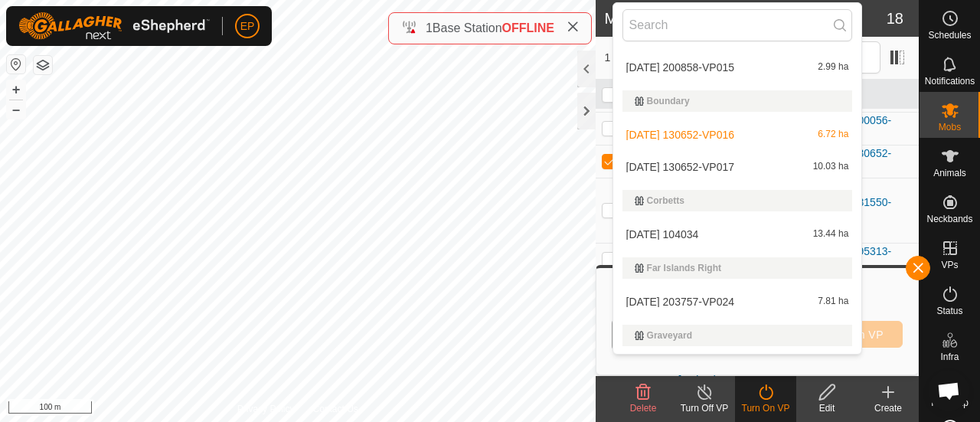
scroll to position [1379, 0]
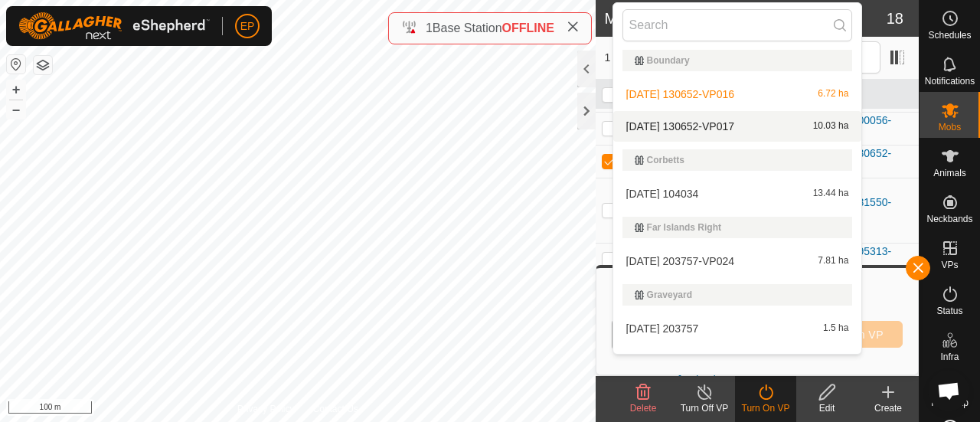
click at [716, 119] on li "2025-09-15 130652-VP017 10.03 ha" at bounding box center [738, 126] width 249 height 31
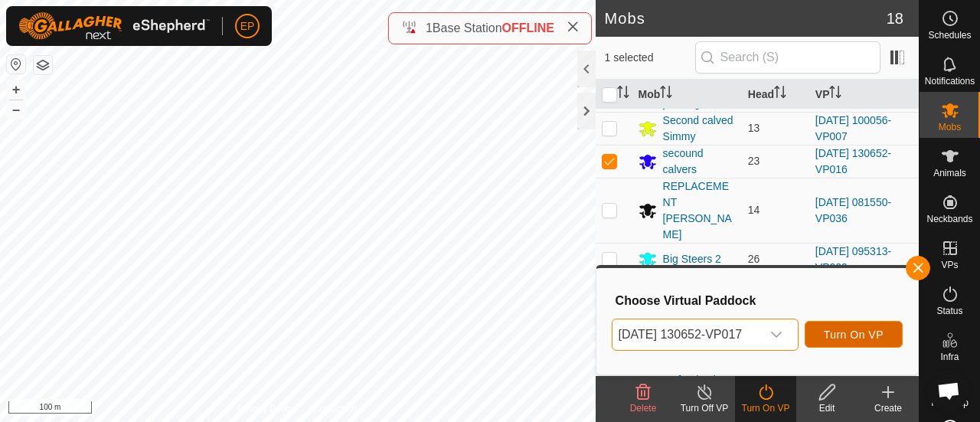
click at [867, 329] on span "Turn On VP" at bounding box center [854, 335] width 60 height 12
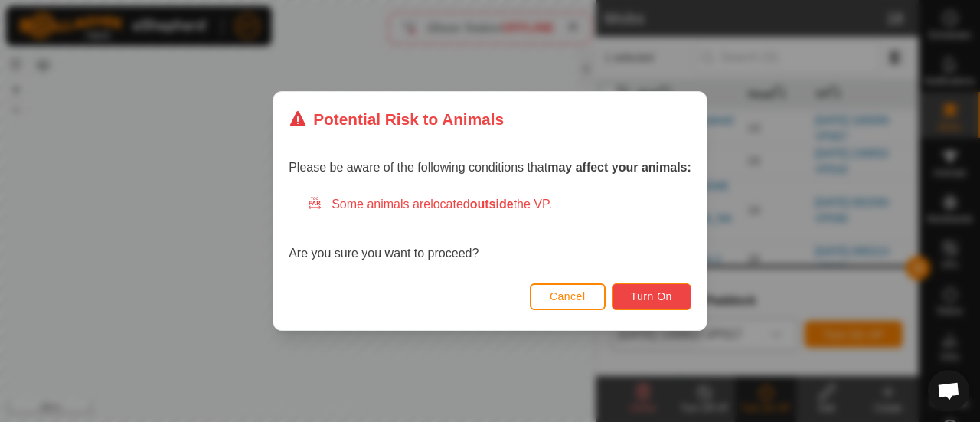
click at [669, 299] on span "Turn On" at bounding box center [651, 296] width 41 height 12
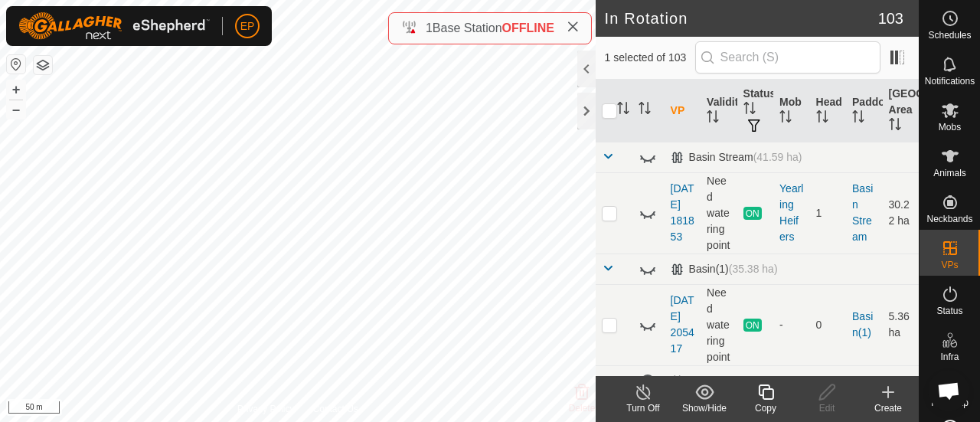
click at [770, 393] on icon at bounding box center [766, 392] width 19 height 18
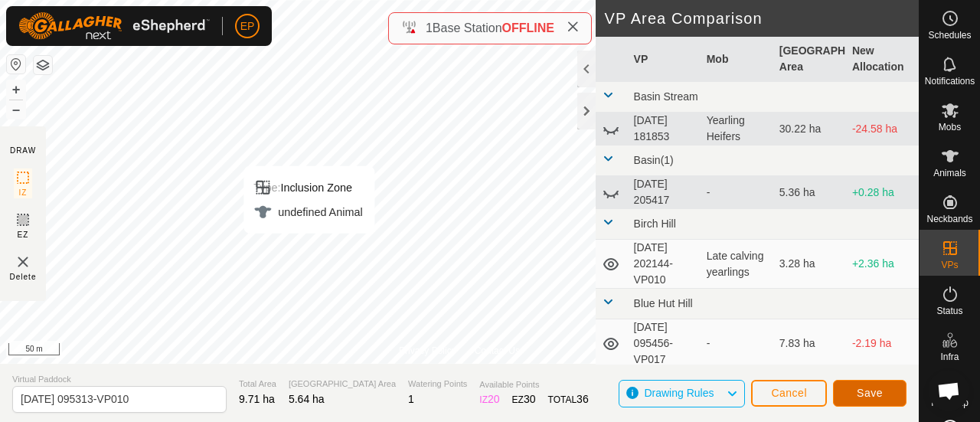
click at [872, 396] on span "Save" at bounding box center [870, 393] width 26 height 12
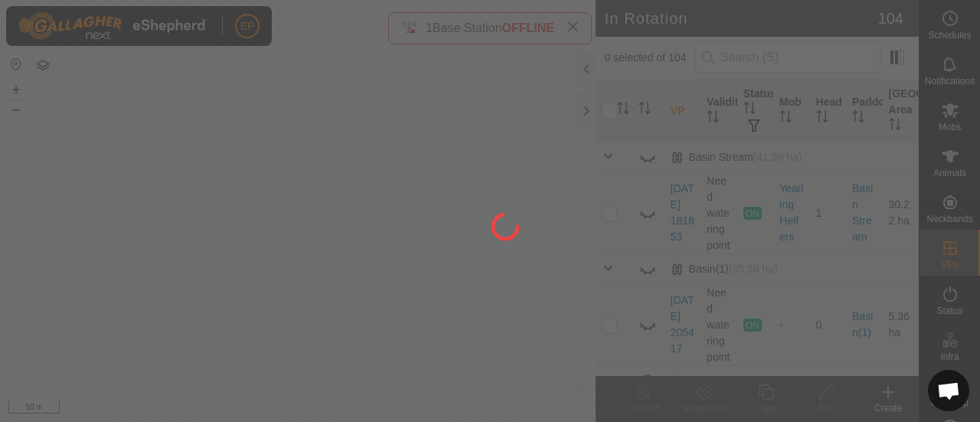
click at [937, 112] on div "EP Schedules Notifications Mobs Animals Neckbands VPs Status Infra Heatmap Help…" at bounding box center [490, 211] width 980 height 422
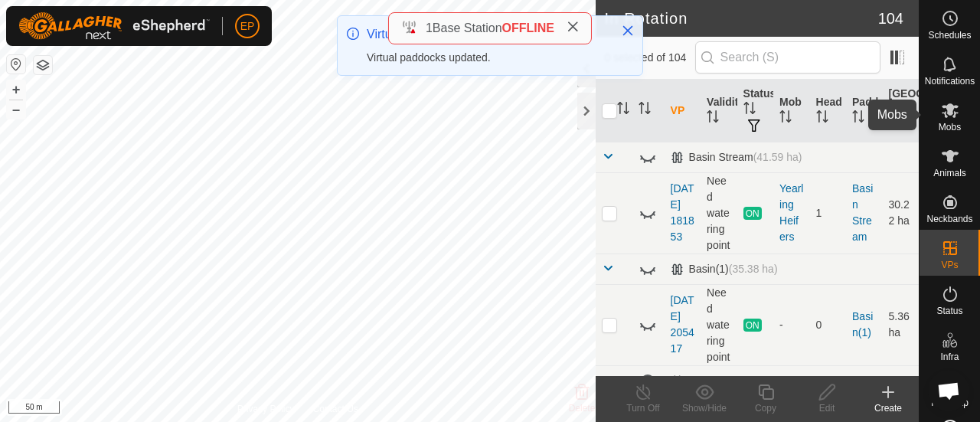
click at [942, 108] on icon at bounding box center [950, 110] width 17 height 15
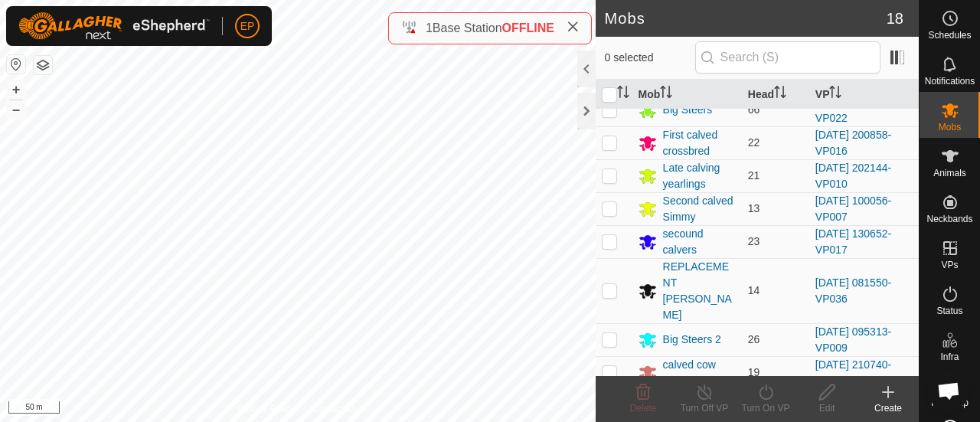
scroll to position [149, 0]
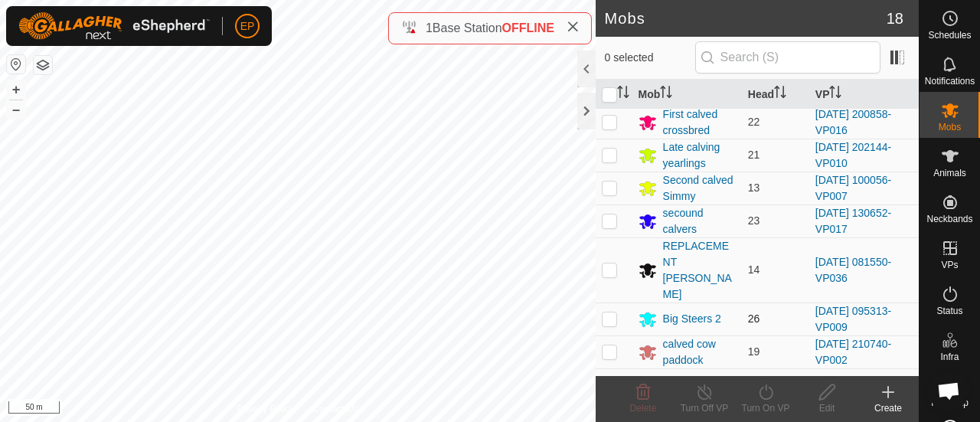
click at [611, 313] on p-checkbox at bounding box center [609, 319] width 15 height 12
checkbox input "true"
click at [763, 393] on icon at bounding box center [766, 392] width 19 height 18
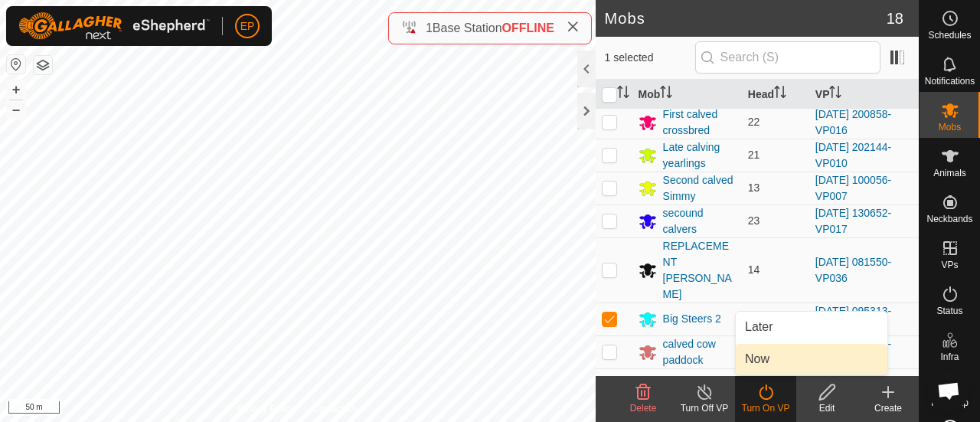
click at [760, 355] on link "Now" at bounding box center [812, 359] width 152 height 31
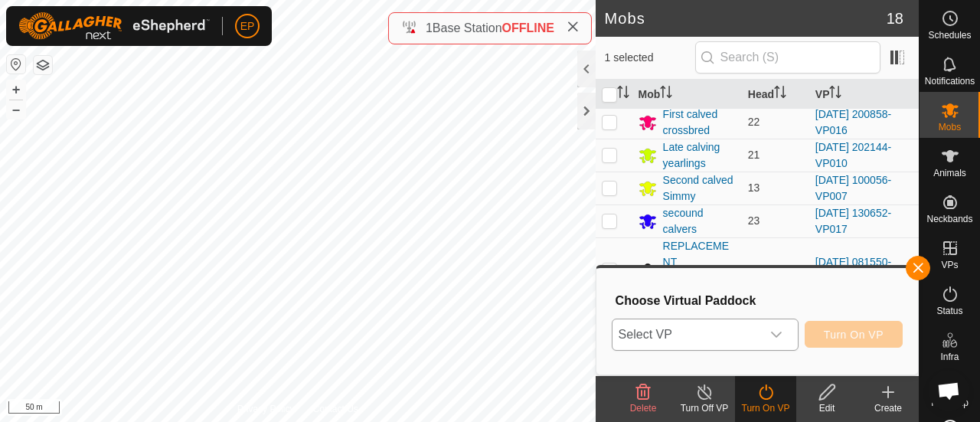
click at [740, 331] on span "Select VP" at bounding box center [687, 334] width 149 height 31
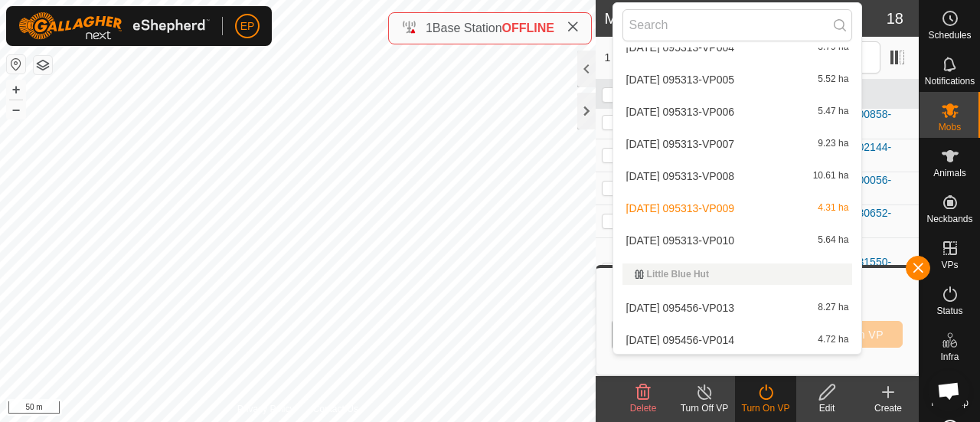
scroll to position [2009, 0]
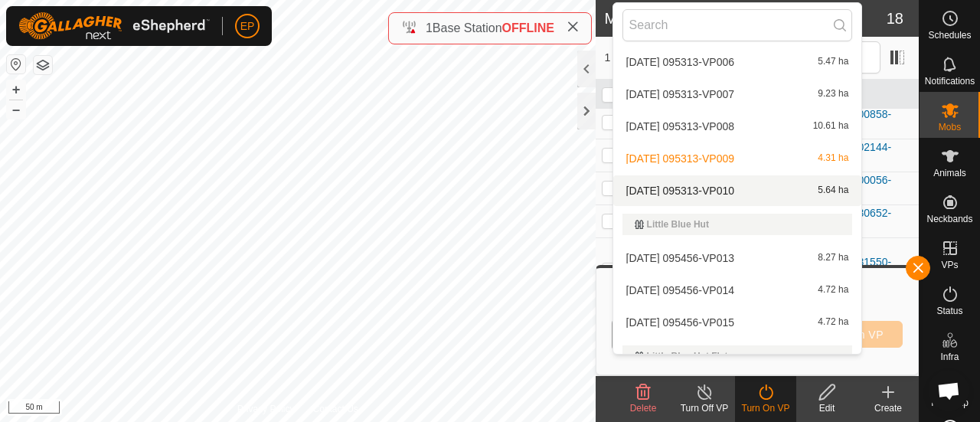
click at [847, 188] on li "2025-09-16 095313-VP010 5.64 ha" at bounding box center [738, 190] width 249 height 31
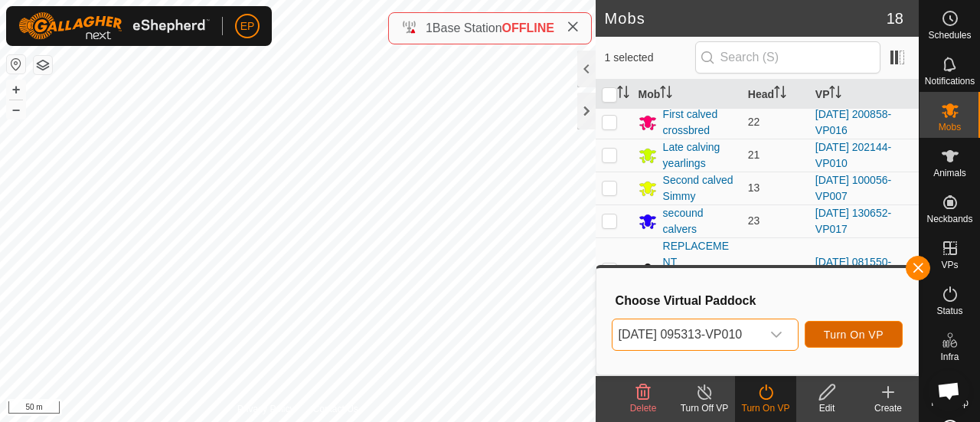
click at [863, 329] on span "Turn On VP" at bounding box center [854, 335] width 60 height 12
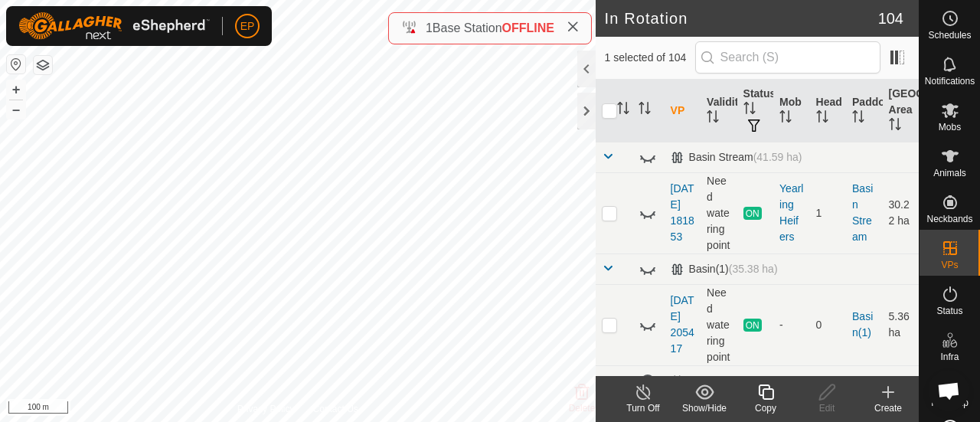
checkbox input "true"
checkbox input "false"
checkbox input "true"
checkbox input "false"
checkbox input "true"
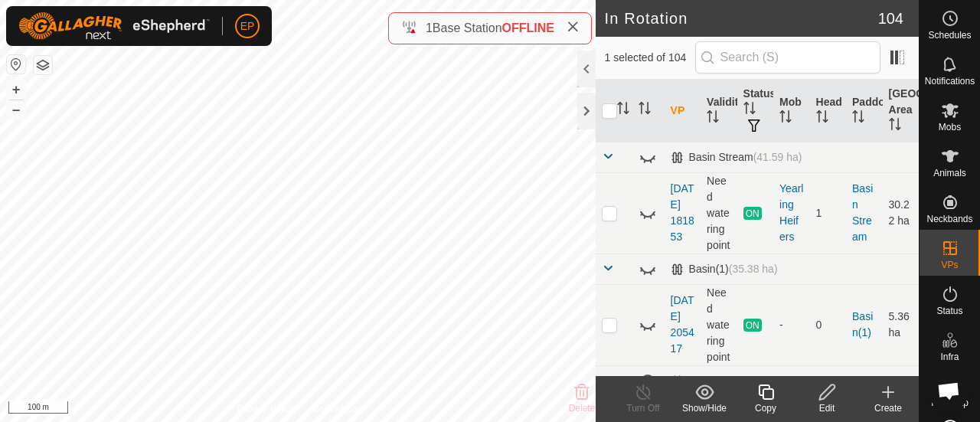
checkbox input "false"
checkbox input "true"
checkbox input "false"
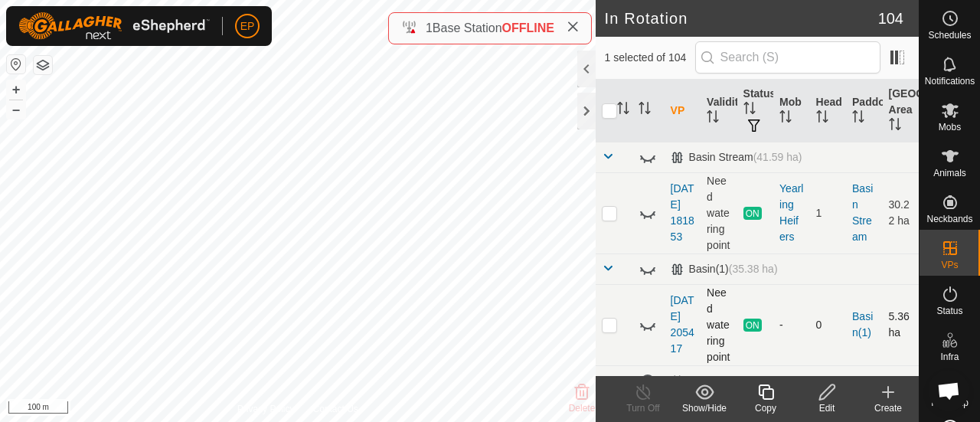
checkbox input "false"
checkbox input "true"
checkbox input "false"
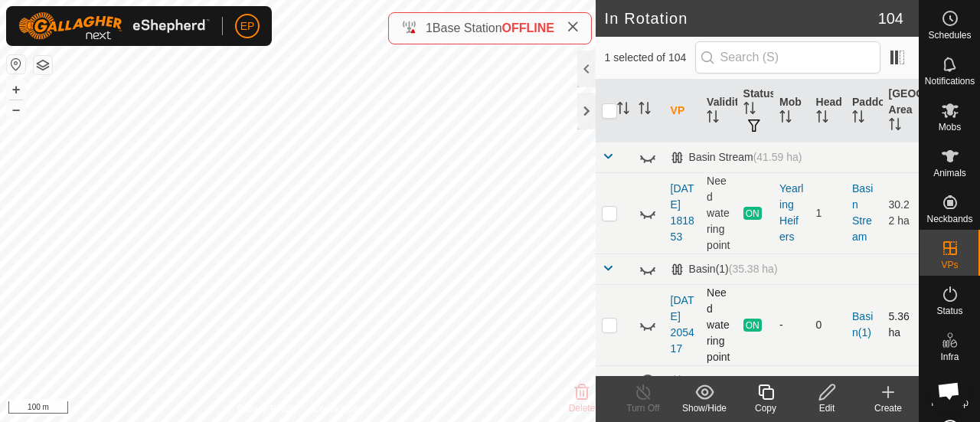
checkbox input "true"
checkbox input "false"
checkbox input "true"
checkbox input "false"
click at [767, 393] on icon at bounding box center [766, 392] width 19 height 18
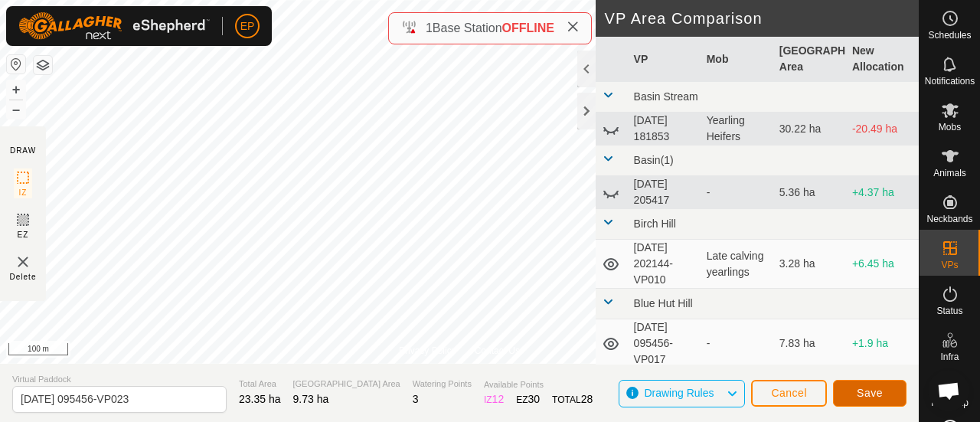
click at [887, 401] on button "Save" at bounding box center [870, 393] width 74 height 27
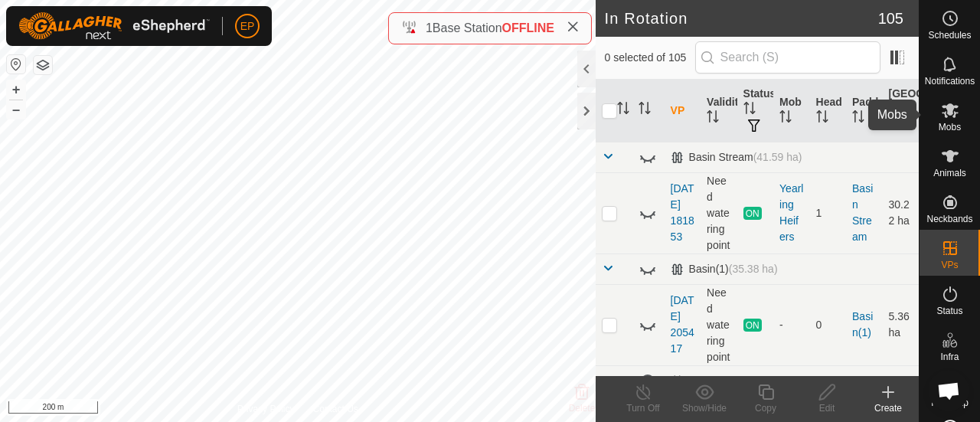
click at [947, 113] on icon at bounding box center [950, 110] width 17 height 15
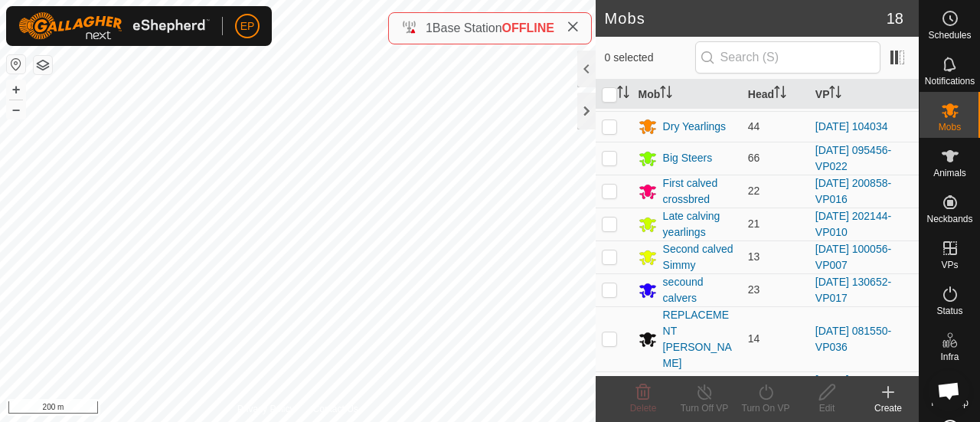
scroll to position [60, 0]
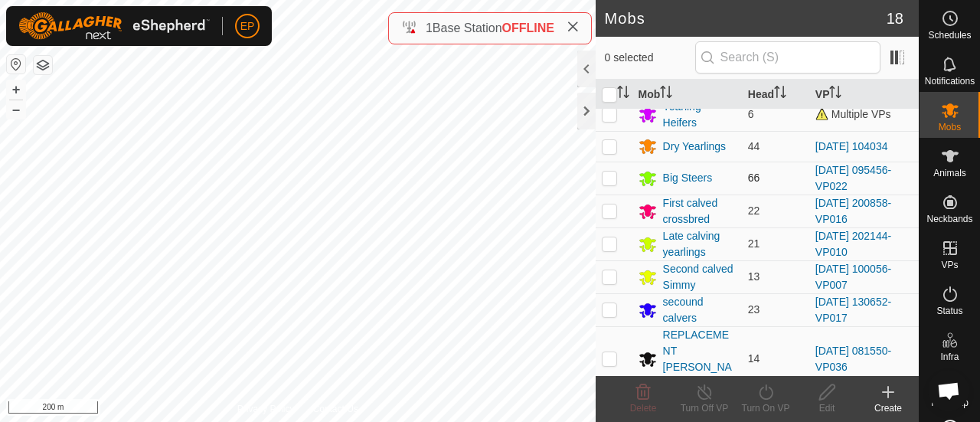
click at [611, 171] on td at bounding box center [614, 178] width 37 height 33
checkbox input "true"
click at [759, 398] on icon at bounding box center [766, 392] width 19 height 18
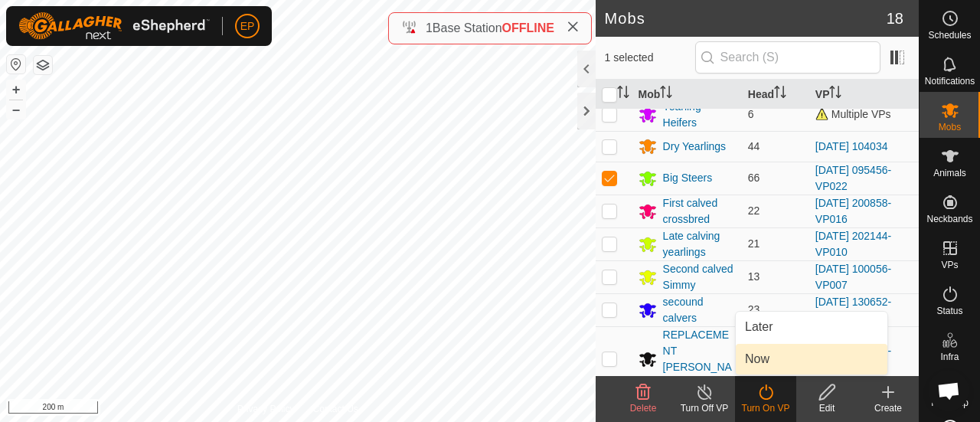
click at [745, 373] on link "Now" at bounding box center [812, 359] width 152 height 31
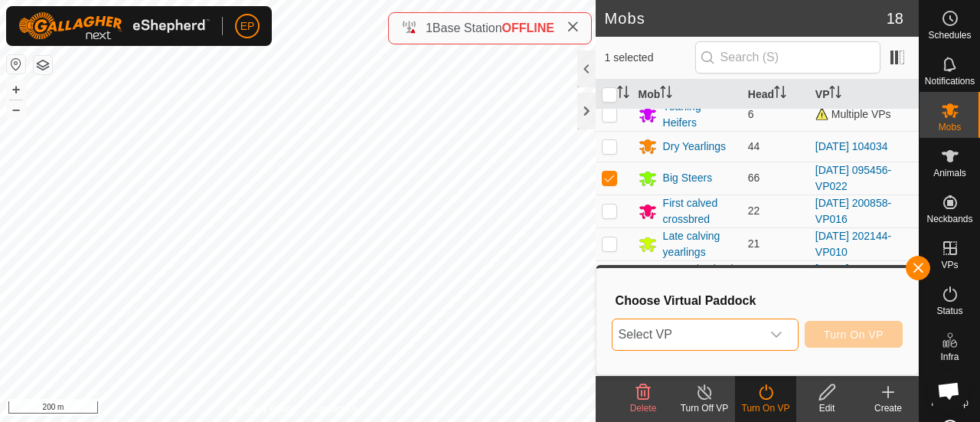
click at [685, 336] on span "Select VP" at bounding box center [687, 334] width 149 height 31
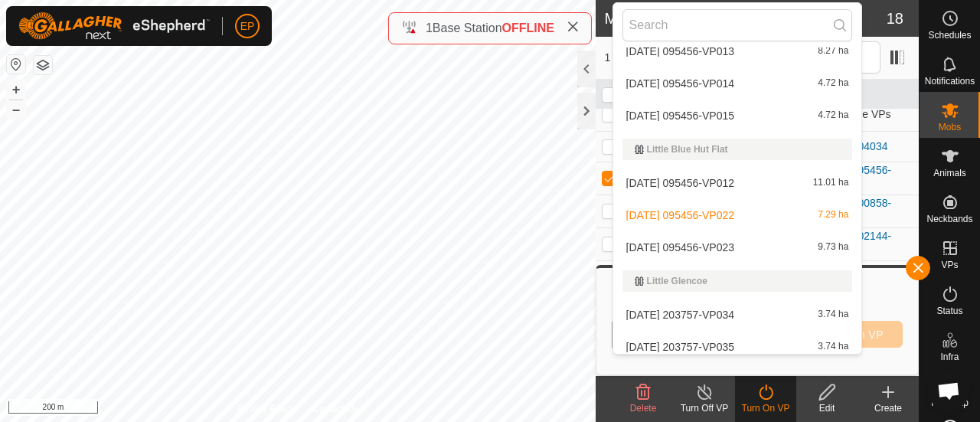
scroll to position [2299, 0]
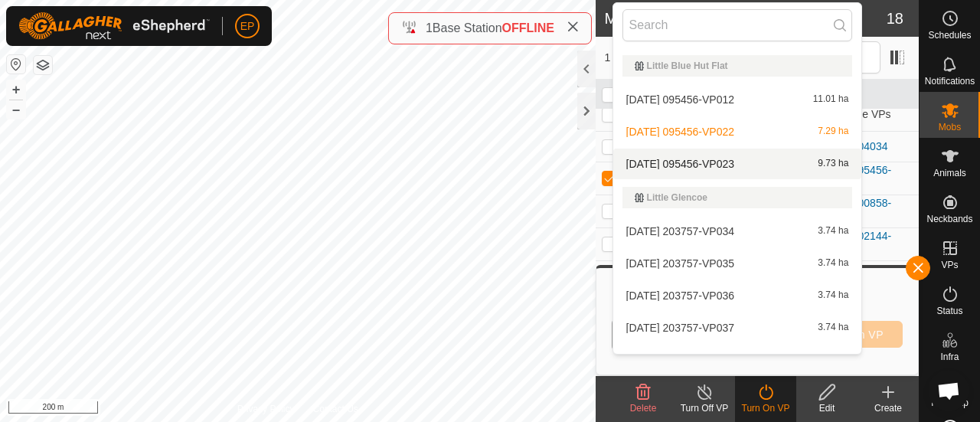
click at [643, 162] on li "2025-09-16 095456-VP023 9.73 ha" at bounding box center [738, 164] width 249 height 31
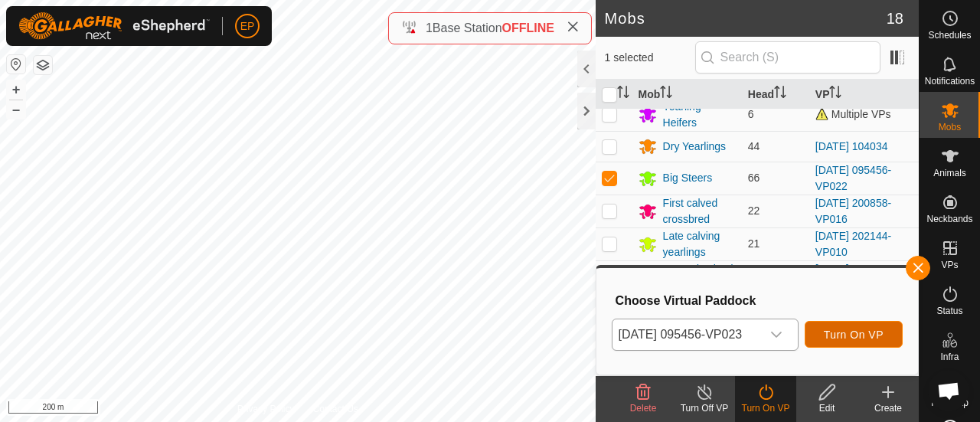
click at [863, 335] on span "Turn On VP" at bounding box center [854, 335] width 60 height 12
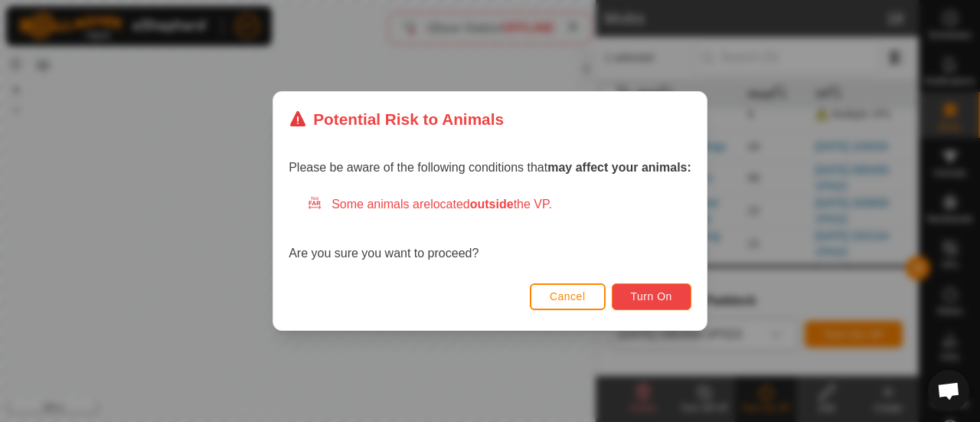
click at [671, 295] on span "Turn On" at bounding box center [651, 296] width 41 height 12
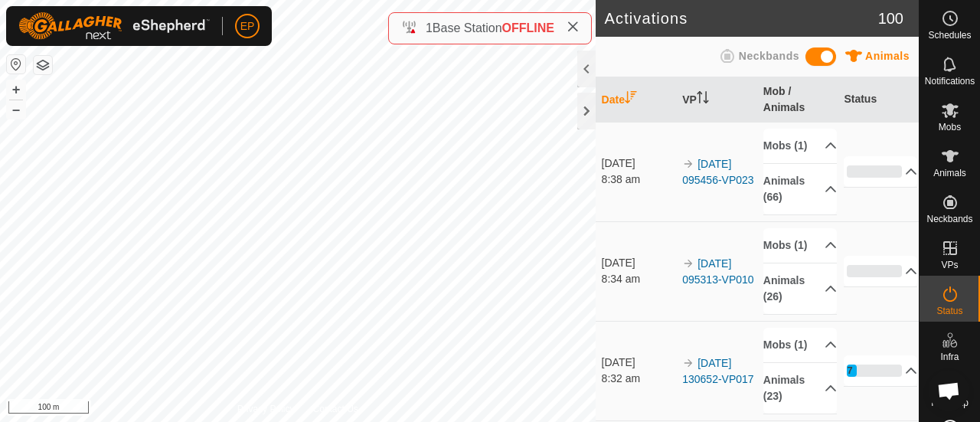
click at [941, 260] on span "VPs" at bounding box center [949, 264] width 17 height 9
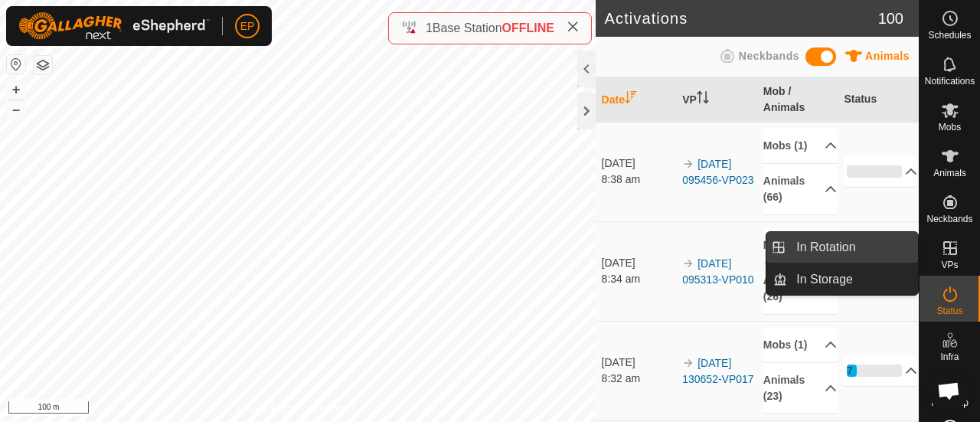
click at [860, 247] on link "In Rotation" at bounding box center [852, 247] width 131 height 31
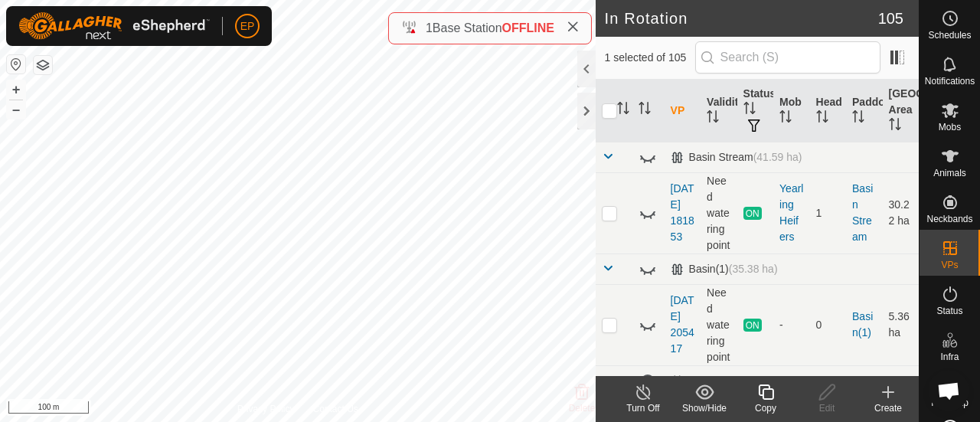
click at [885, 397] on icon at bounding box center [888, 392] width 18 height 18
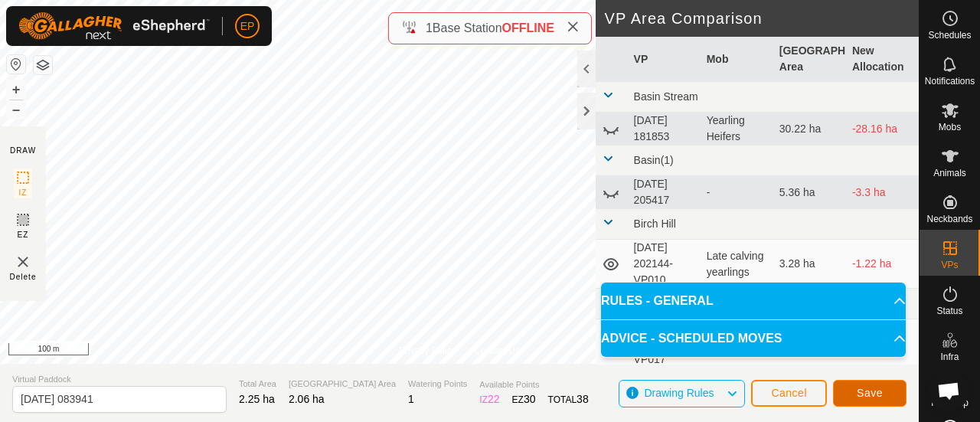
click at [878, 394] on span "Save" at bounding box center [870, 393] width 26 height 12
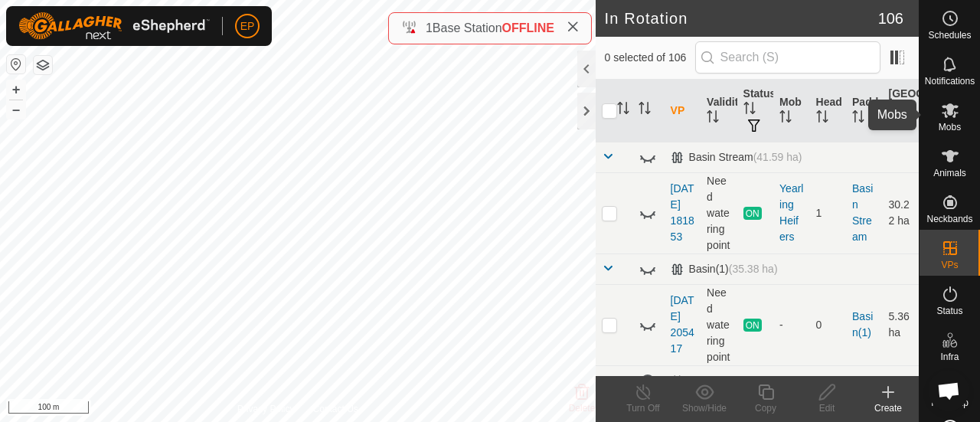
click at [941, 110] on icon at bounding box center [950, 110] width 18 height 18
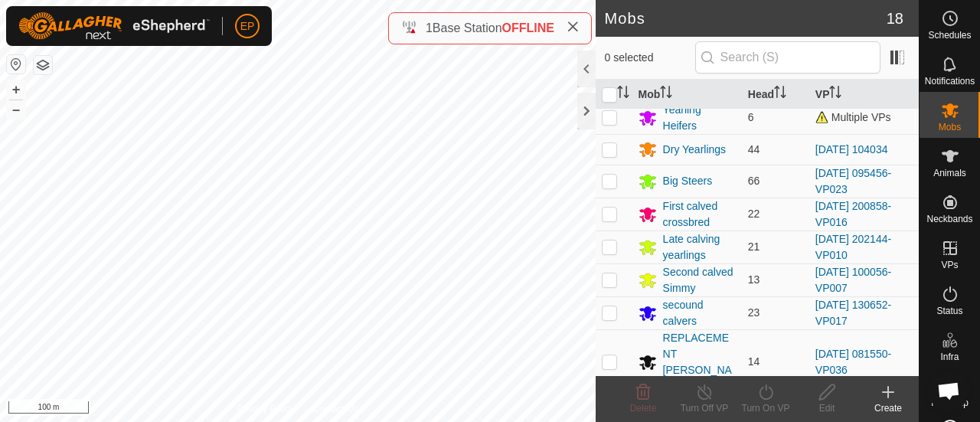
scroll to position [60, 0]
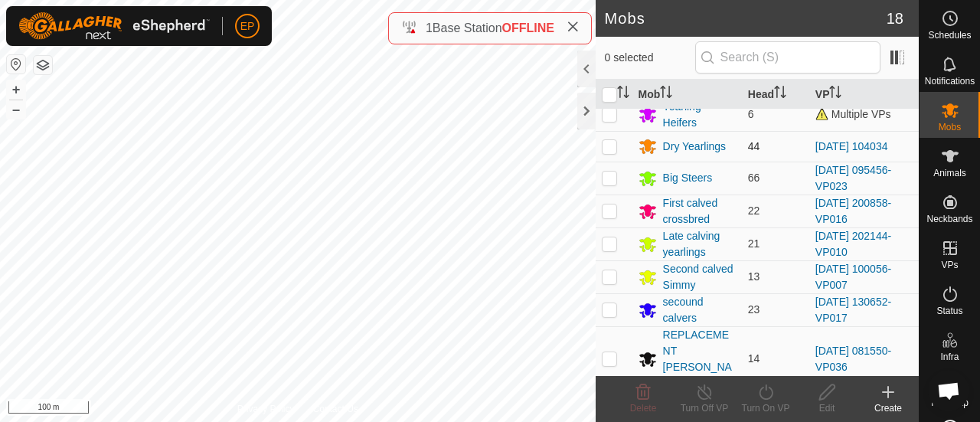
click at [603, 147] on p-checkbox at bounding box center [609, 146] width 15 height 12
checkbox input "true"
click at [769, 393] on icon at bounding box center [766, 392] width 19 height 18
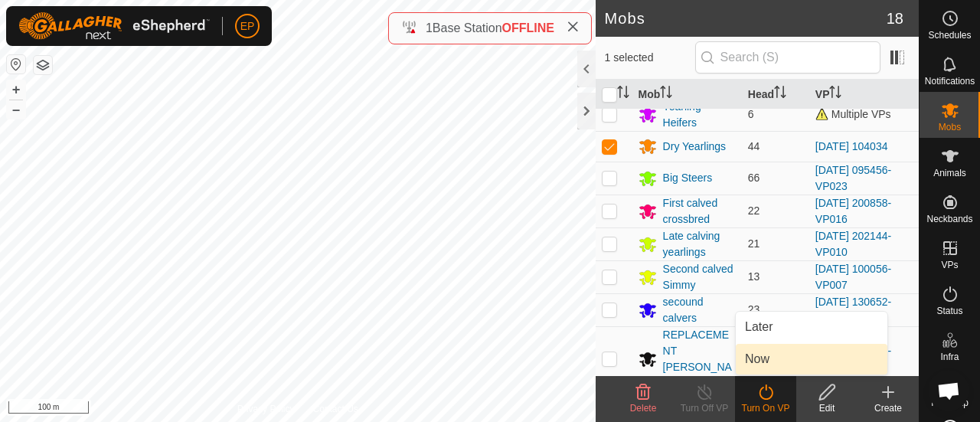
click at [761, 356] on link "Now" at bounding box center [812, 359] width 152 height 31
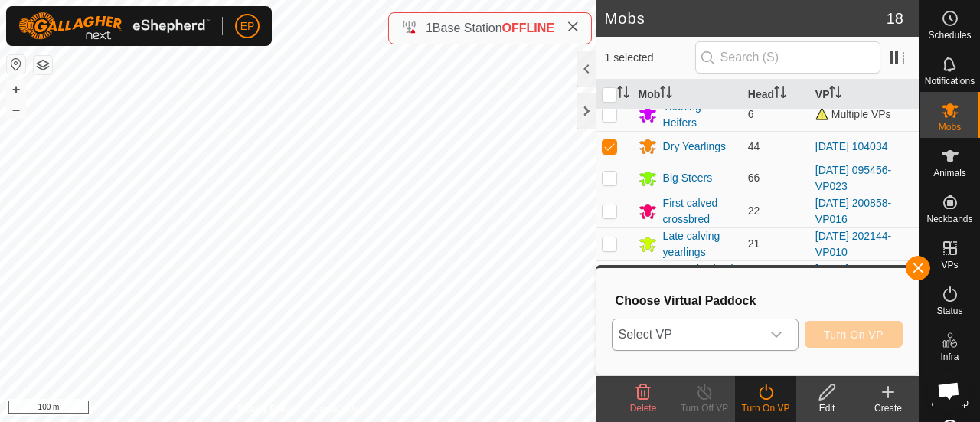
click at [732, 332] on span "Select VP" at bounding box center [687, 334] width 149 height 31
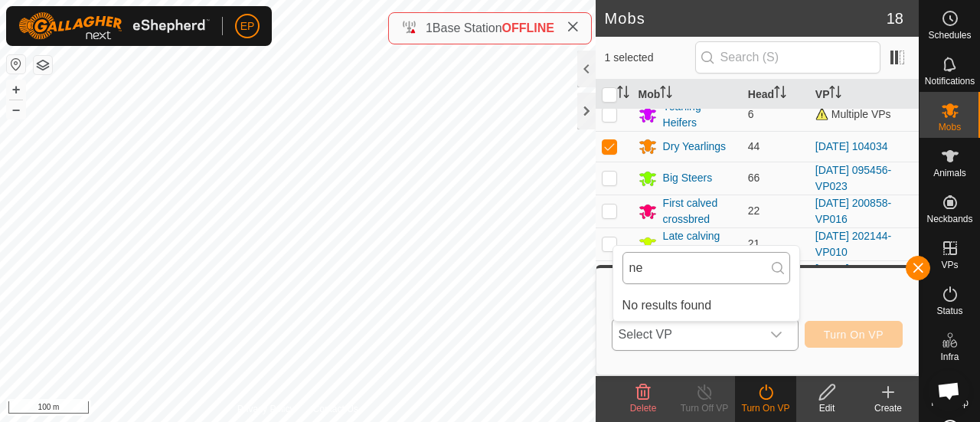
type input "n"
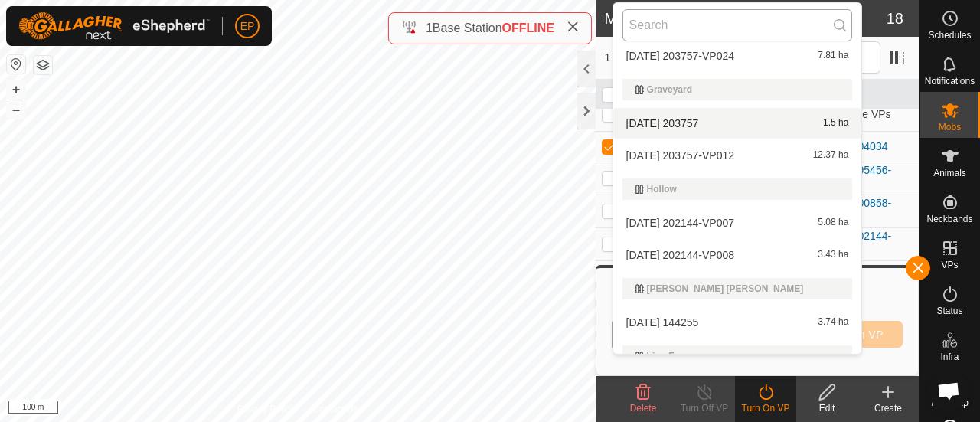
scroll to position [1578, 0]
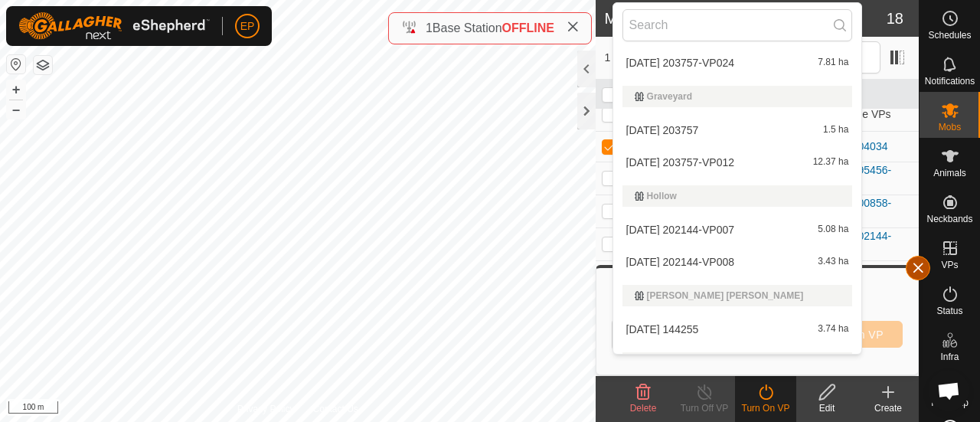
click at [919, 273] on button "button" at bounding box center [918, 268] width 25 height 25
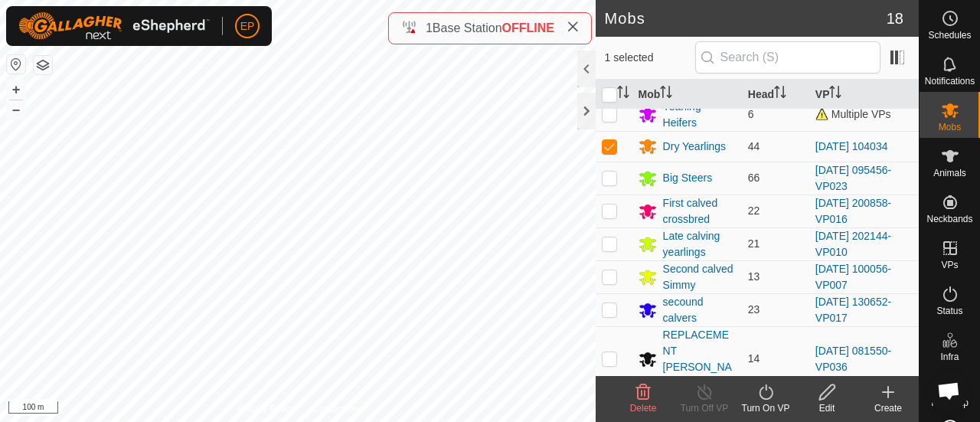
click at [766, 398] on icon at bounding box center [766, 392] width 19 height 18
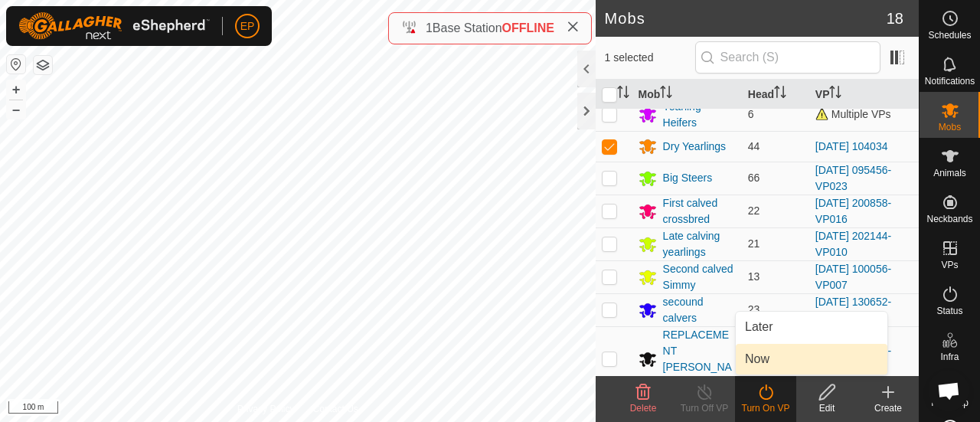
click at [755, 362] on link "Now" at bounding box center [812, 359] width 152 height 31
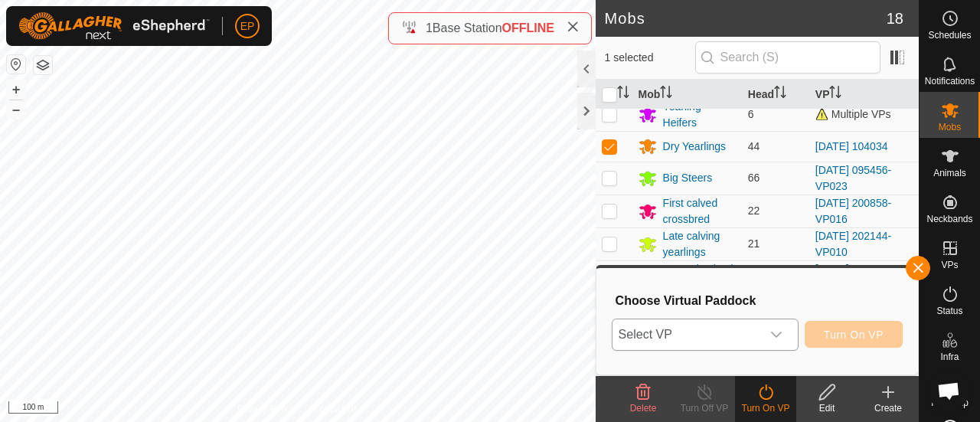
click at [732, 335] on span "Select VP" at bounding box center [687, 334] width 149 height 31
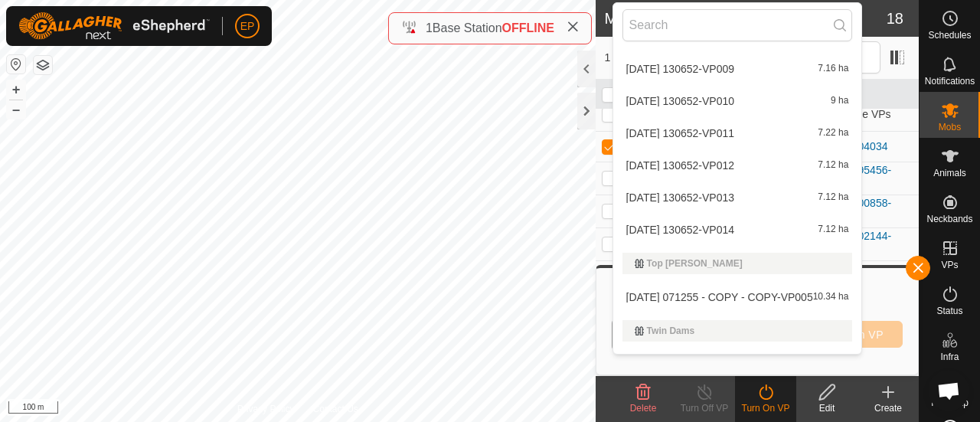
scroll to position [4300, 0]
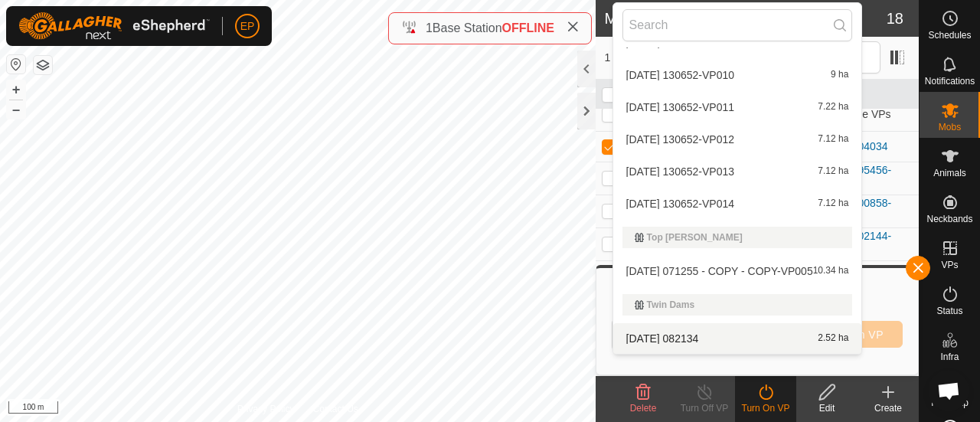
click at [909, 41] on div "1 selected" at bounding box center [757, 58] width 323 height 43
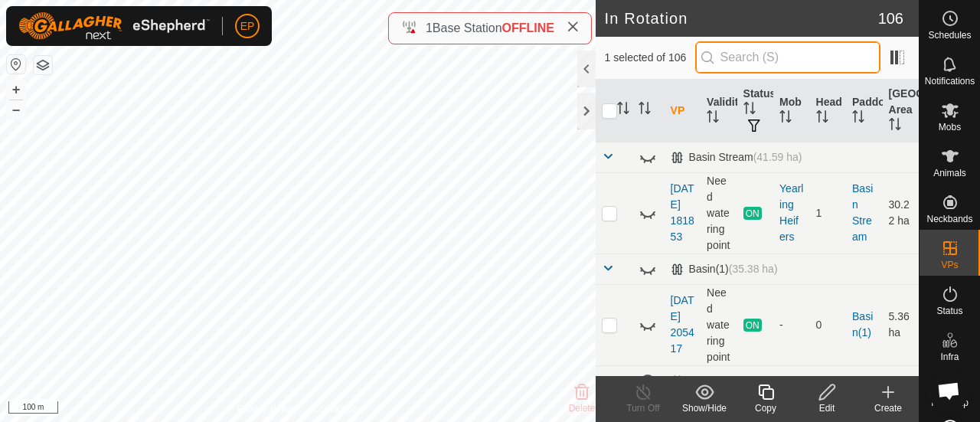
click at [729, 59] on input "text" at bounding box center [787, 57] width 185 height 32
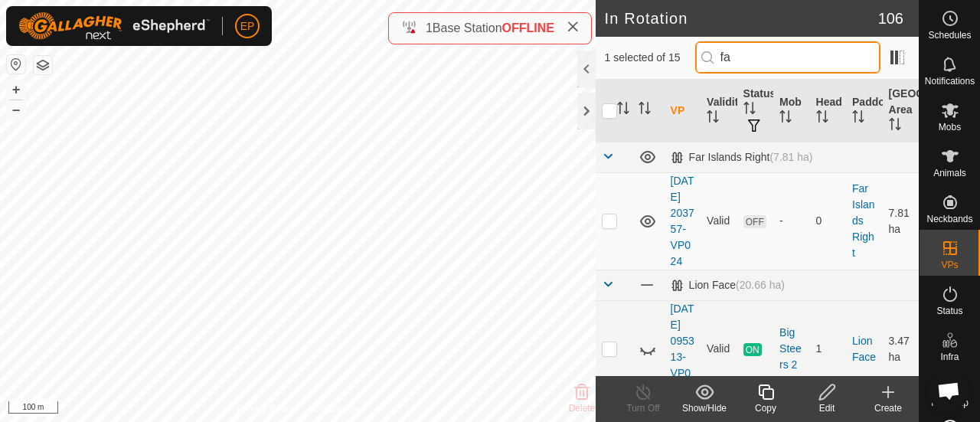
type input "f"
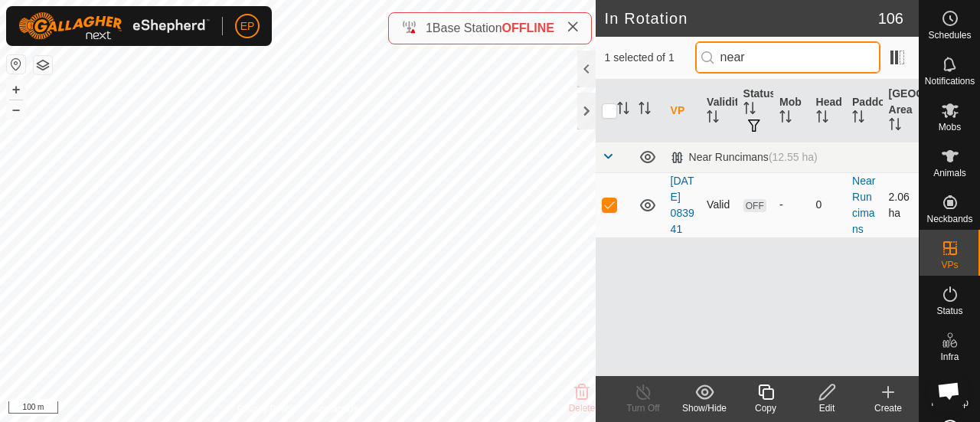
type input "near"
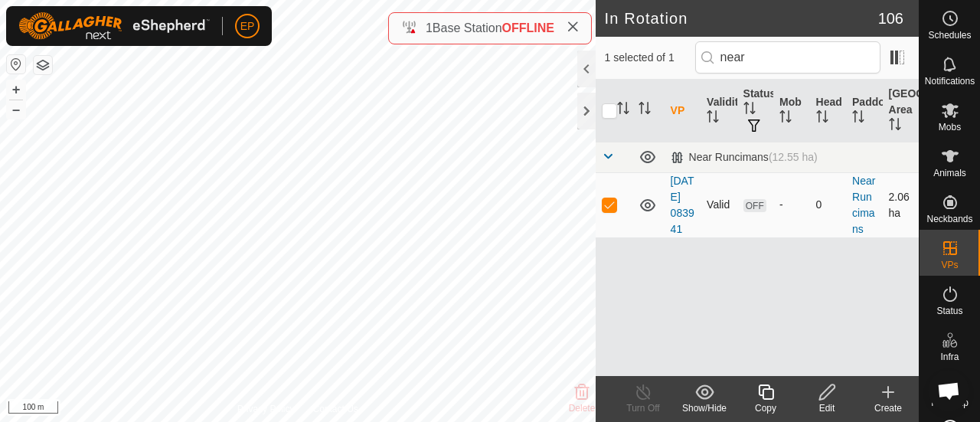
click at [611, 211] on p-checkbox at bounding box center [609, 204] width 15 height 12
checkbox input "true"
click at [895, 393] on icon at bounding box center [888, 392] width 18 height 18
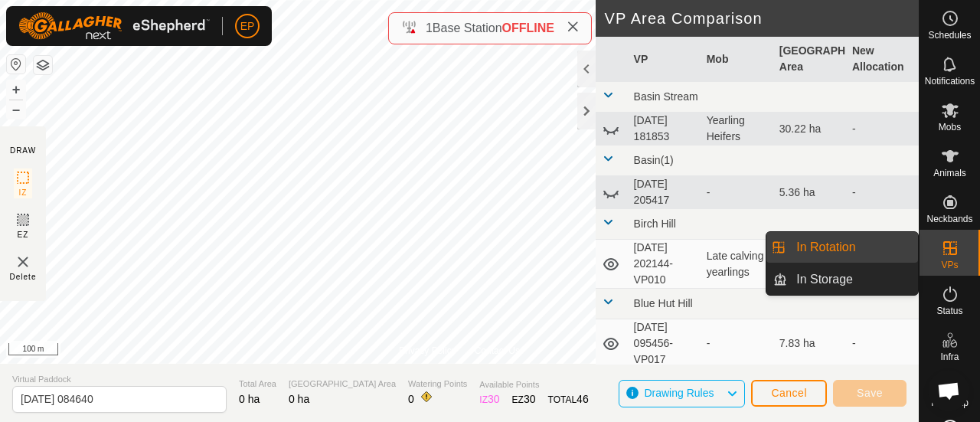
click at [846, 239] on link "In Rotation" at bounding box center [852, 247] width 131 height 31
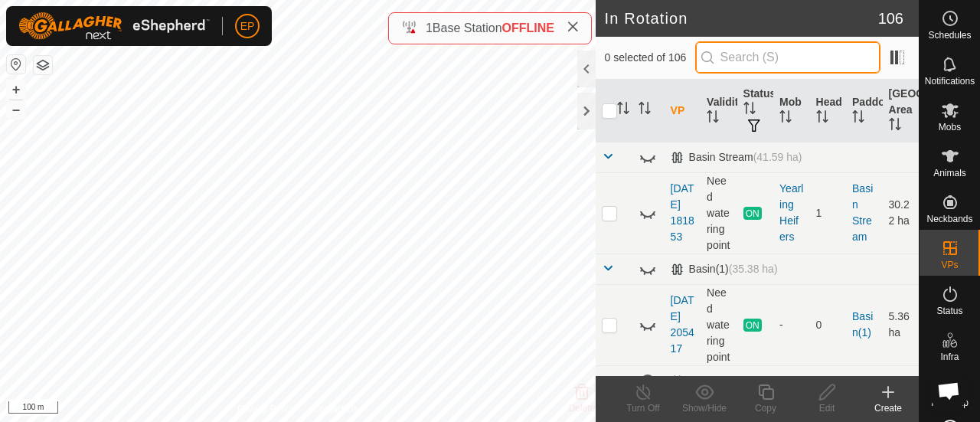
click at [733, 57] on input "text" at bounding box center [787, 57] width 185 height 32
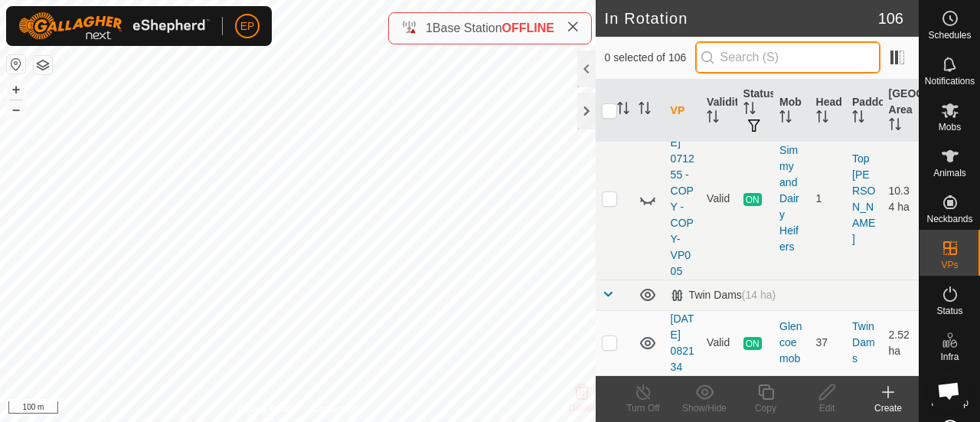
scroll to position [16061, 0]
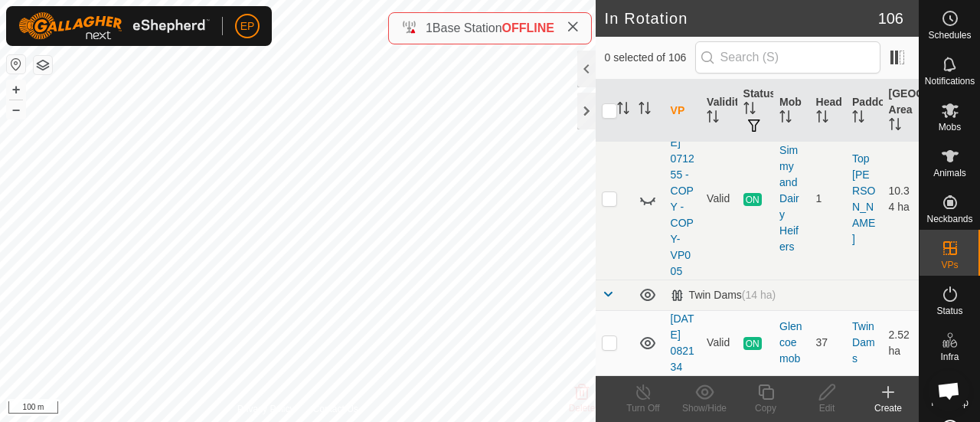
click at [892, 392] on icon at bounding box center [888, 392] width 11 height 0
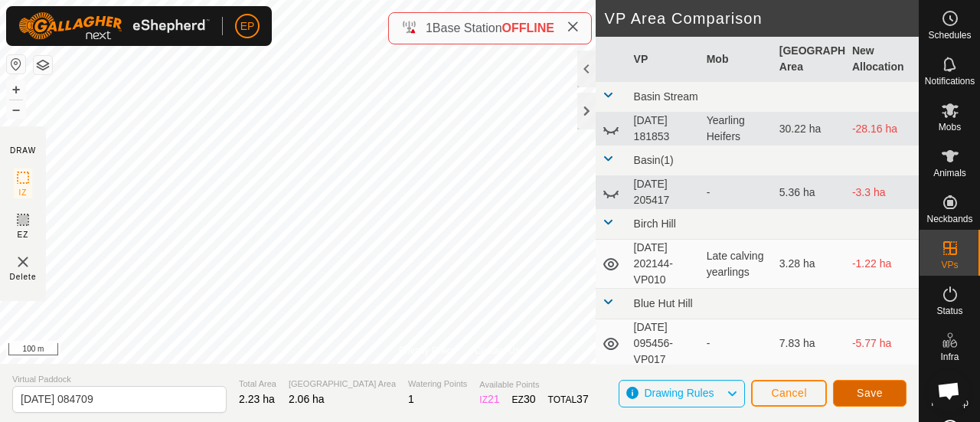
click at [862, 388] on span "Save" at bounding box center [870, 393] width 26 height 12
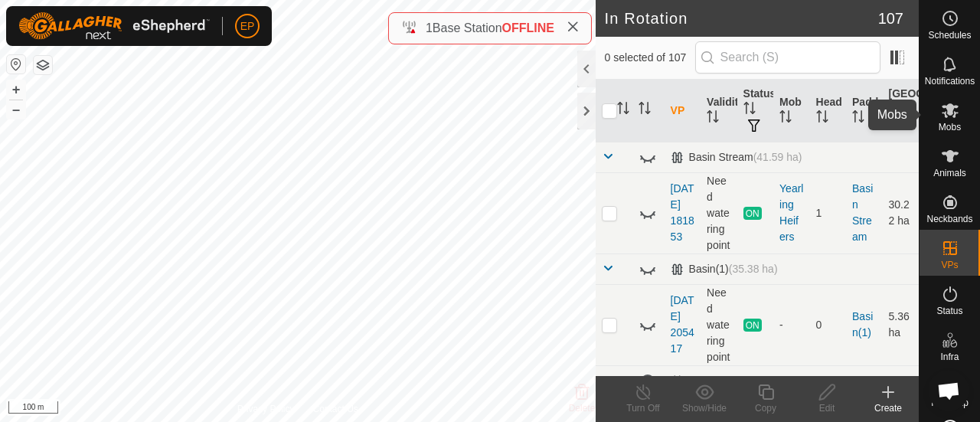
click at [947, 123] on span "Mobs" at bounding box center [950, 127] width 22 height 9
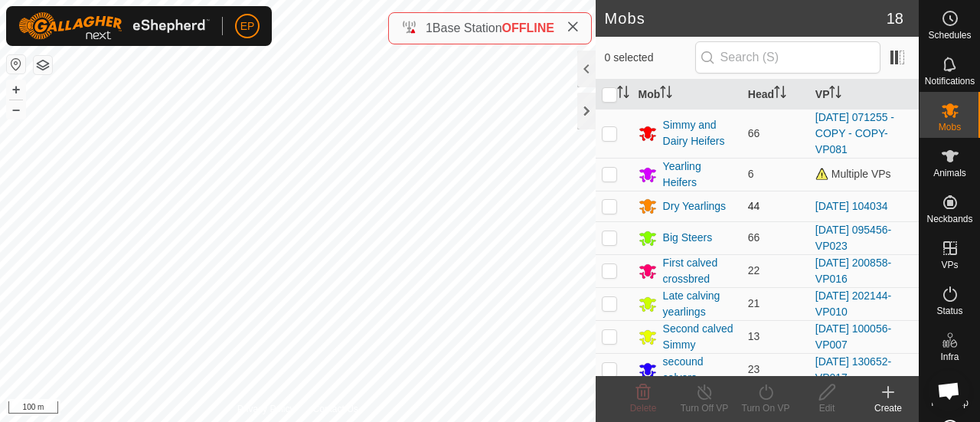
click at [616, 204] on p-checkbox at bounding box center [609, 206] width 15 height 12
checkbox input "true"
click at [771, 393] on icon at bounding box center [766, 392] width 19 height 18
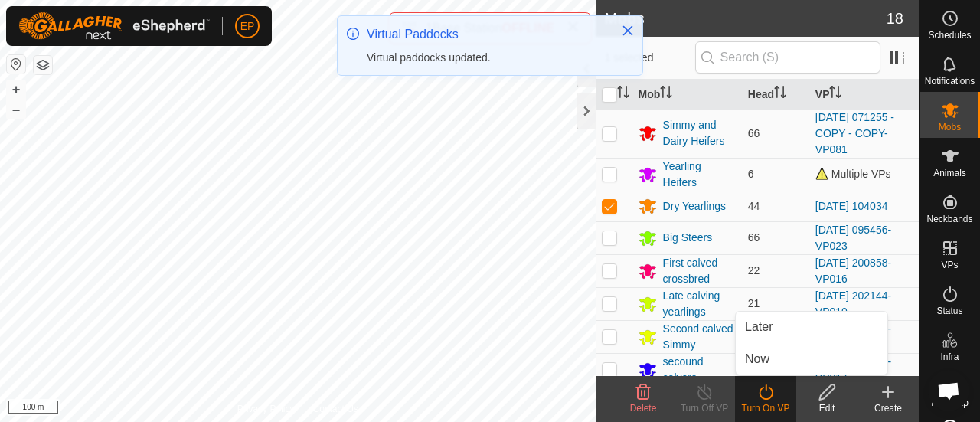
click at [756, 359] on link "Now" at bounding box center [812, 359] width 152 height 31
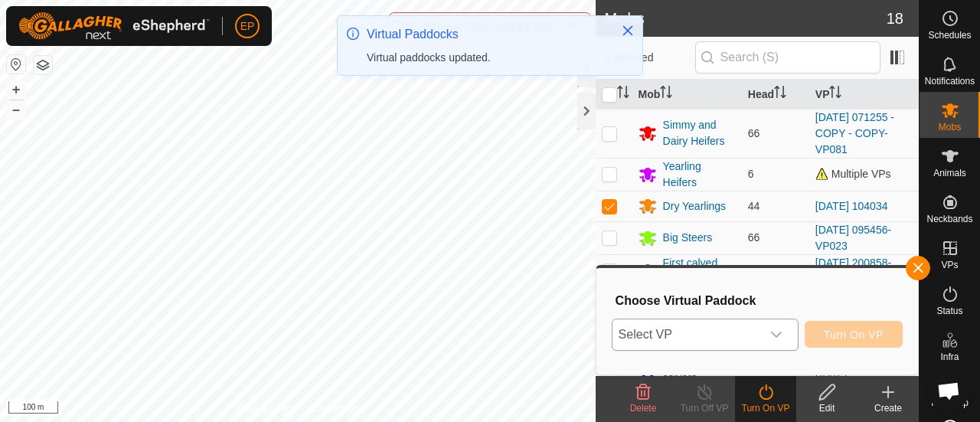
click at [723, 332] on span "Select VP" at bounding box center [687, 334] width 149 height 31
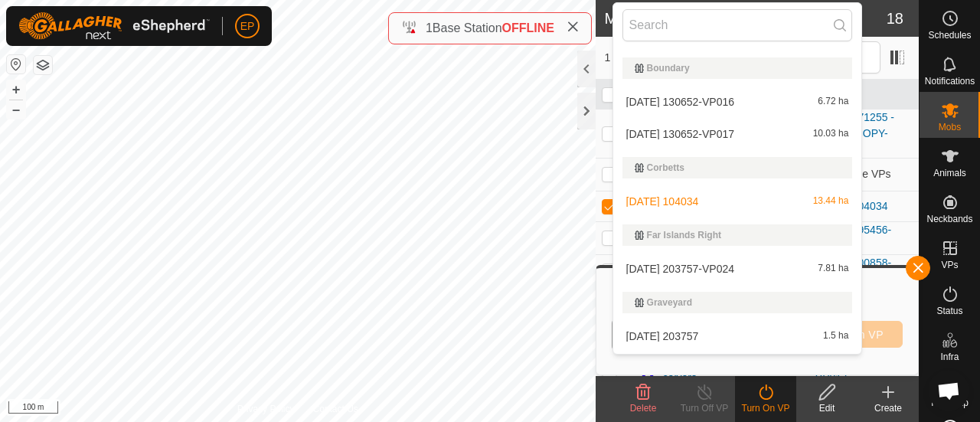
scroll to position [1389, 0]
